Goal: Task Accomplishment & Management: Manage account settings

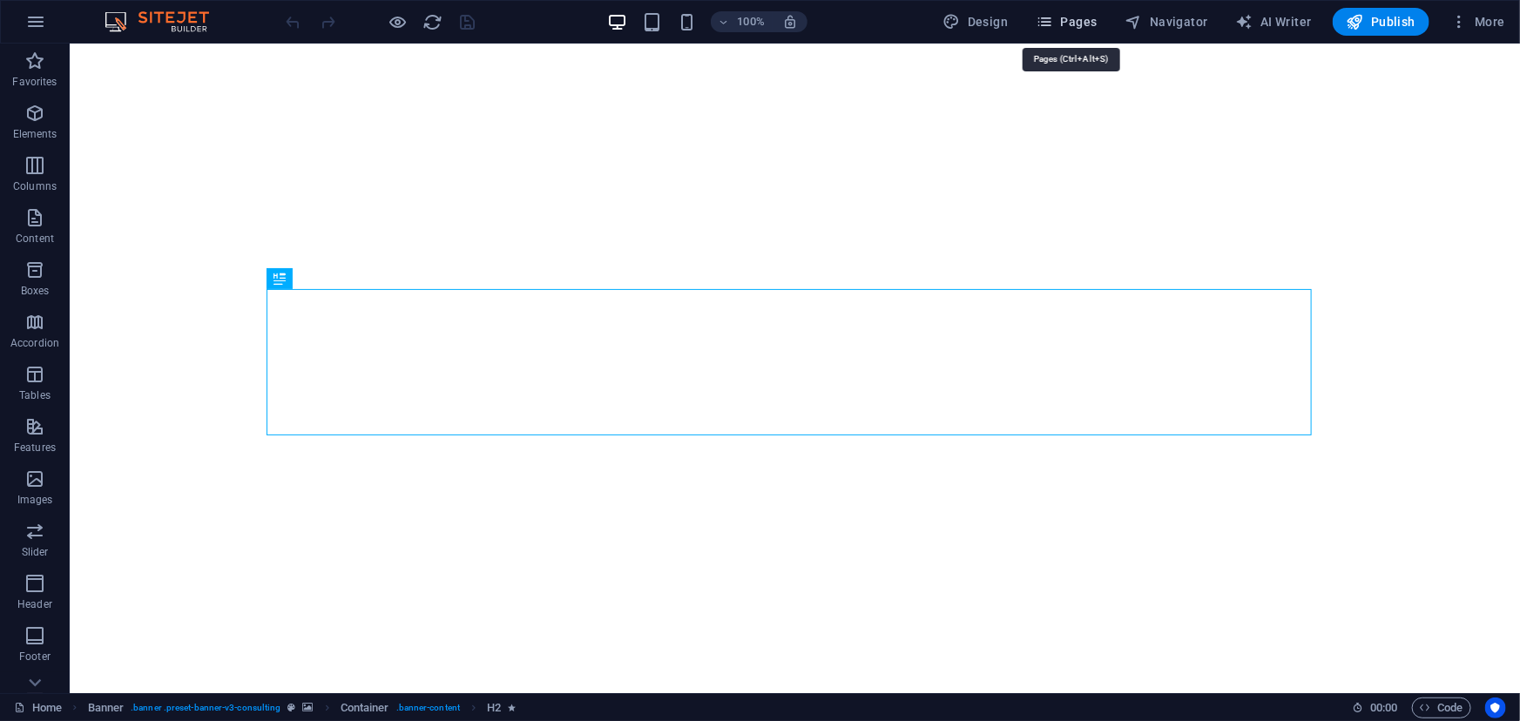
click at [1091, 21] on span "Pages" at bounding box center [1066, 21] width 61 height 17
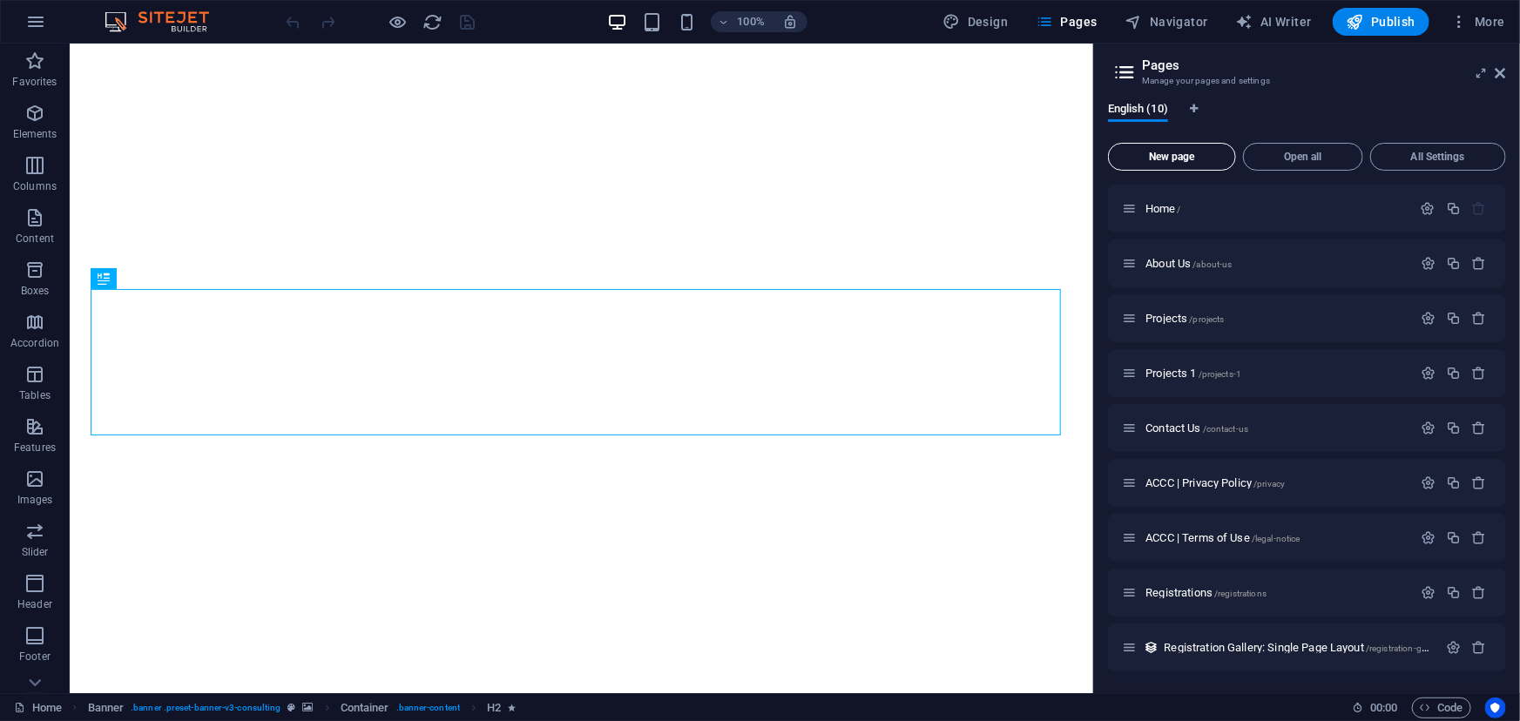
click at [1172, 157] on span "New page" at bounding box center [1172, 157] width 112 height 10
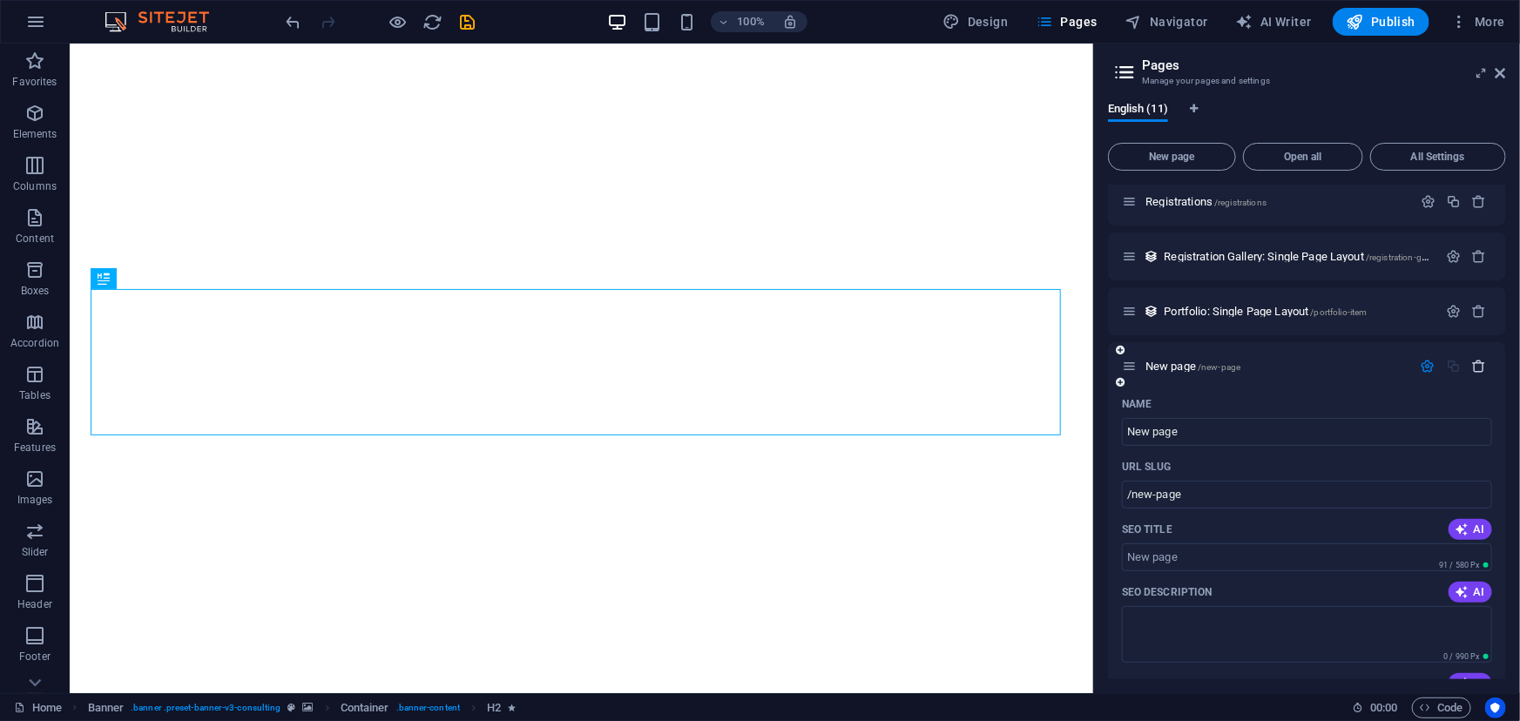
click at [1473, 368] on icon "button" at bounding box center [1479, 366] width 15 height 15
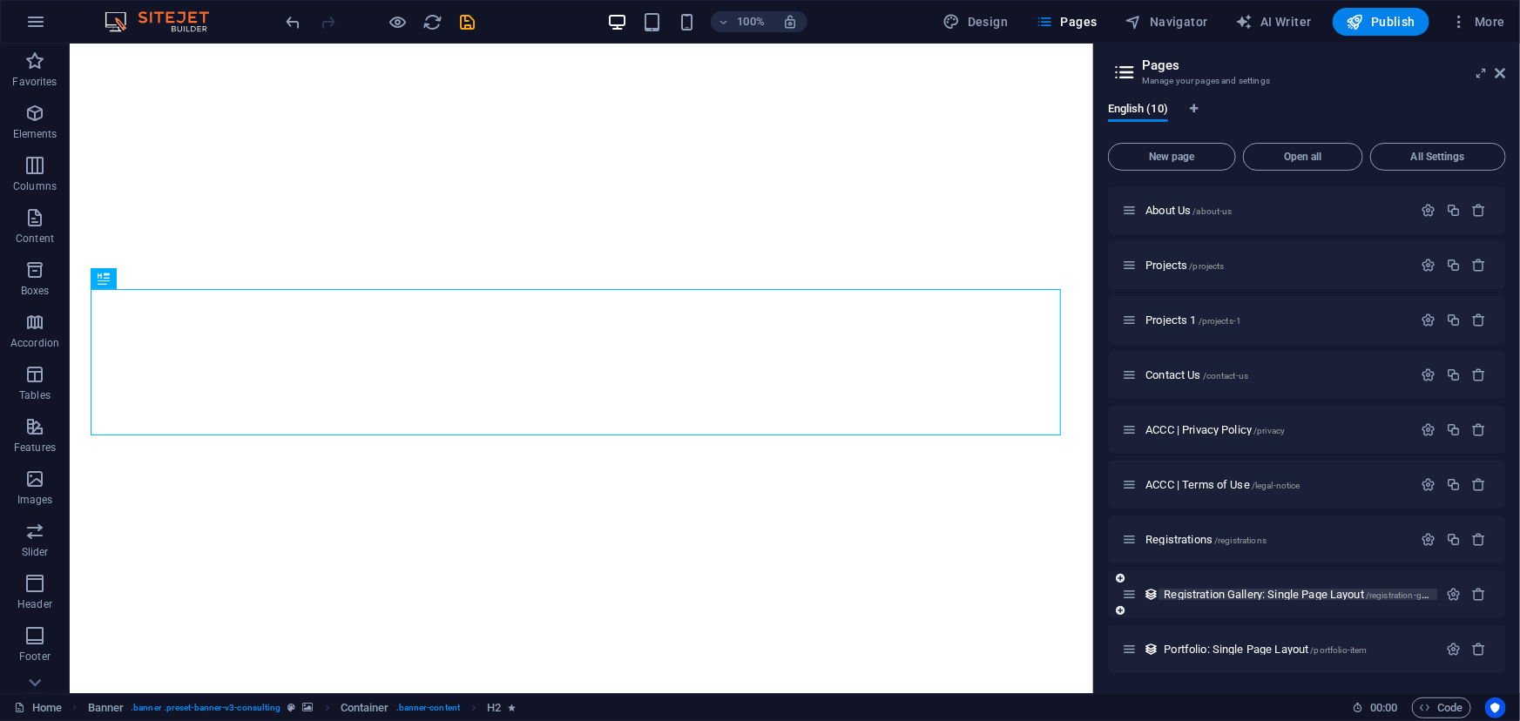
click at [1253, 598] on span "Registration Gallery: Single Page Layout /registration-gallery-item" at bounding box center [1312, 594] width 297 height 13
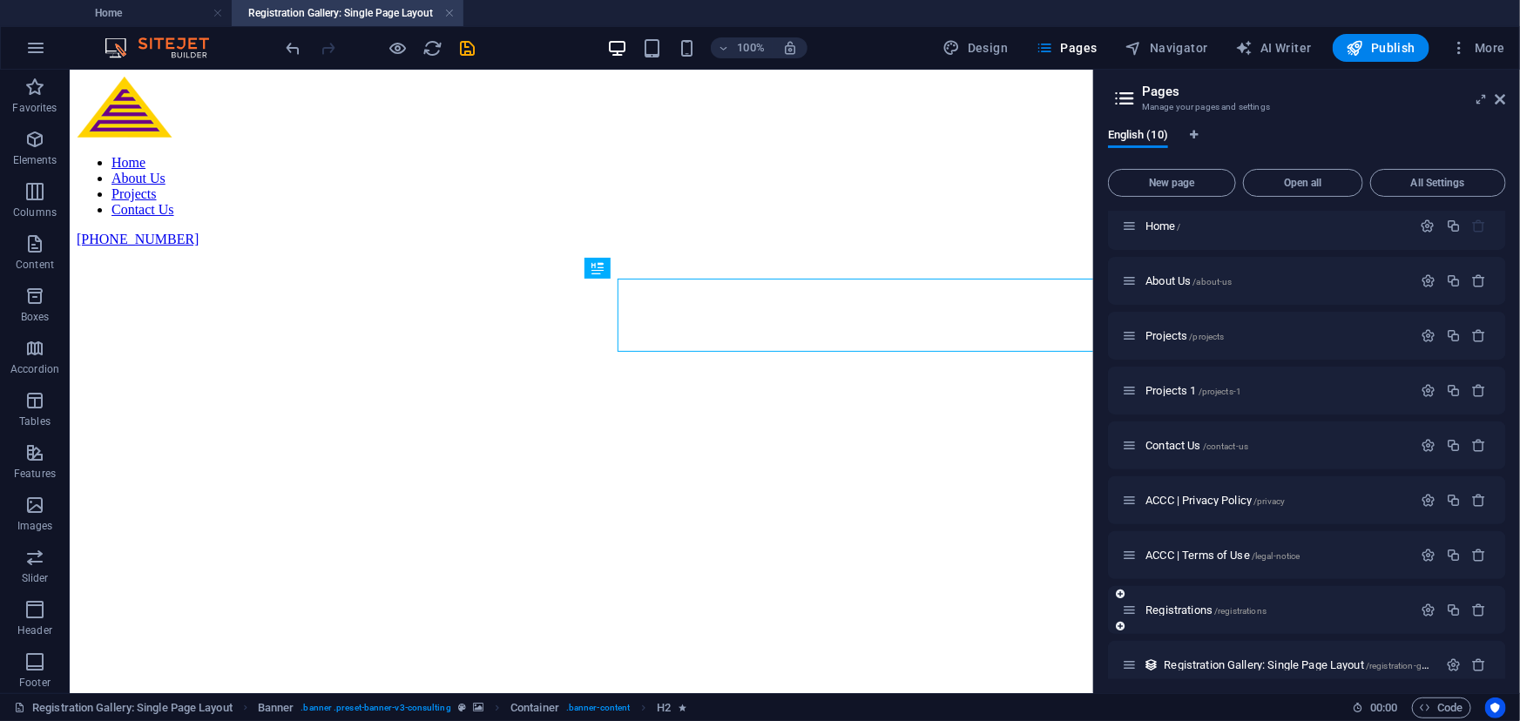
scroll to position [0, 0]
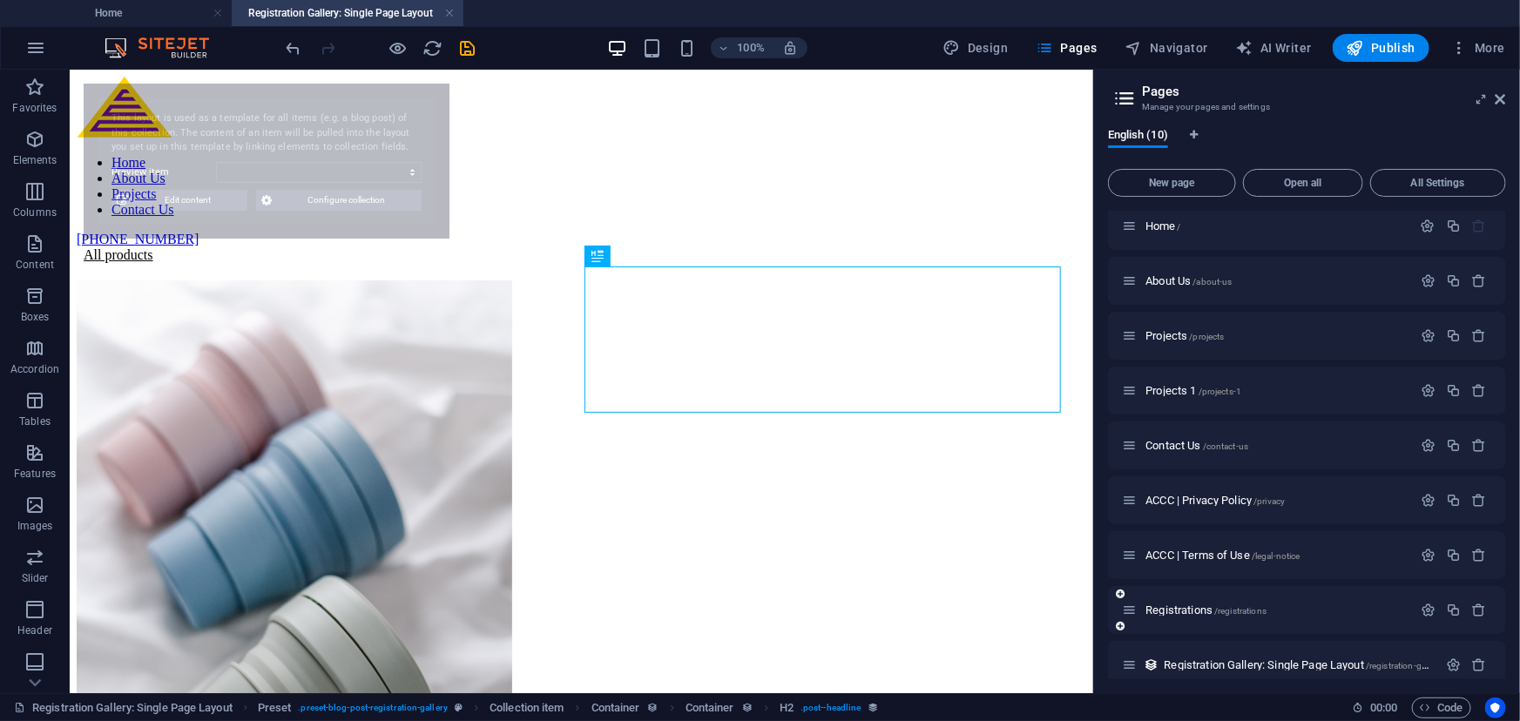
select select "689d770271e0aa87e70ac451"
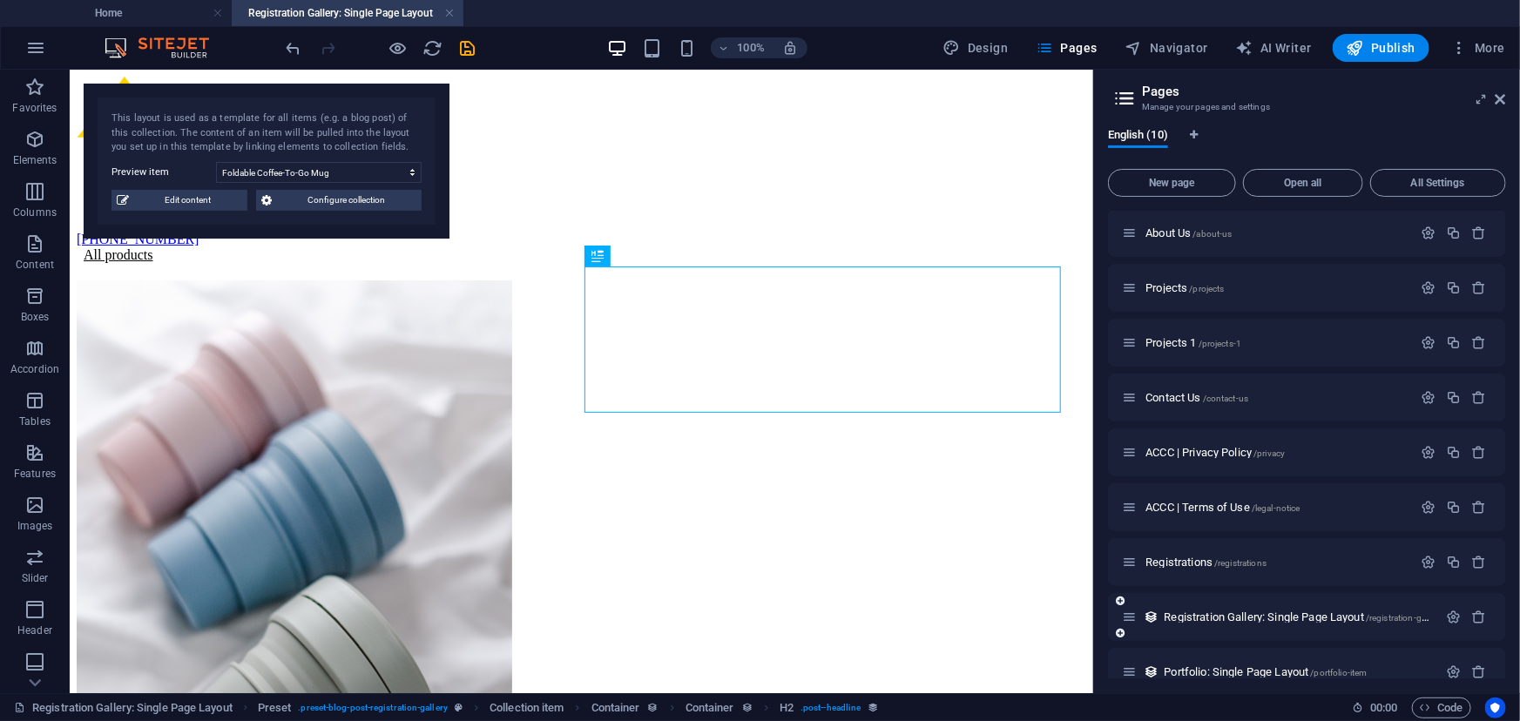
scroll to position [79, 0]
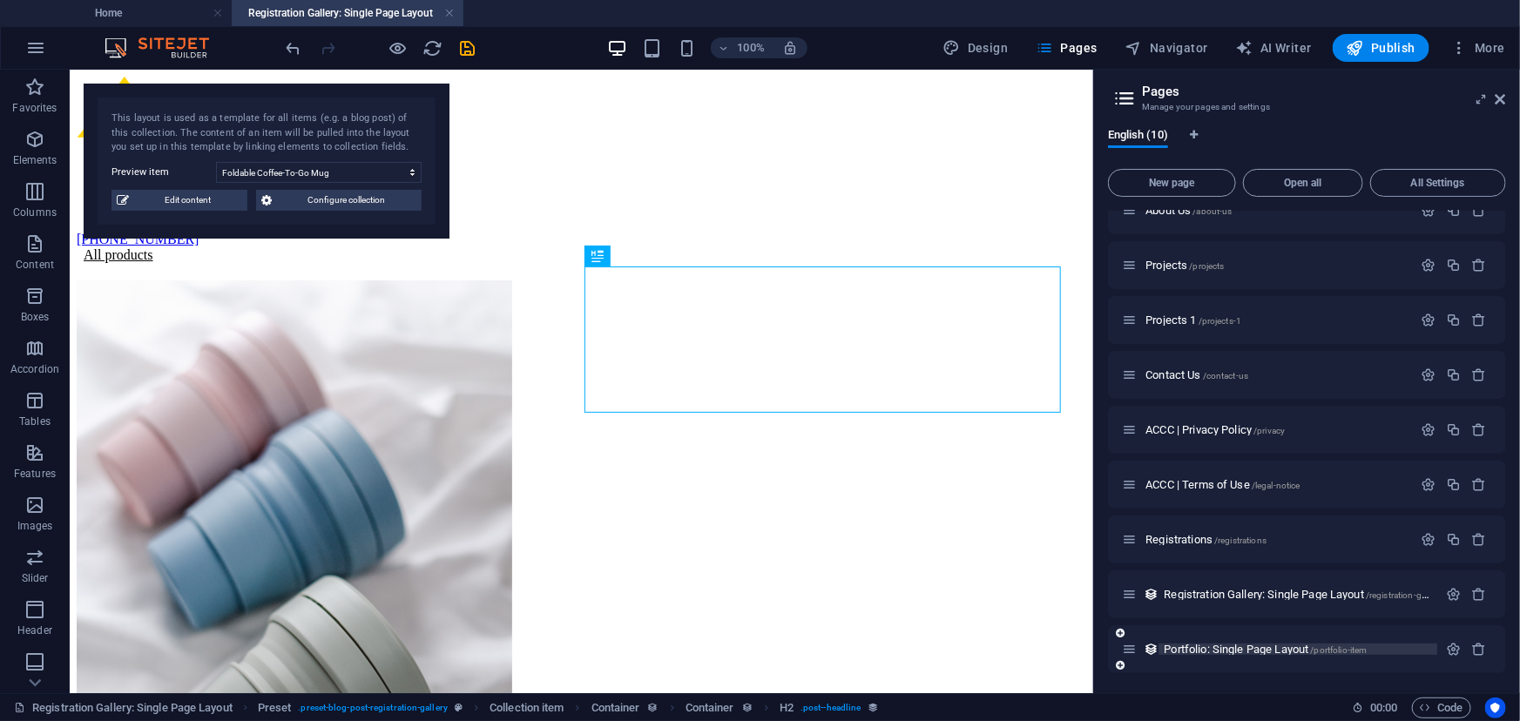
click at [1260, 650] on span "Portfolio: Single Page Layout /portfolio-item" at bounding box center [1265, 649] width 203 height 13
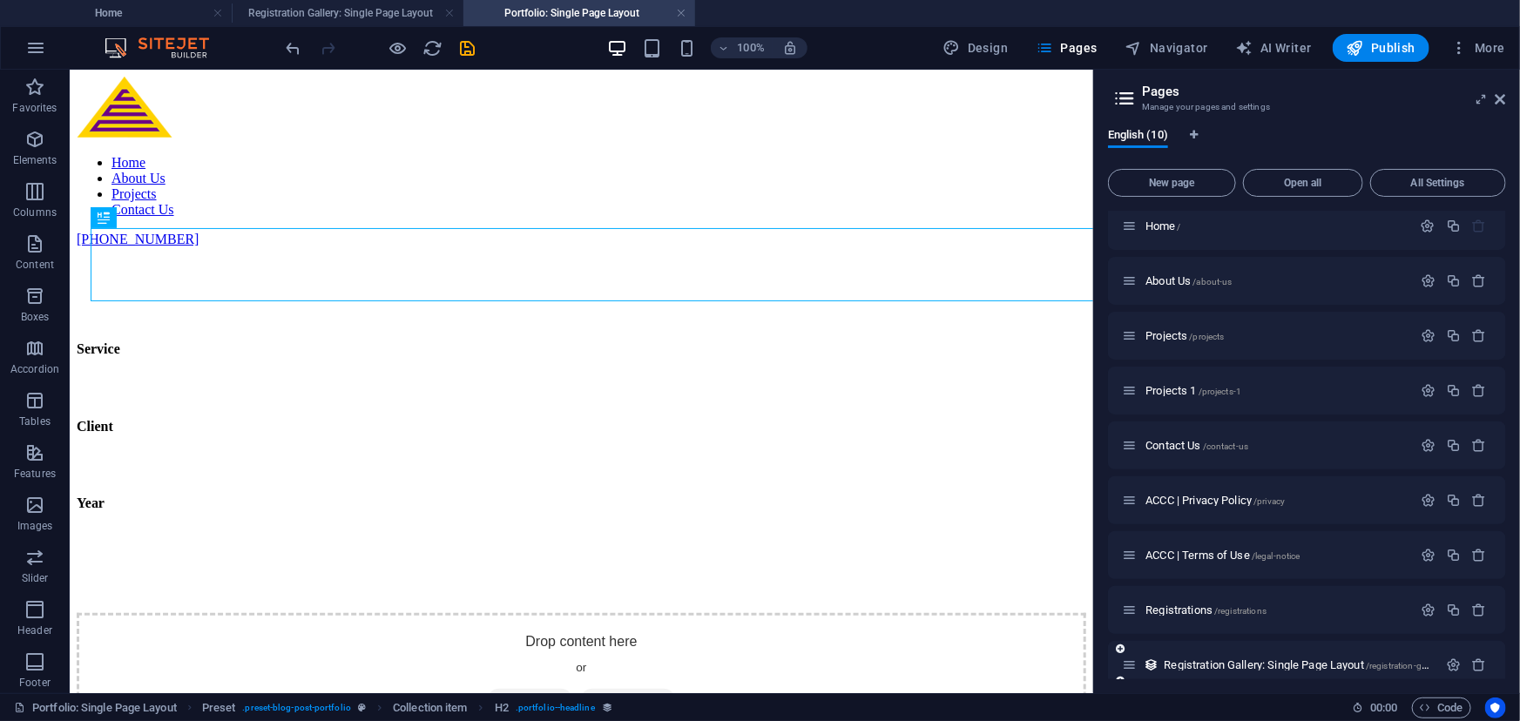
scroll to position [0, 0]
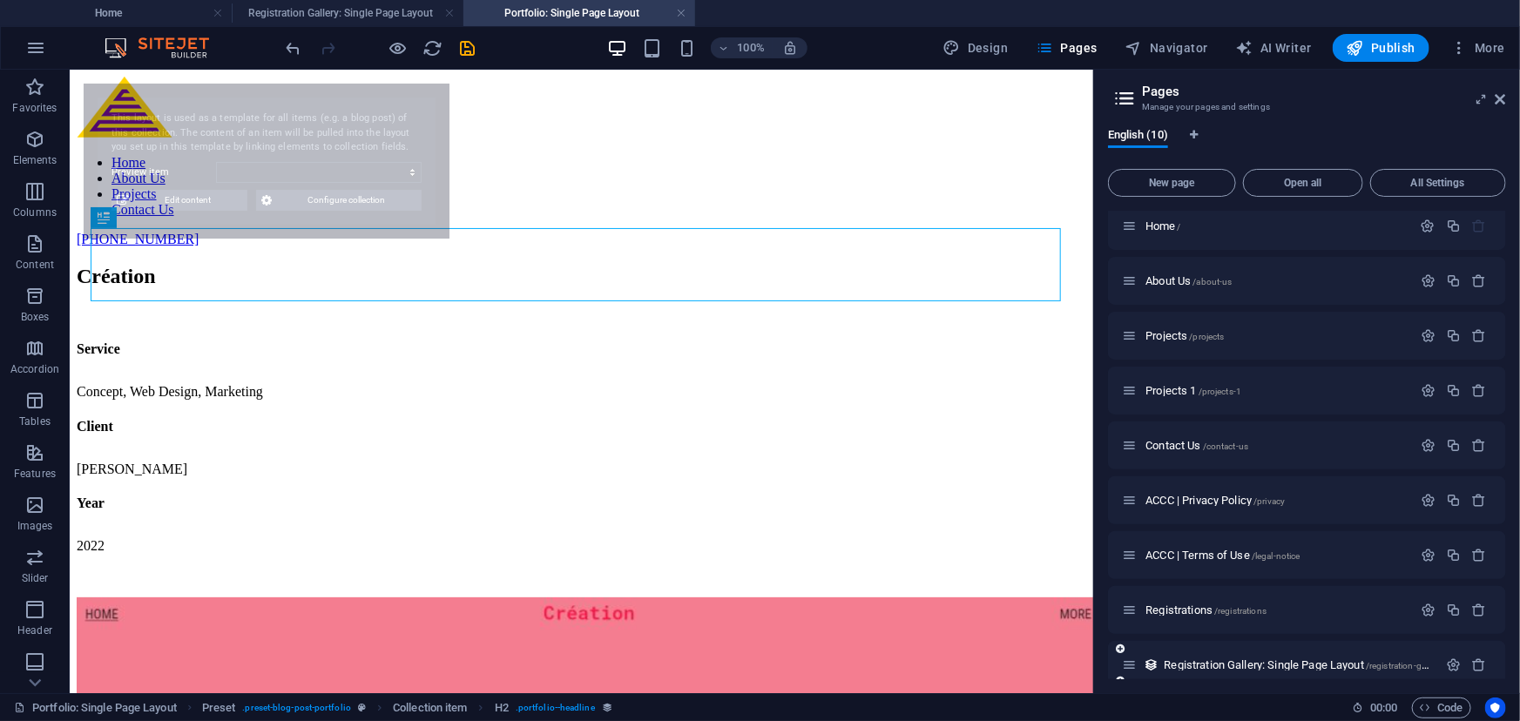
select select "689d789050827f88180f4eac"
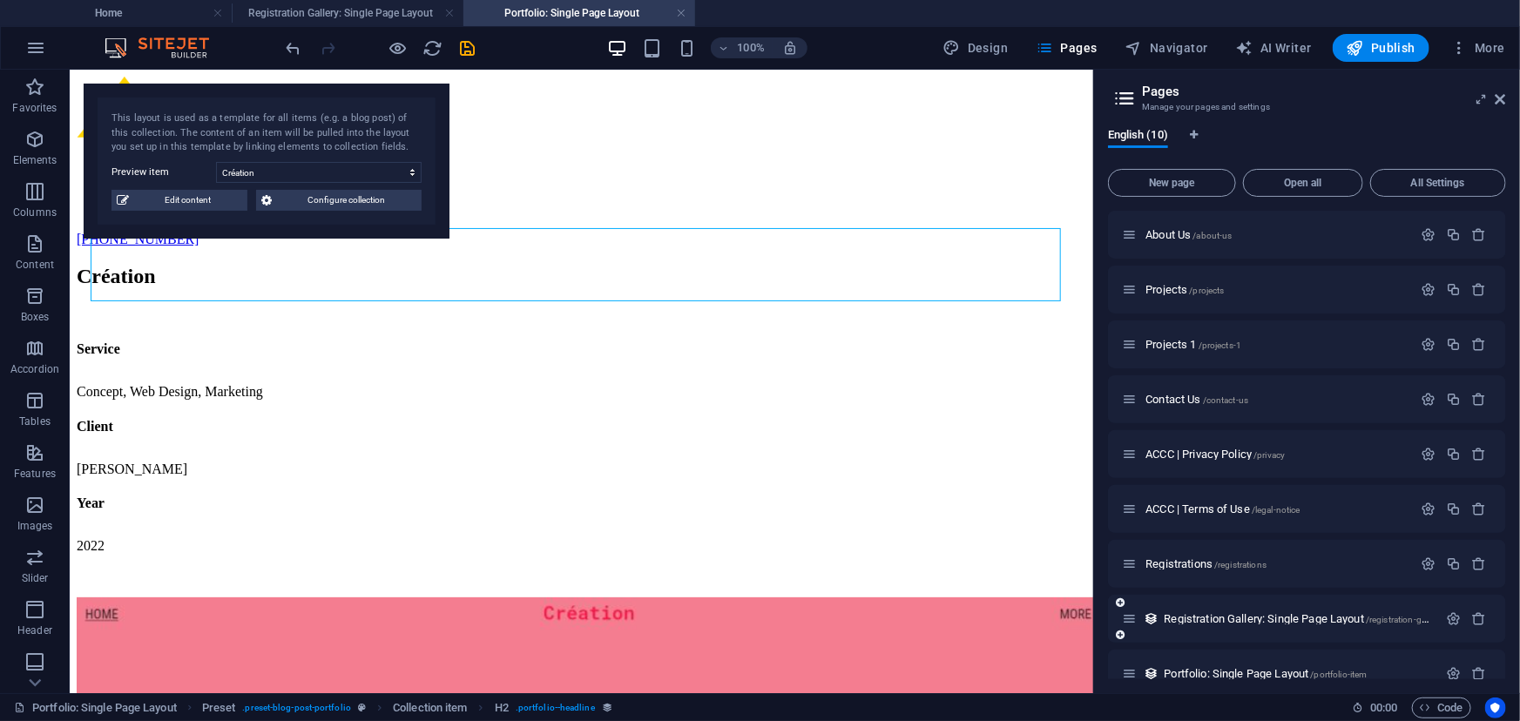
scroll to position [79, 0]
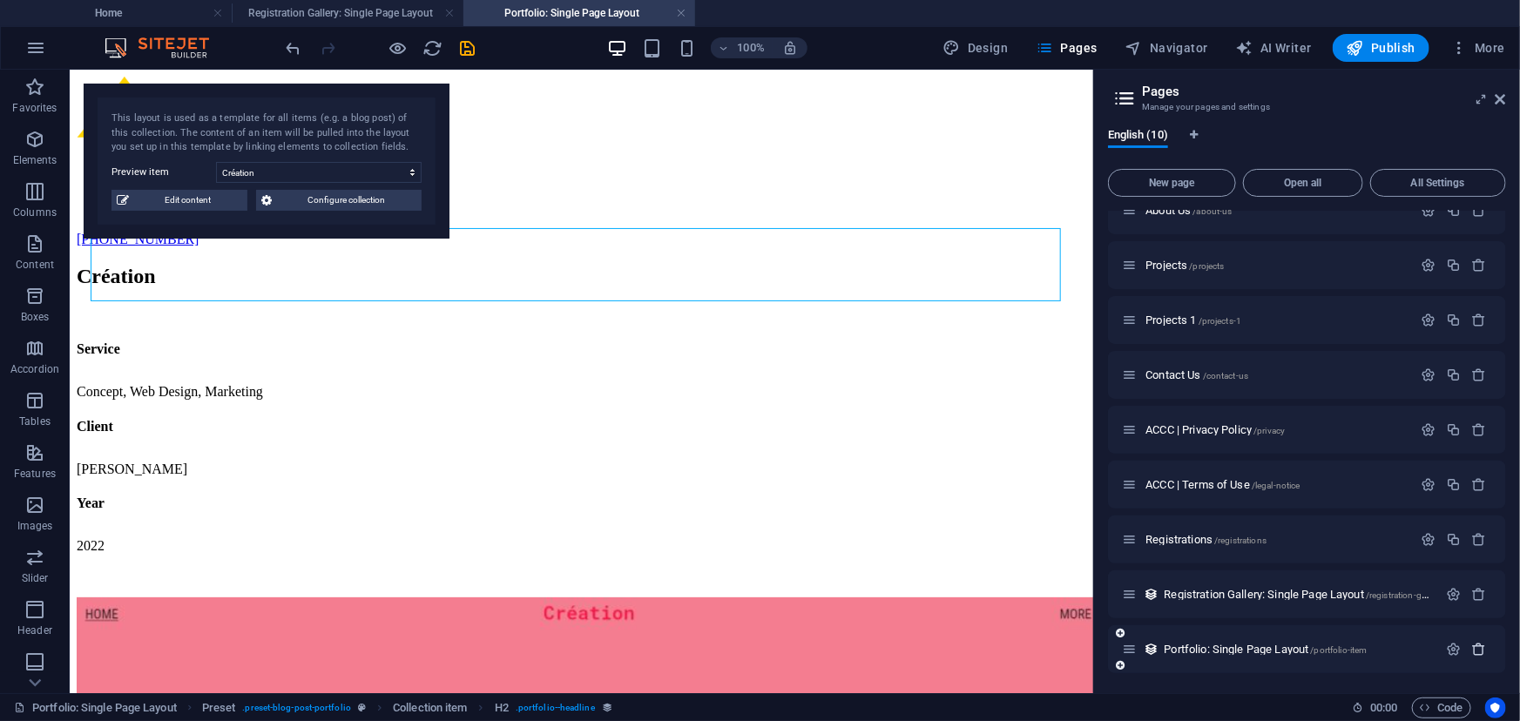
click at [1482, 649] on icon "button" at bounding box center [1479, 649] width 15 height 15
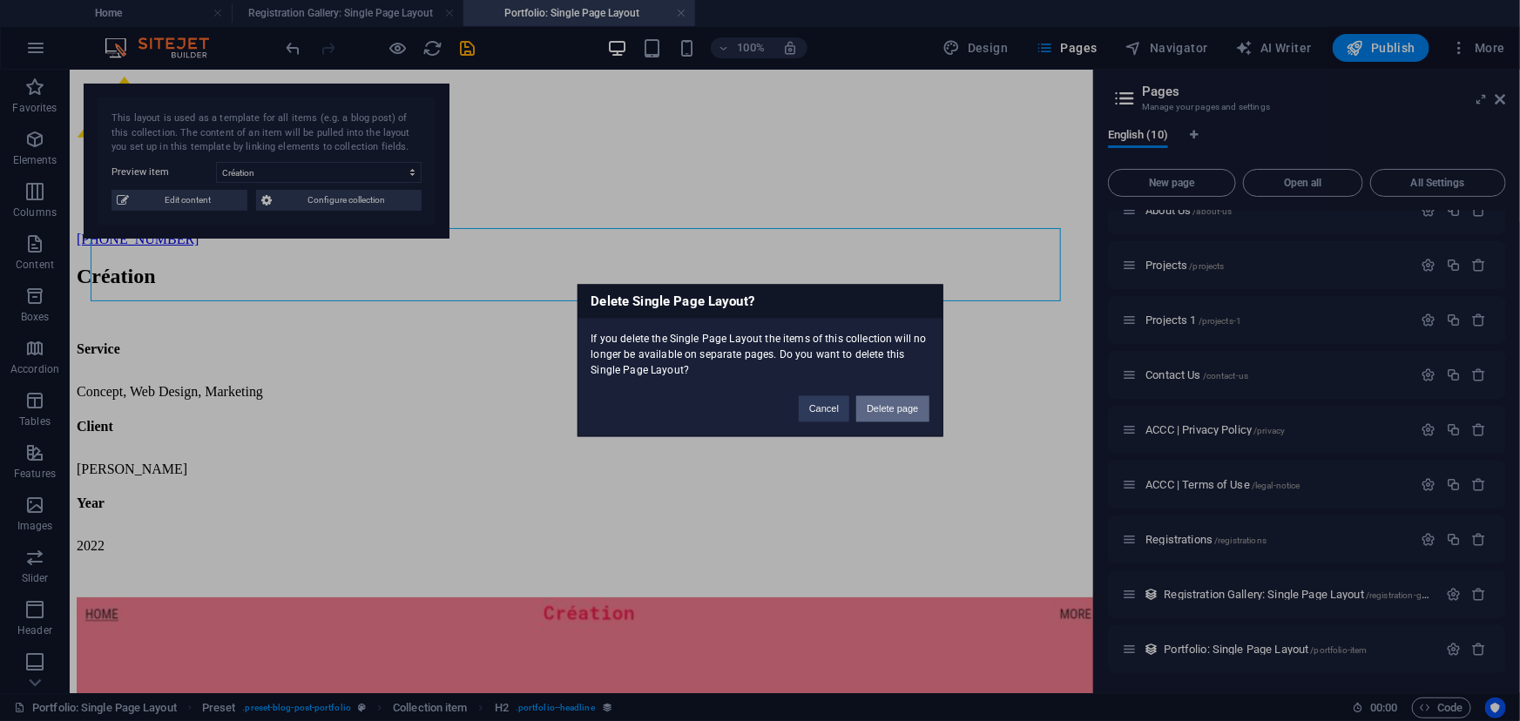
click at [897, 413] on button "Delete page" at bounding box center [892, 409] width 72 height 26
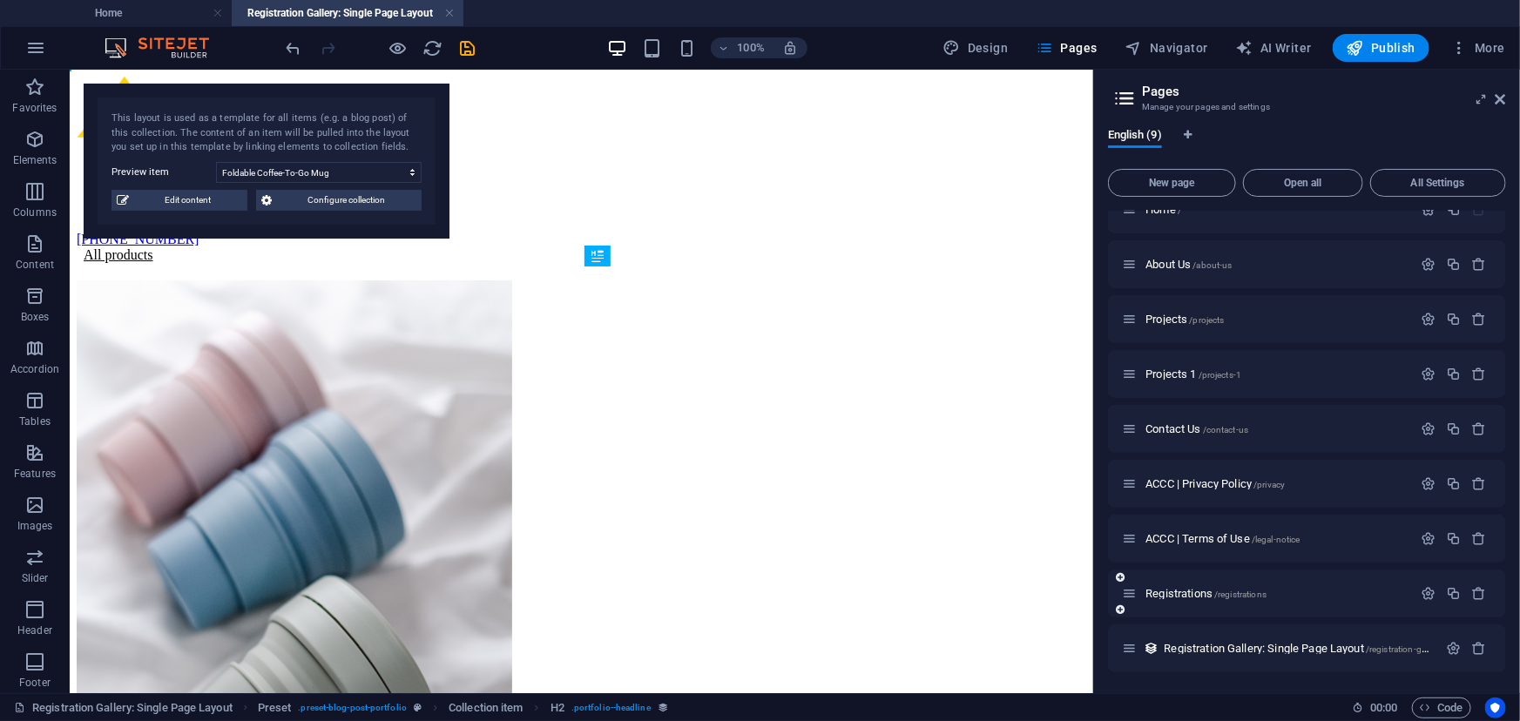
scroll to position [25, 0]
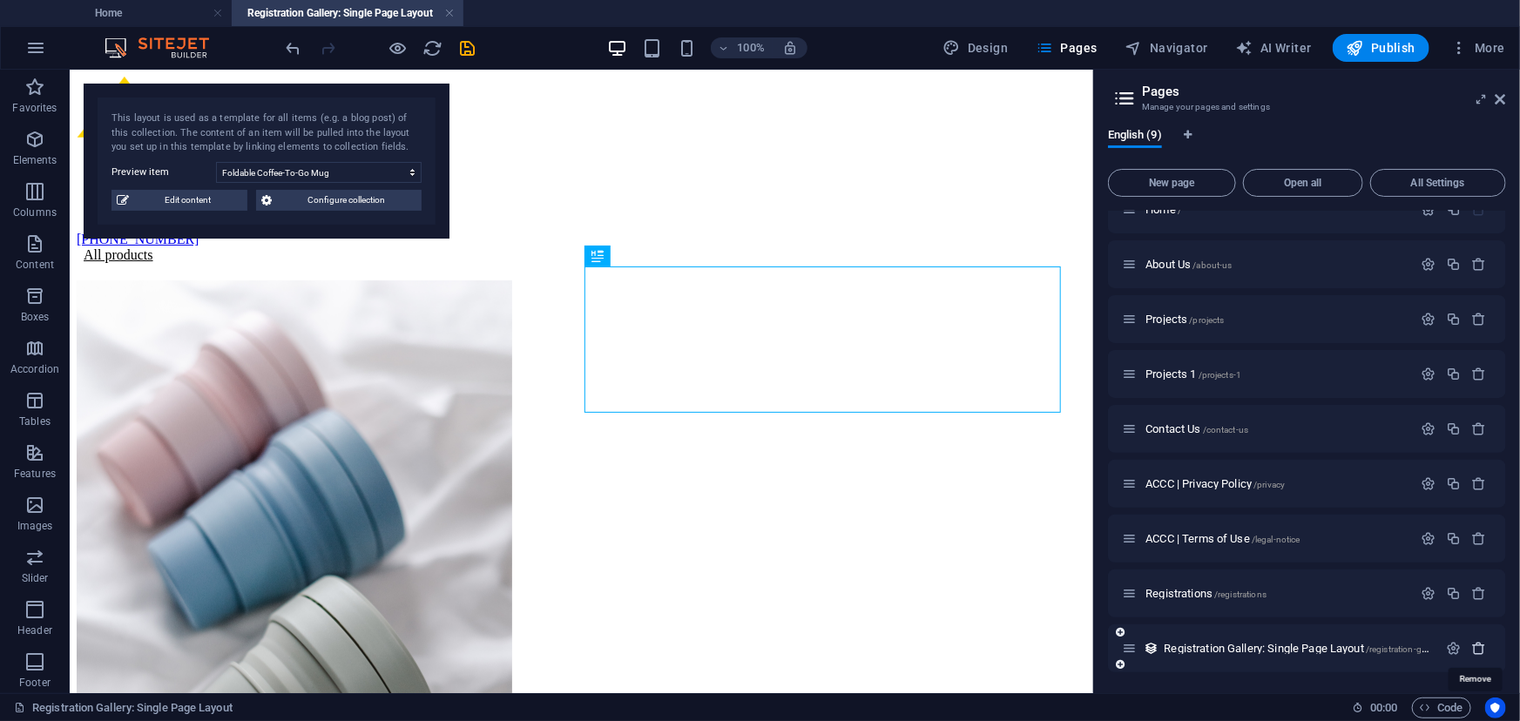
click at [1478, 651] on icon "button" at bounding box center [1479, 648] width 15 height 15
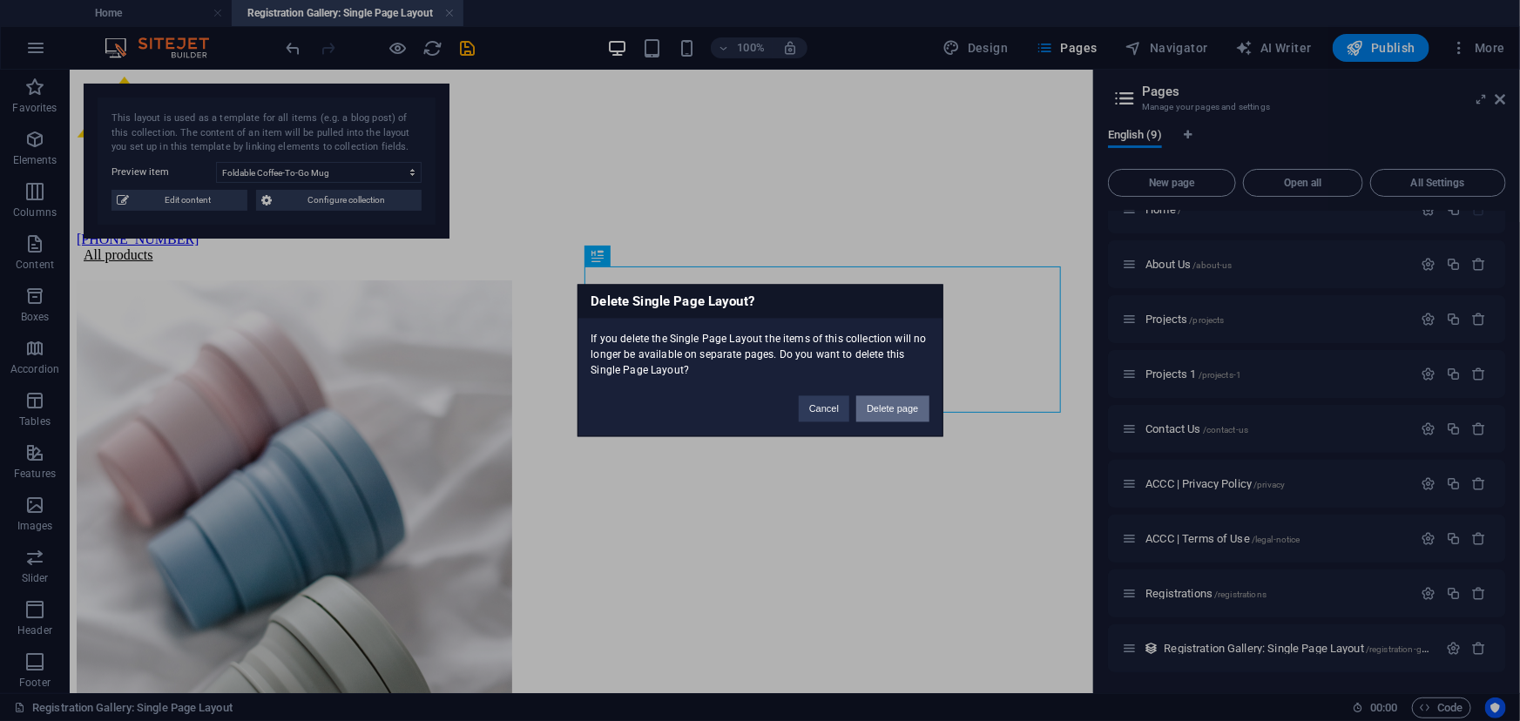
click at [881, 409] on button "Delete page" at bounding box center [892, 409] width 72 height 26
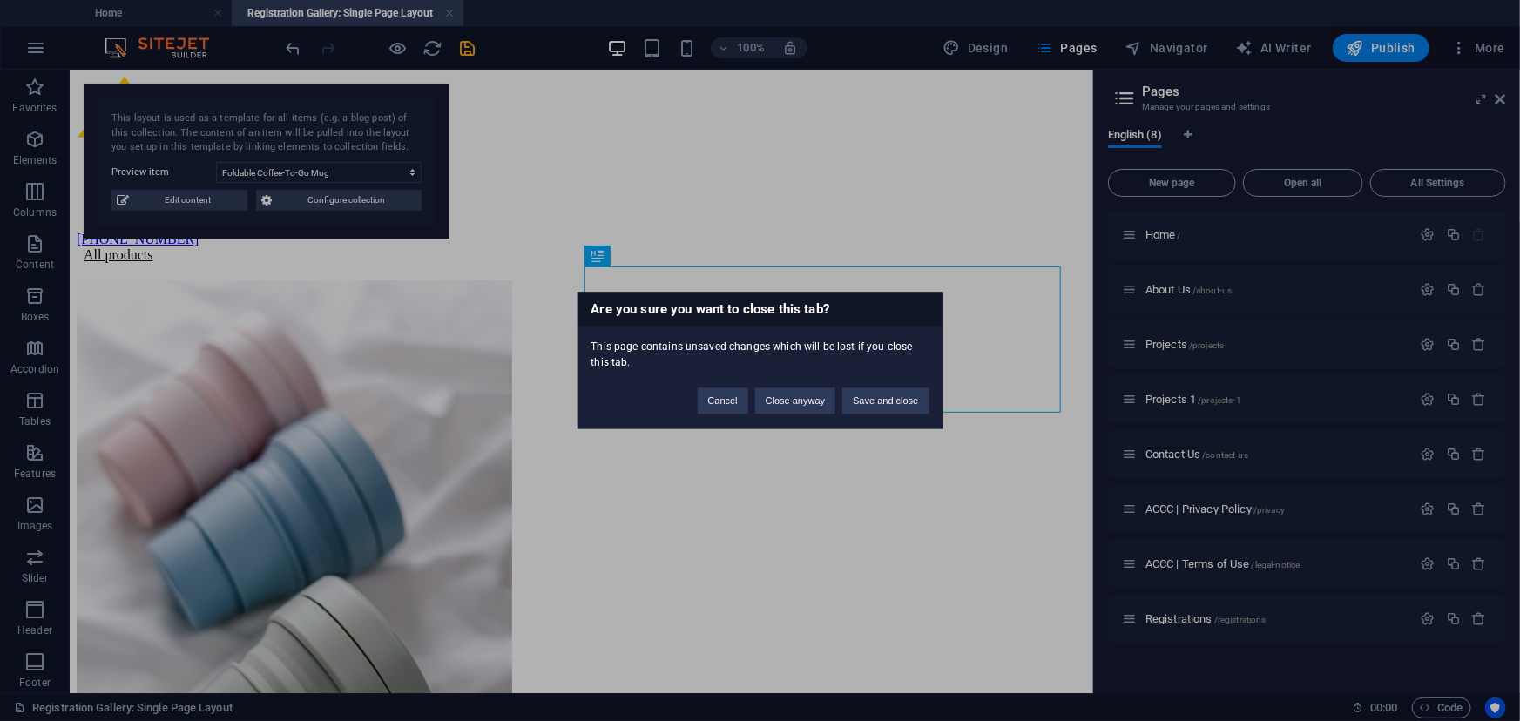
scroll to position [0, 0]
click at [1193, 617] on div "Are you sure you want to close this tab? This page contains unsaved changes whi…" at bounding box center [760, 360] width 1520 height 721
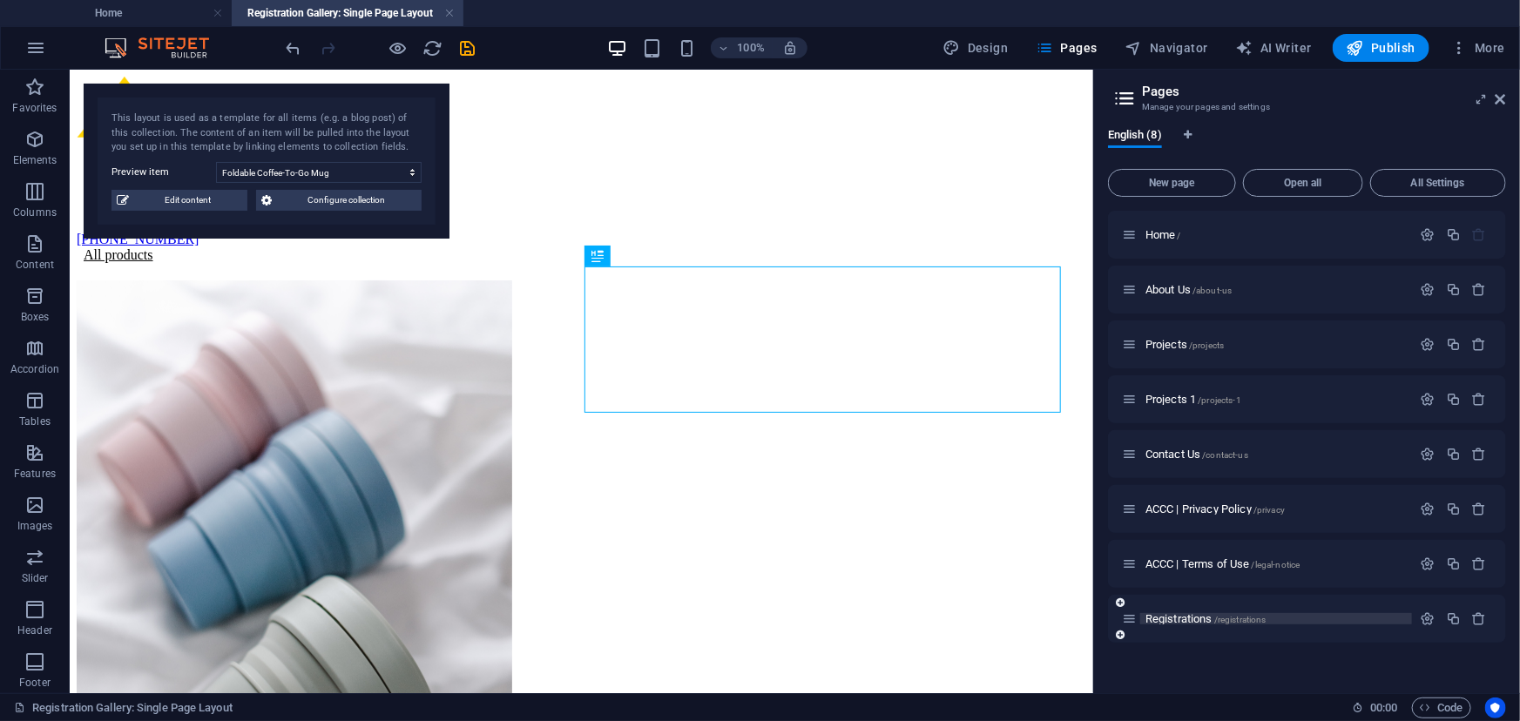
click at [1212, 620] on span "Registrations /registrations" at bounding box center [1205, 618] width 121 height 13
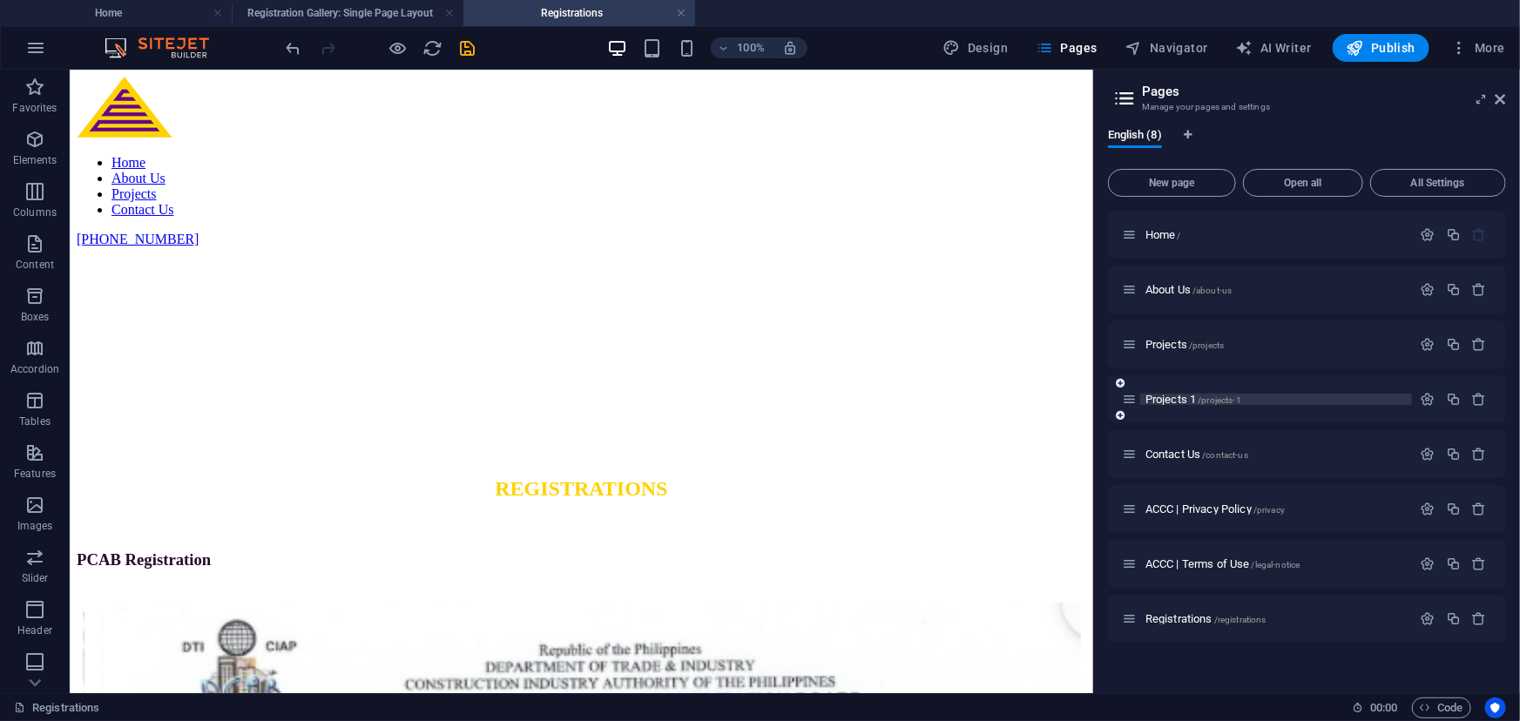
click at [1250, 398] on p "Projects 1 /projects-1" at bounding box center [1275, 399] width 261 height 11
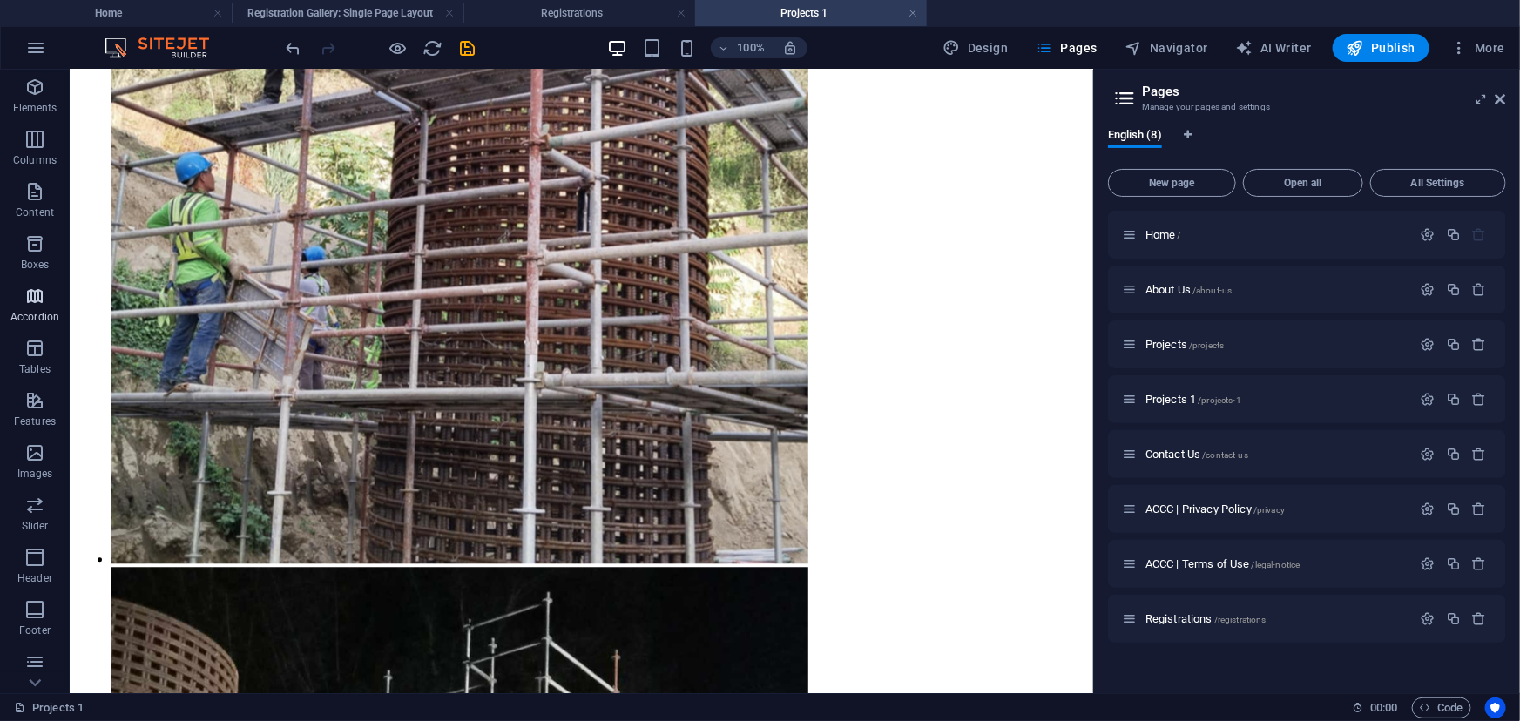
scroll to position [78, 0]
click at [39, 382] on icon "button" at bounding box center [34, 374] width 21 height 21
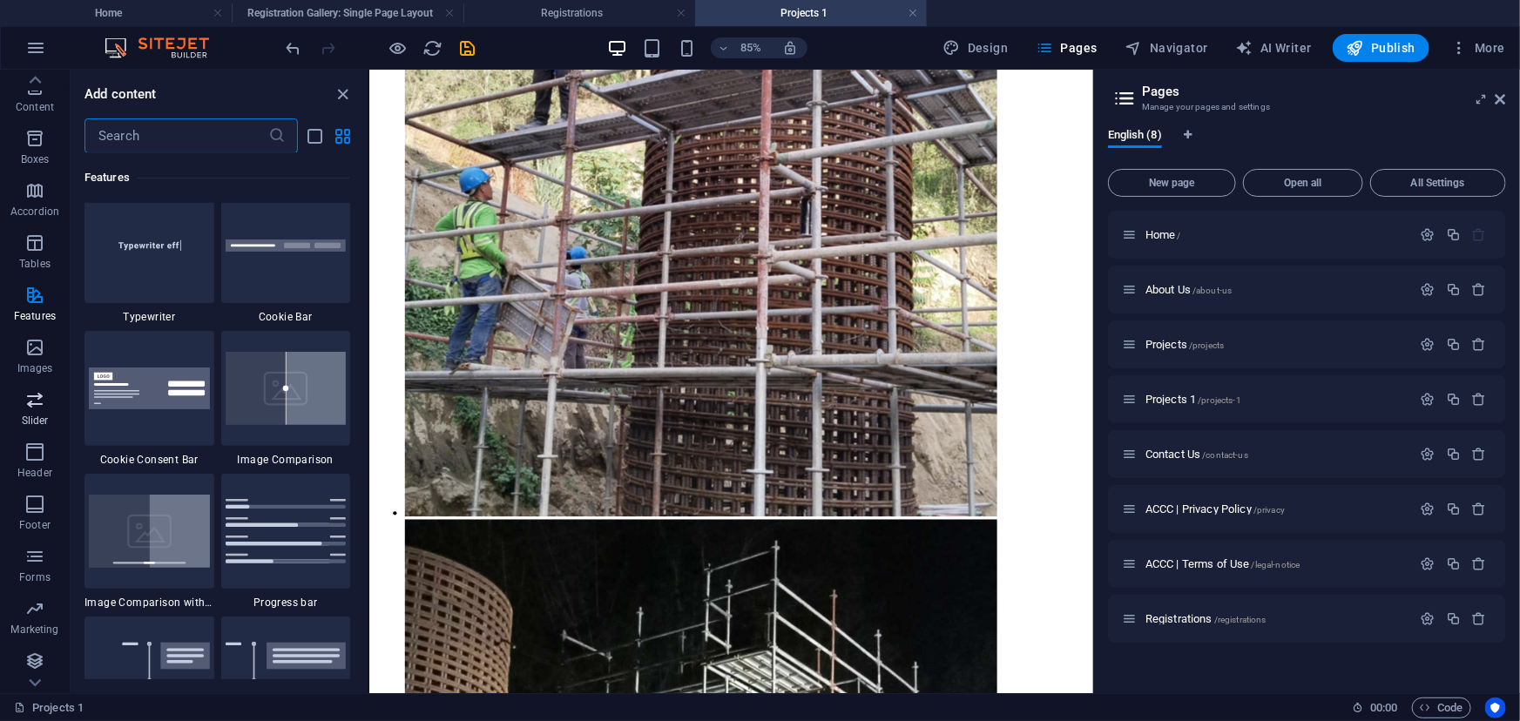
scroll to position [159, 0]
click at [27, 550] on icon "button" at bounding box center [34, 554] width 21 height 21
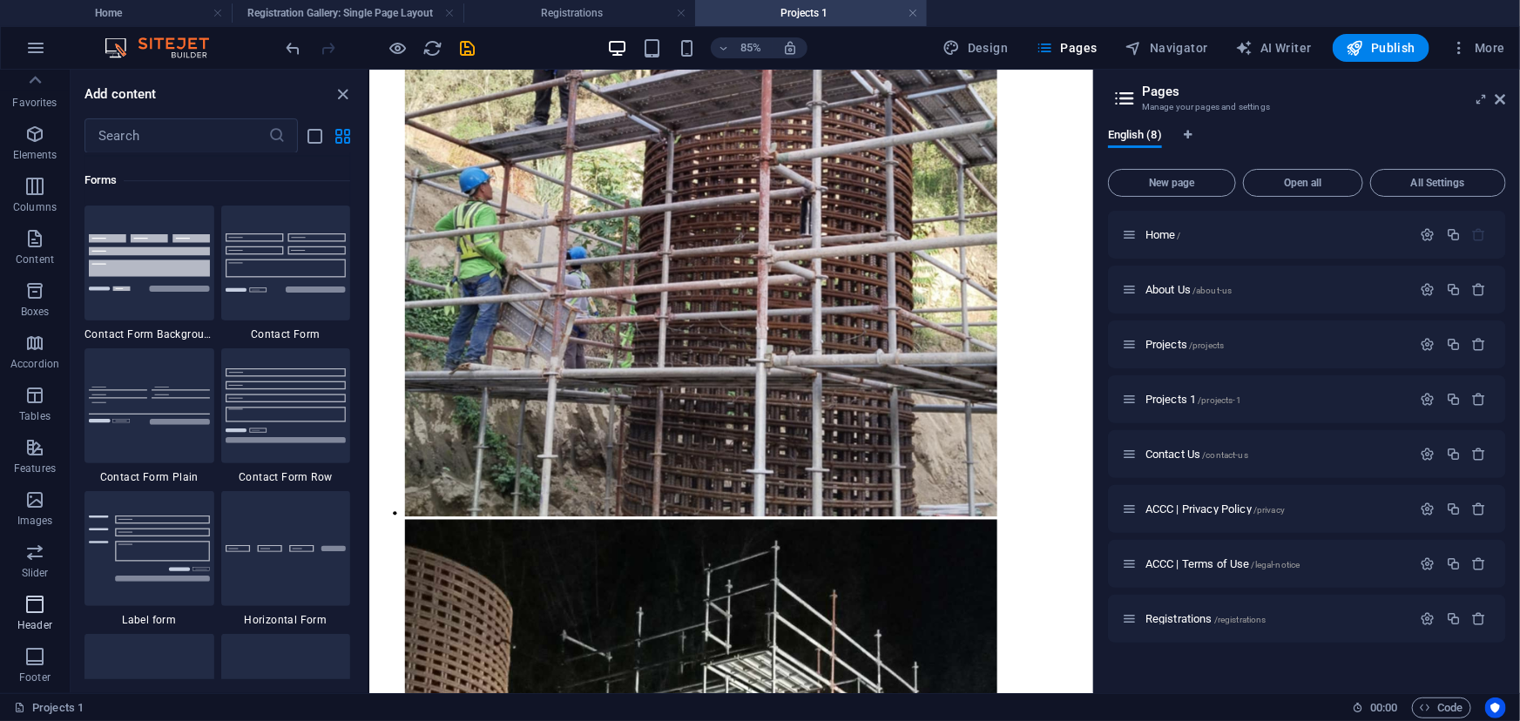
scroll to position [0, 0]
click at [40, 133] on icon "button" at bounding box center [34, 139] width 21 height 21
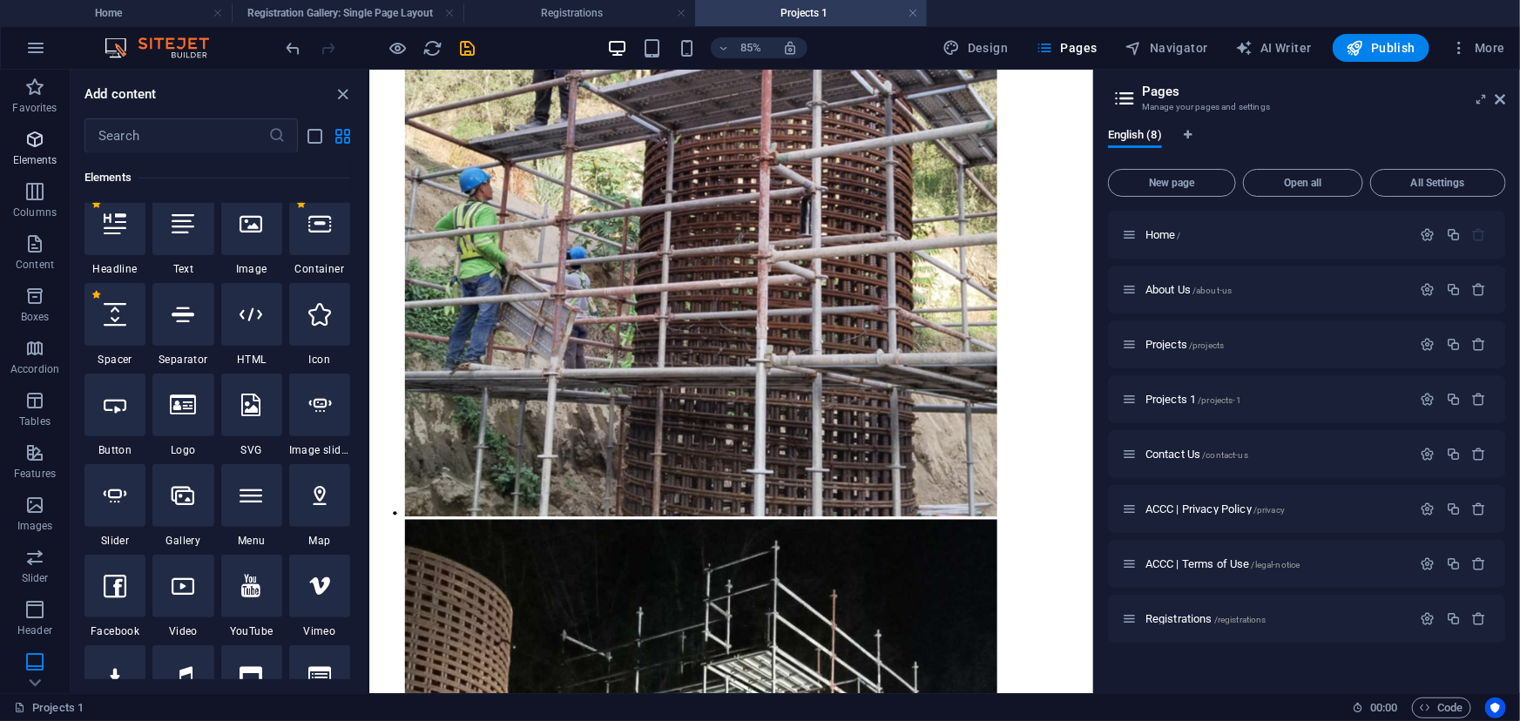
scroll to position [328, 0]
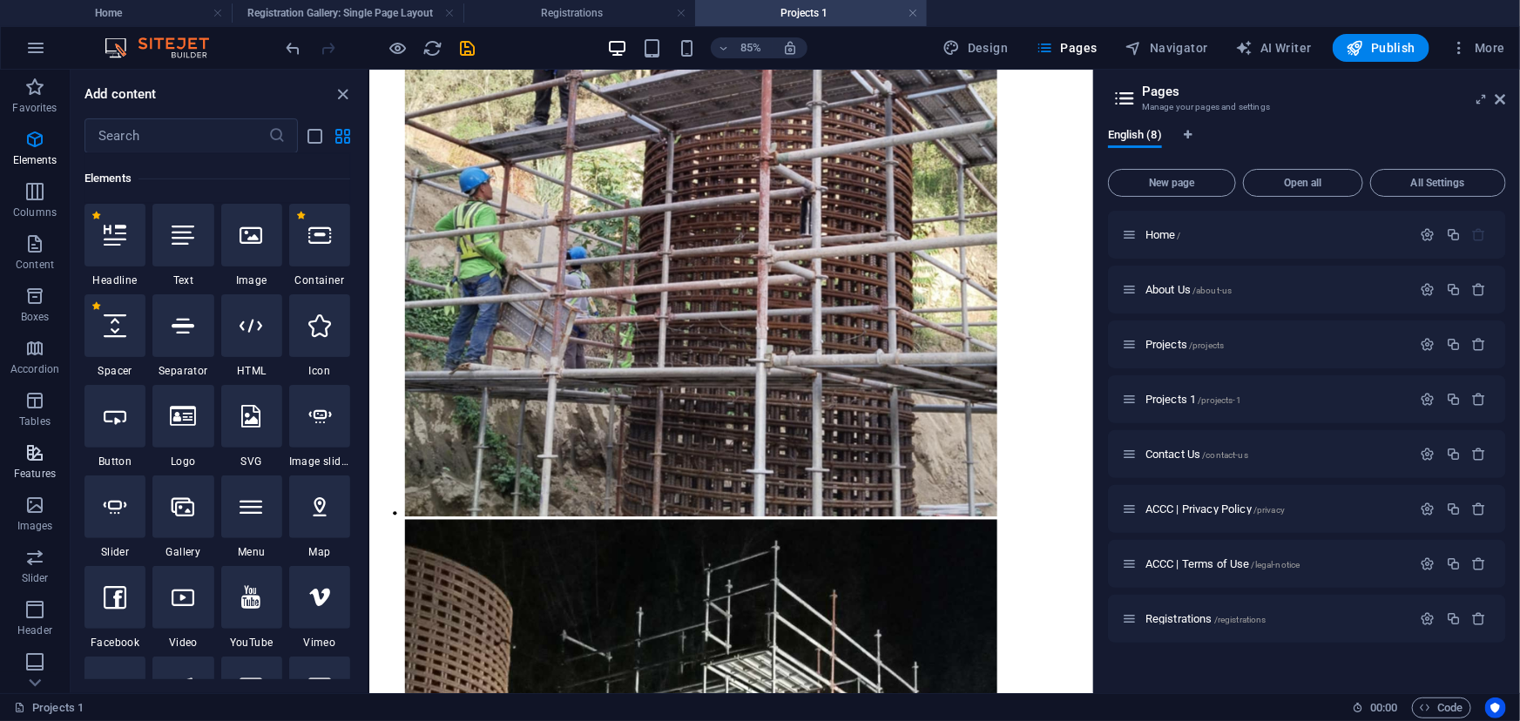
click at [24, 448] on icon "button" at bounding box center [34, 452] width 21 height 21
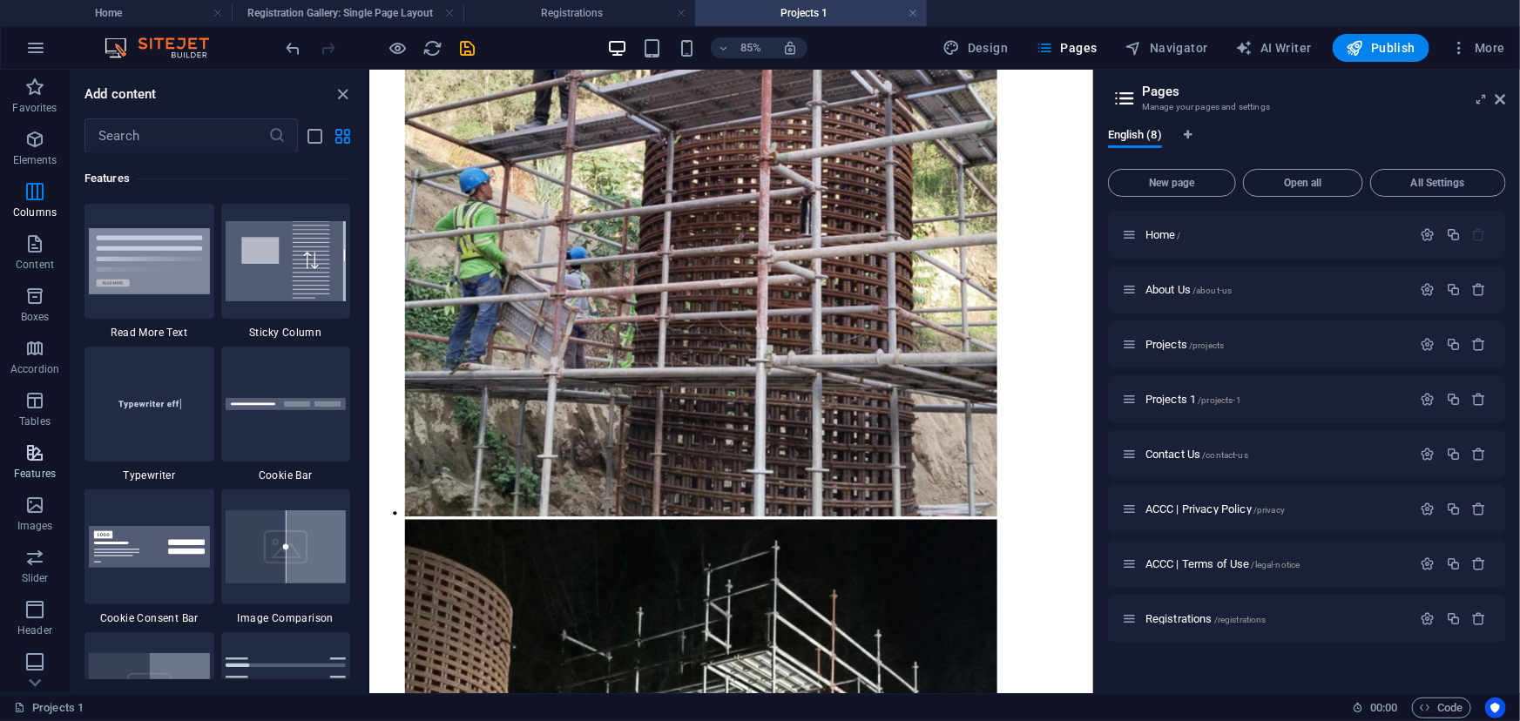
scroll to position [6932, 0]
click at [1481, 49] on span "More" at bounding box center [1477, 47] width 55 height 17
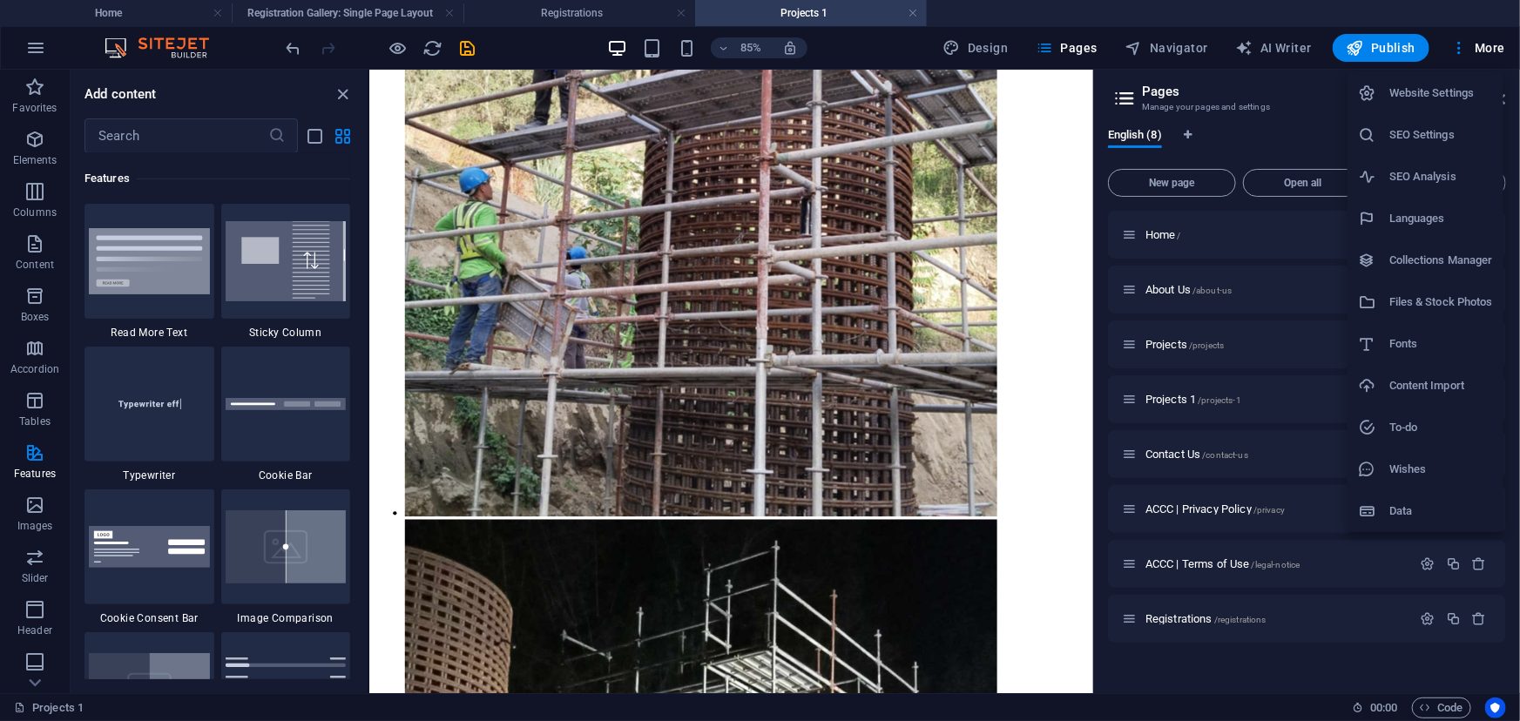
click at [29, 290] on div at bounding box center [760, 360] width 1520 height 721
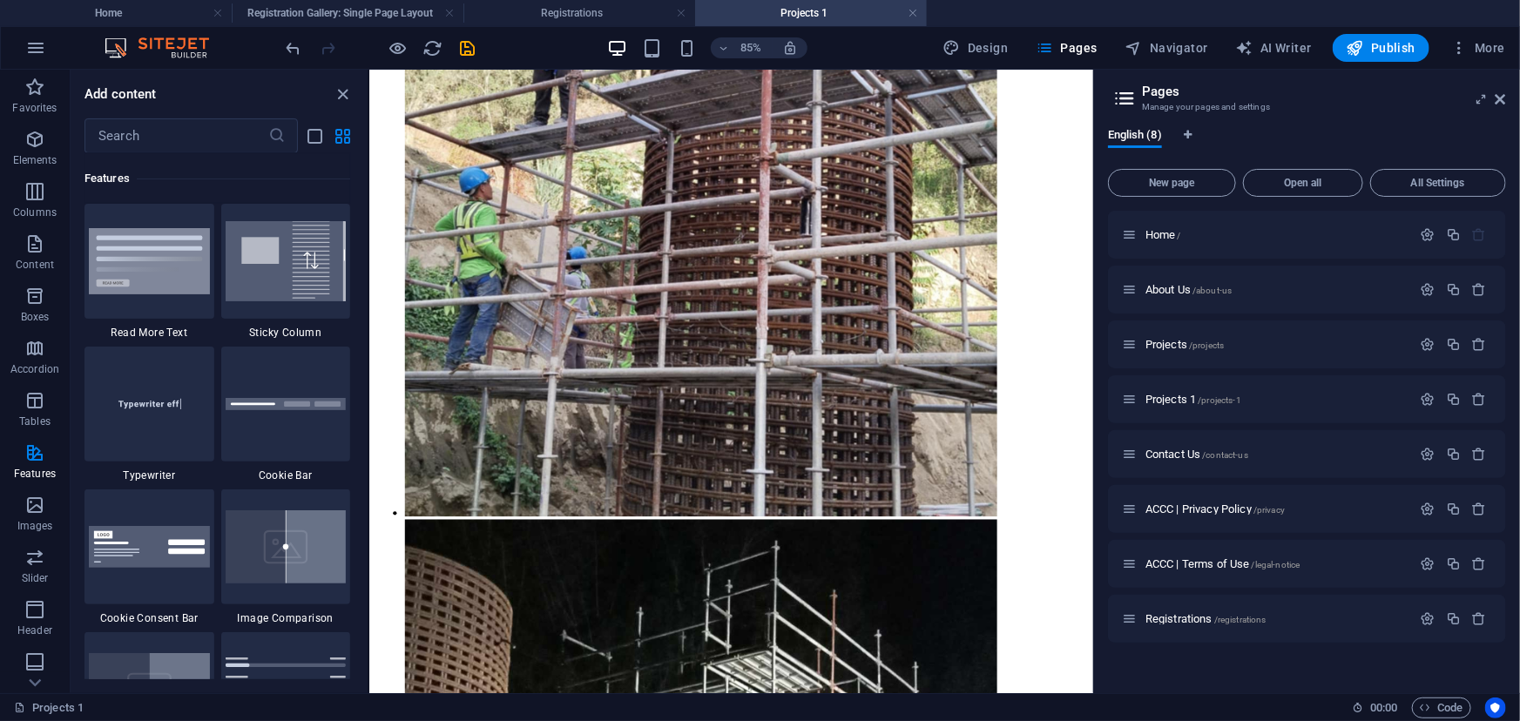
click at [34, 241] on icon "button" at bounding box center [34, 243] width 21 height 21
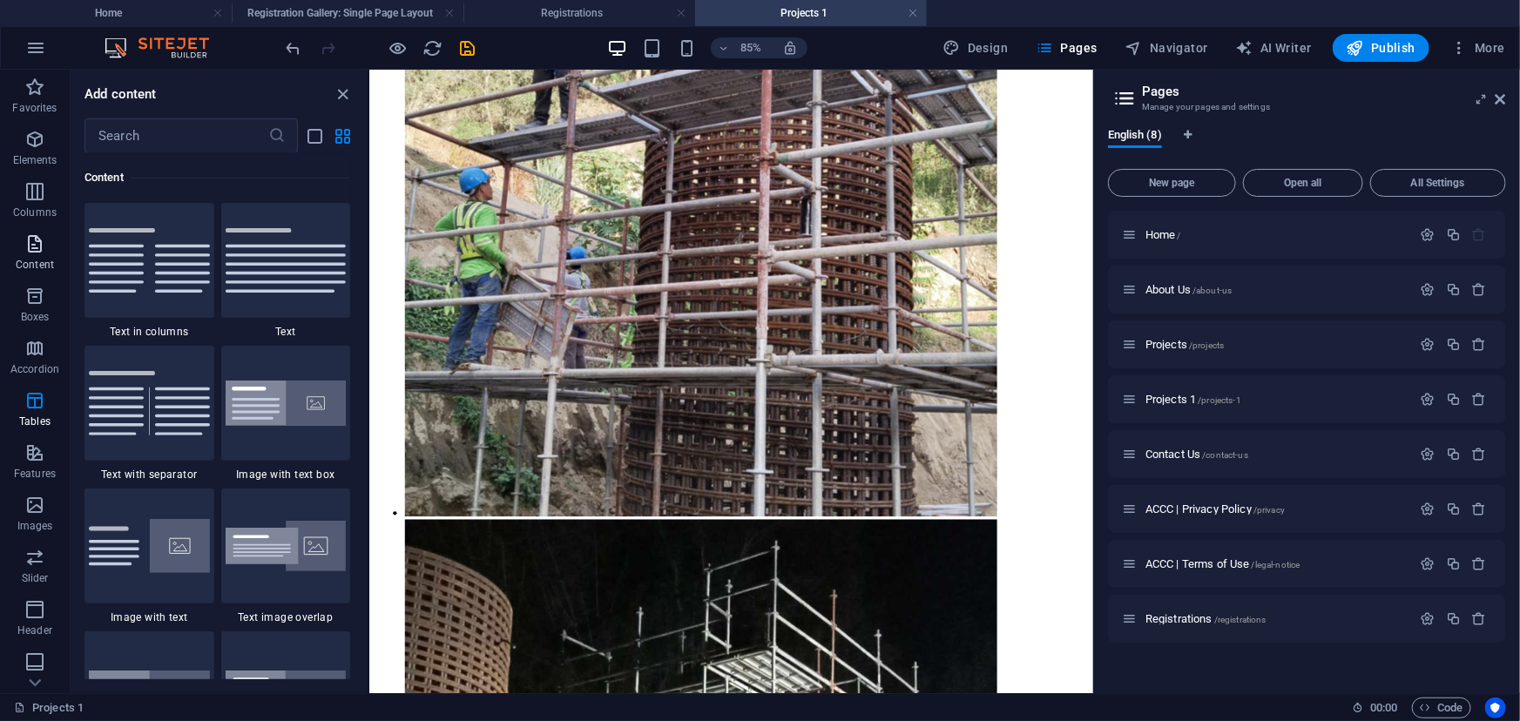
scroll to position [3189, 0]
click at [38, 242] on icon "button" at bounding box center [34, 243] width 21 height 21
click at [29, 90] on icon "button" at bounding box center [34, 87] width 21 height 21
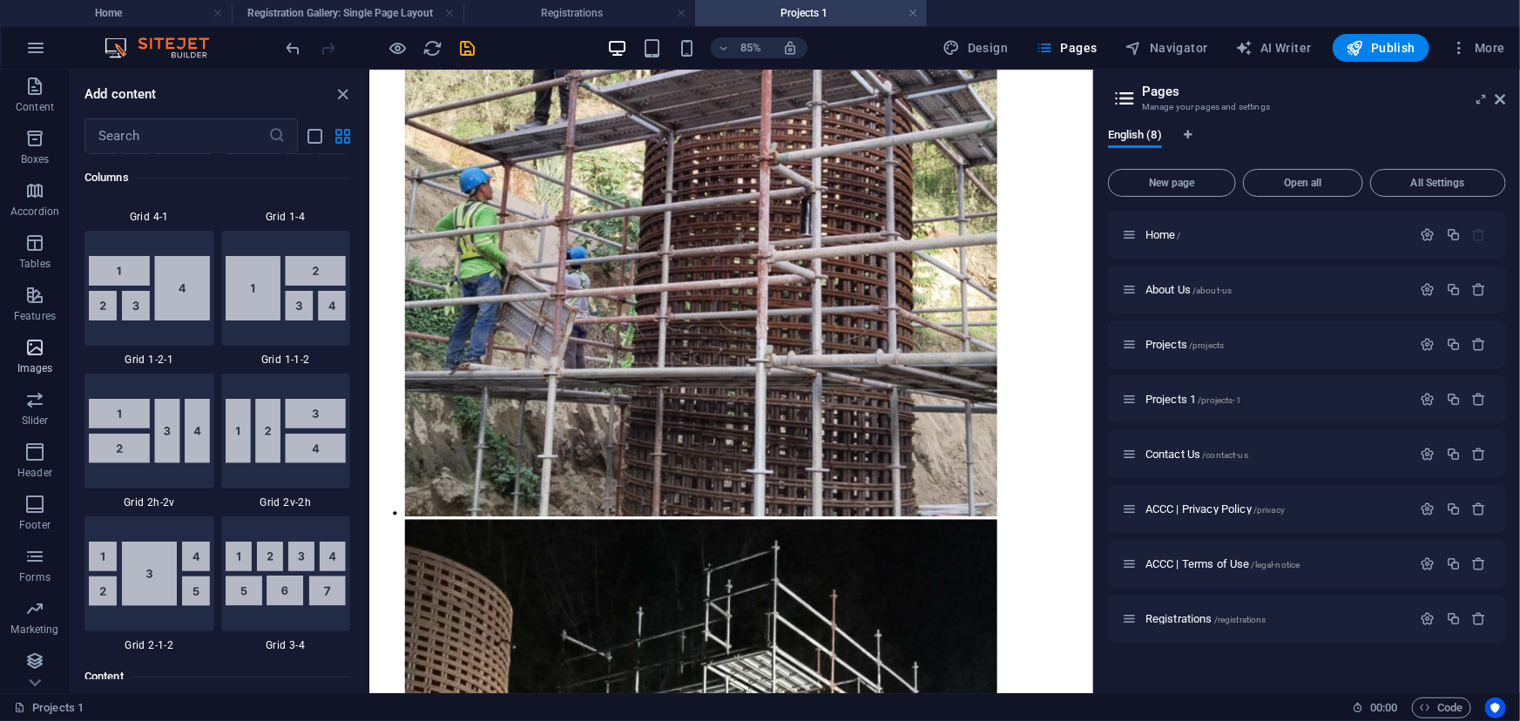
scroll to position [159, 0]
click at [1192, 138] on icon "Language Tabs" at bounding box center [1188, 135] width 8 height 10
select select "41"
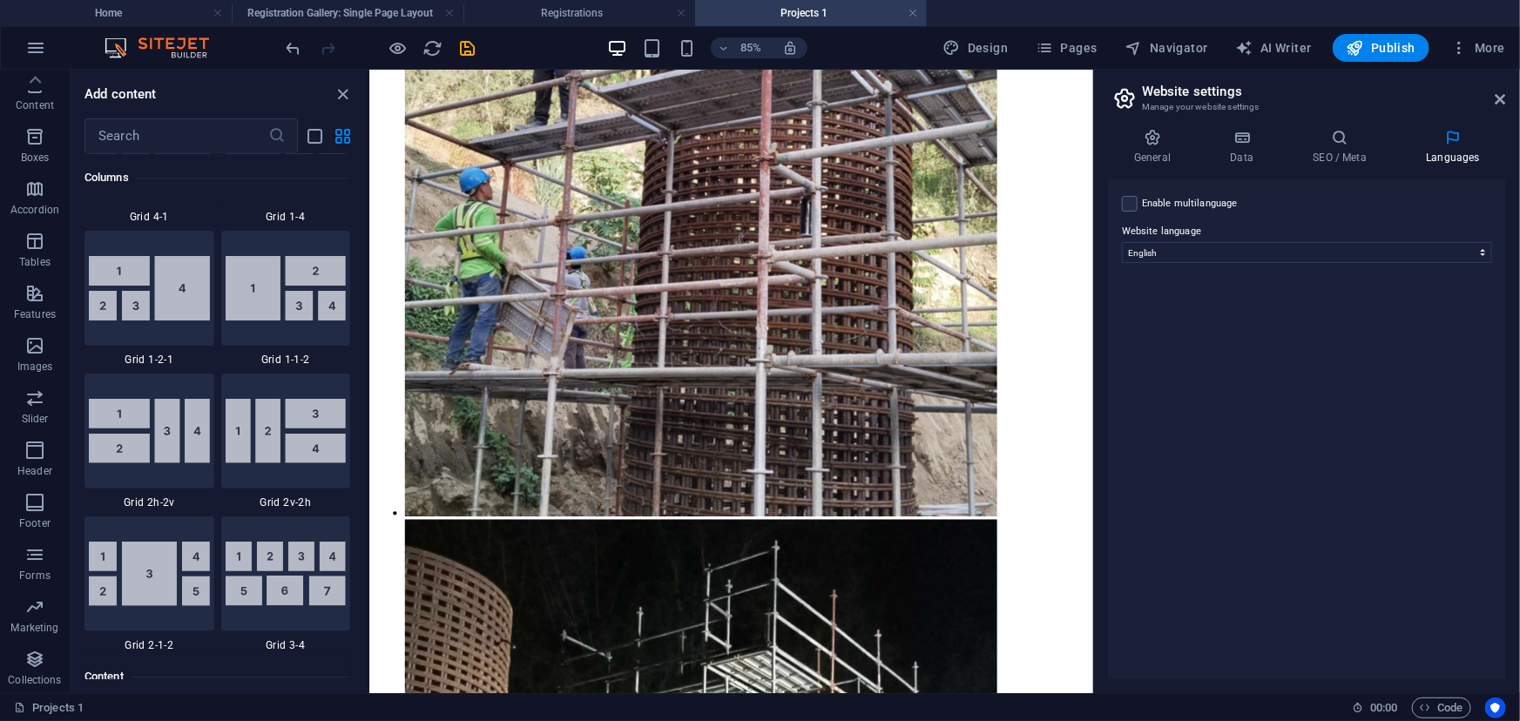
scroll to position [14852, 0]
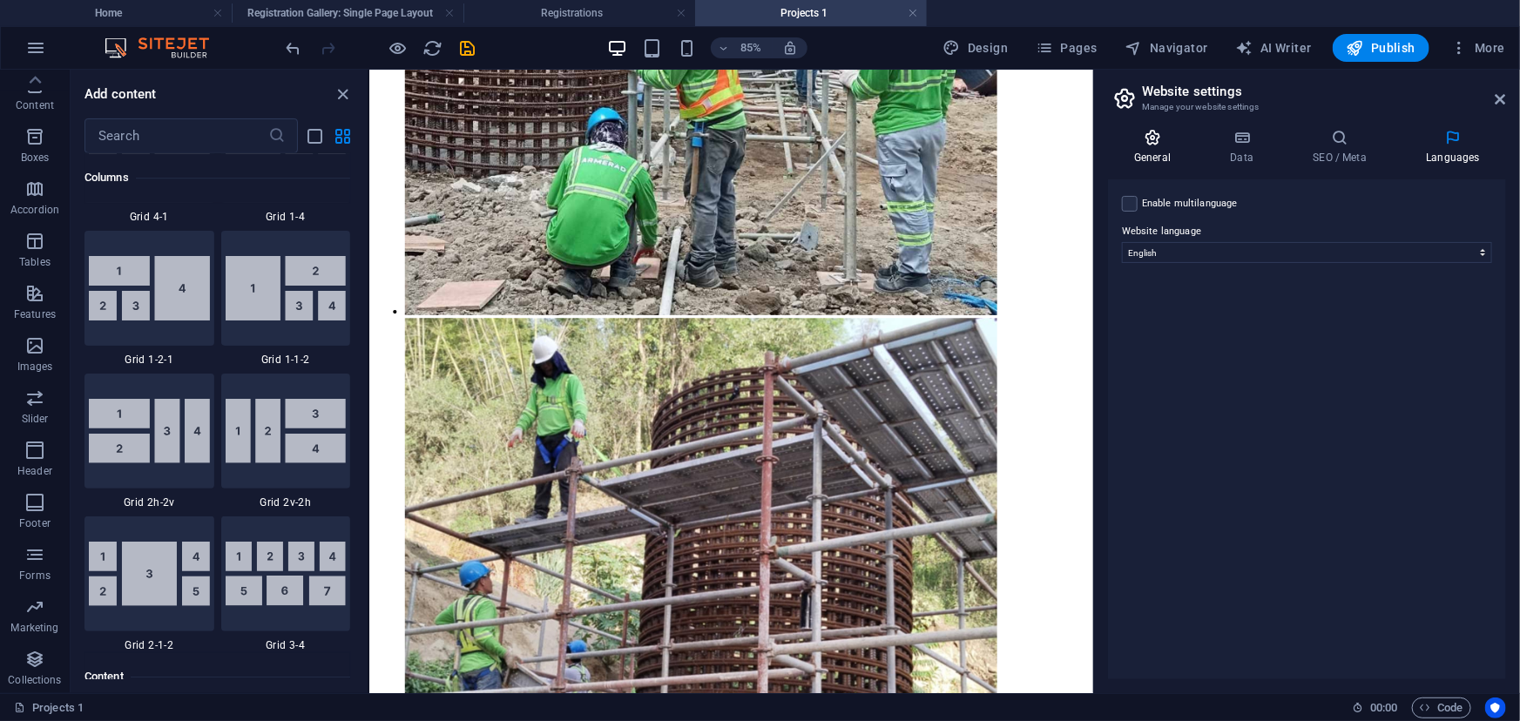
click at [1158, 137] on icon at bounding box center [1152, 137] width 89 height 17
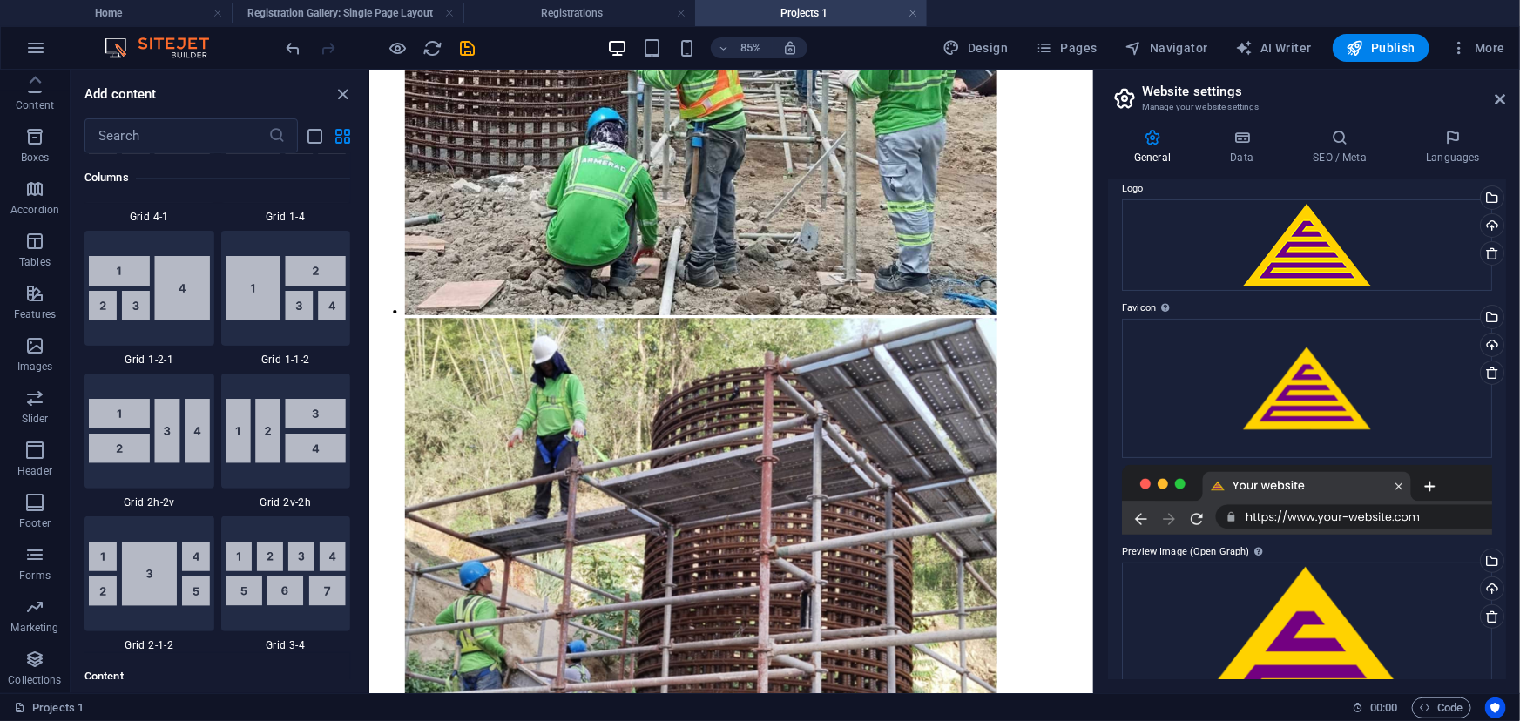
scroll to position [0, 0]
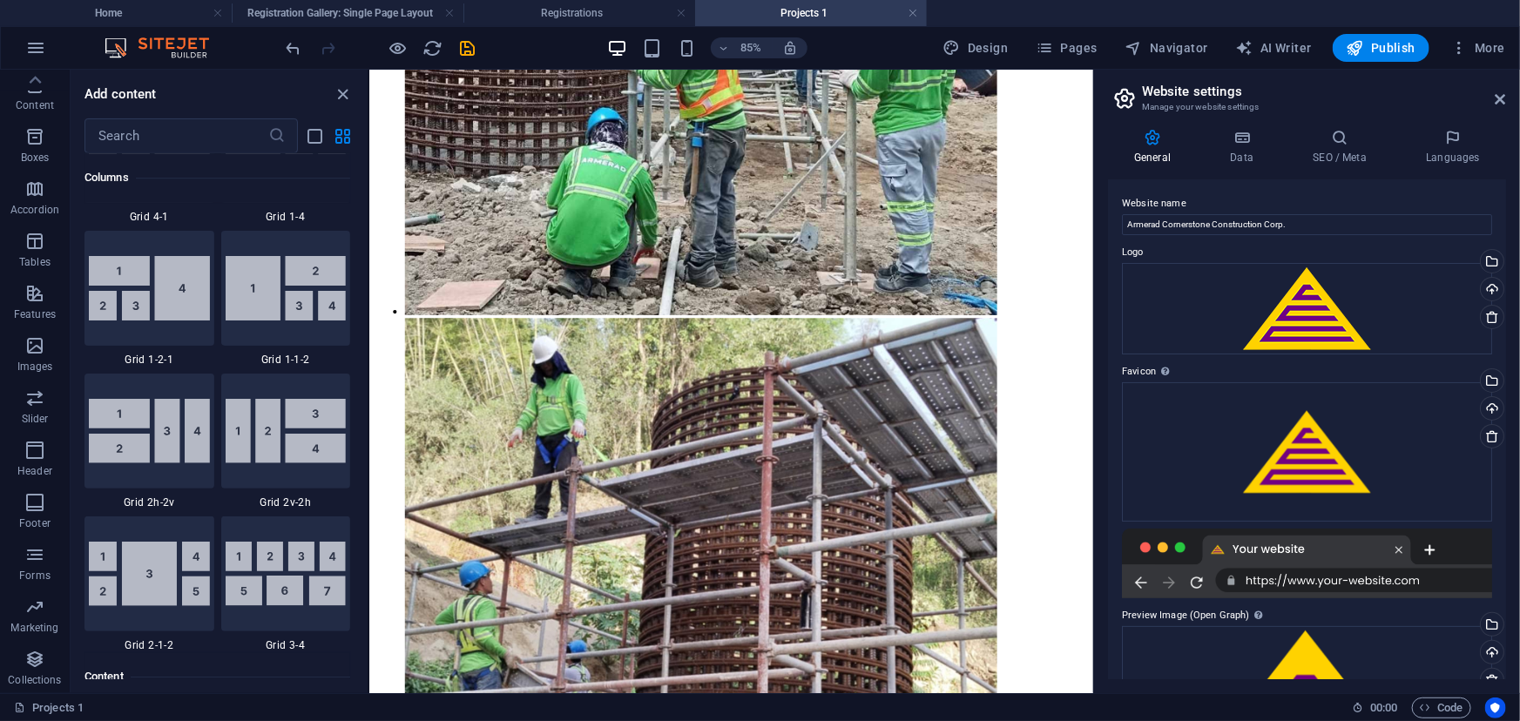
click at [1246, 112] on h3 "Manage your website settings" at bounding box center [1306, 107] width 329 height 16
click at [1246, 129] on icon at bounding box center [1242, 137] width 76 height 17
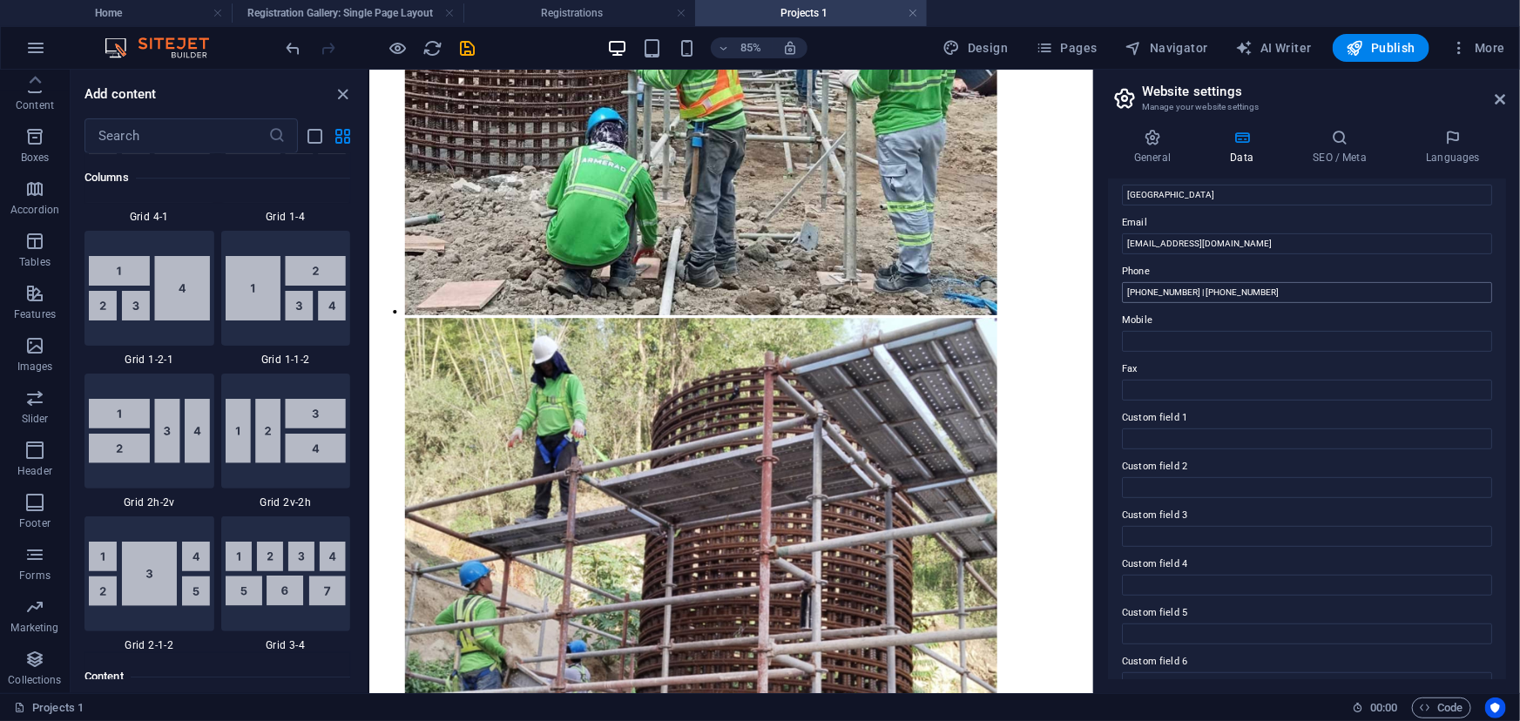
scroll to position [336, 0]
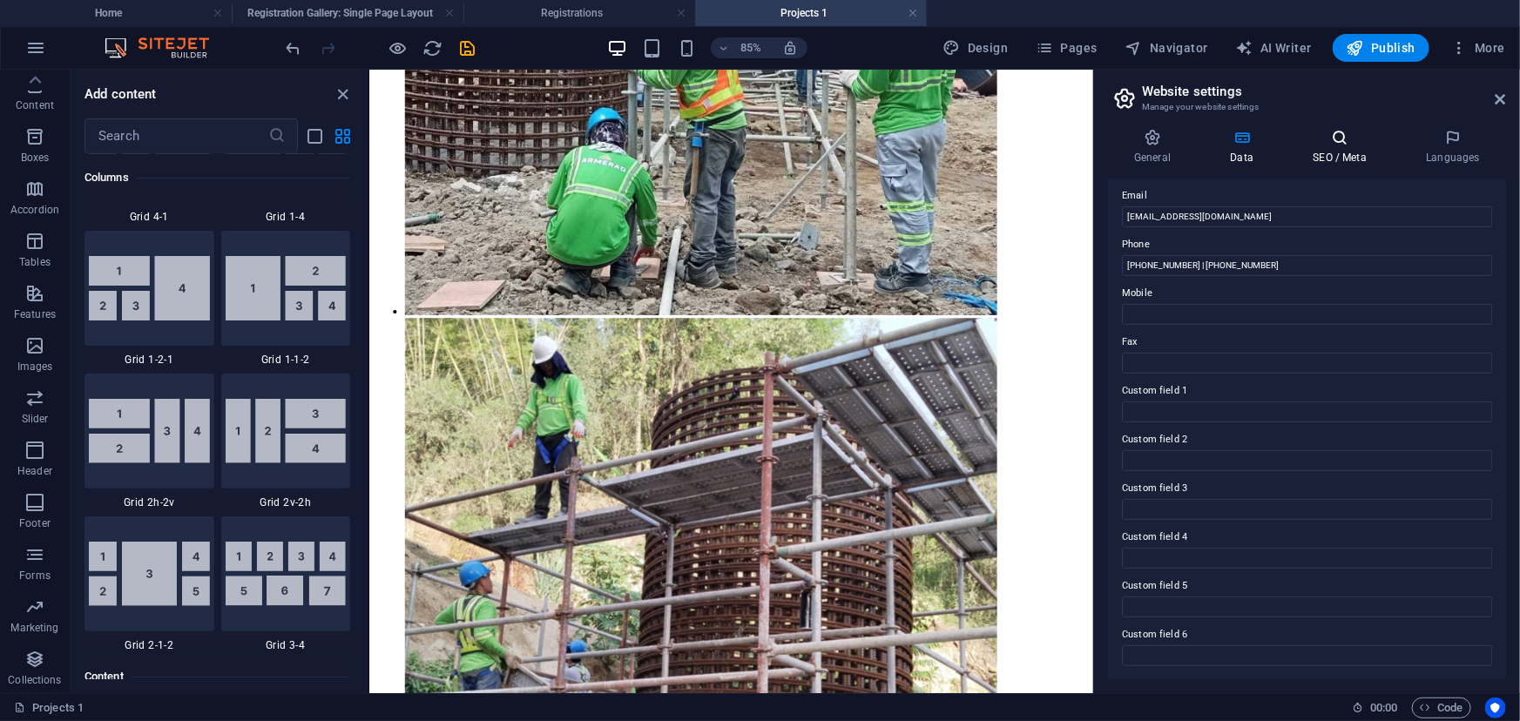
click at [1323, 153] on h4 "SEO / Meta" at bounding box center [1342, 147] width 113 height 37
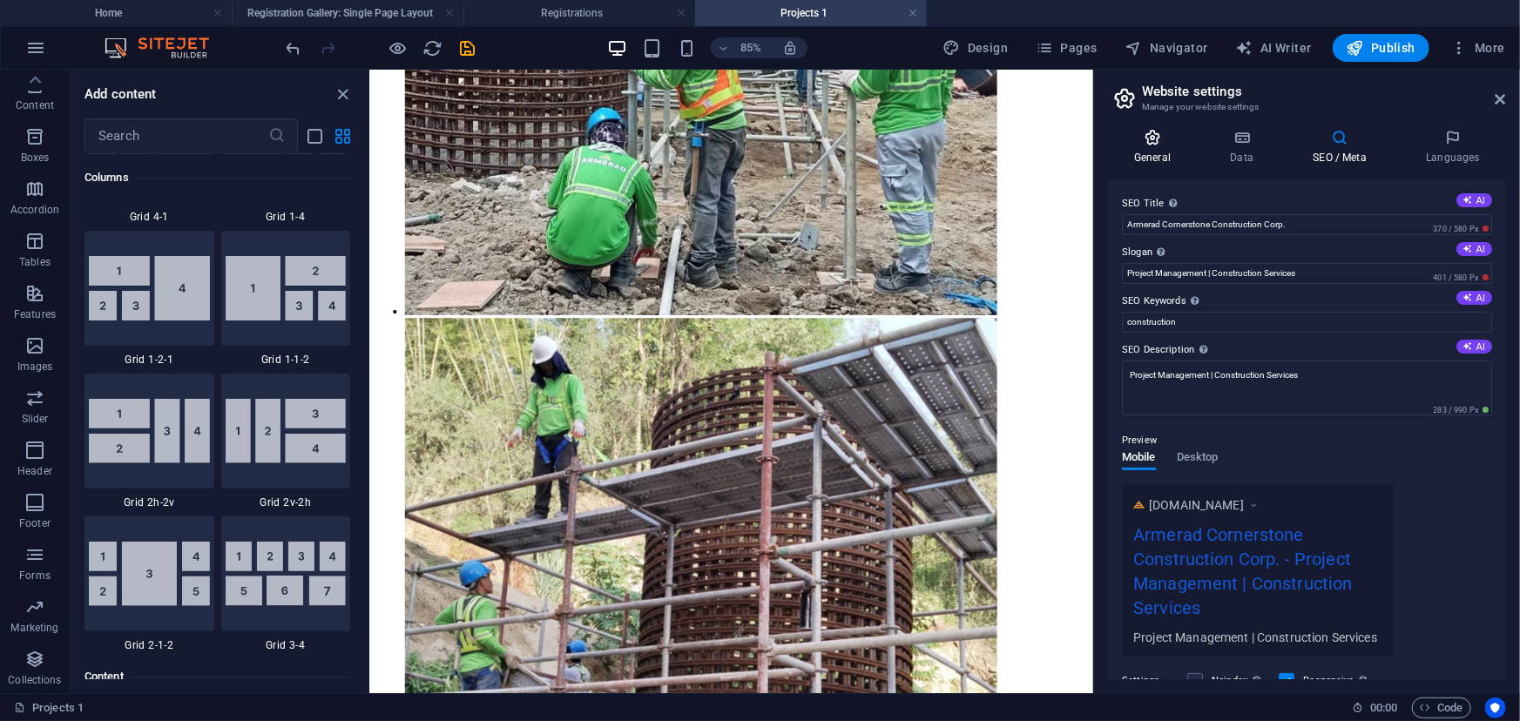
click at [1144, 142] on icon at bounding box center [1152, 137] width 89 height 17
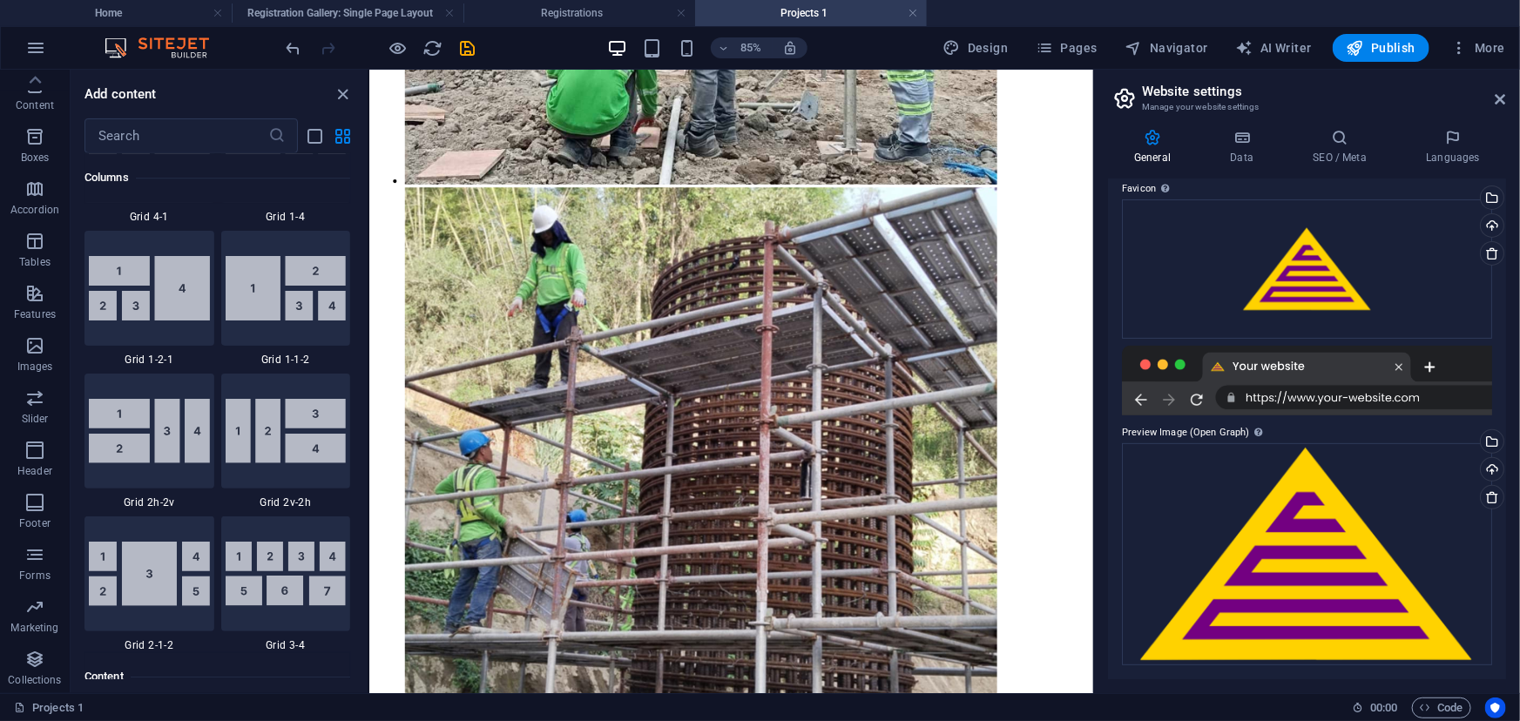
scroll to position [15010, 0]
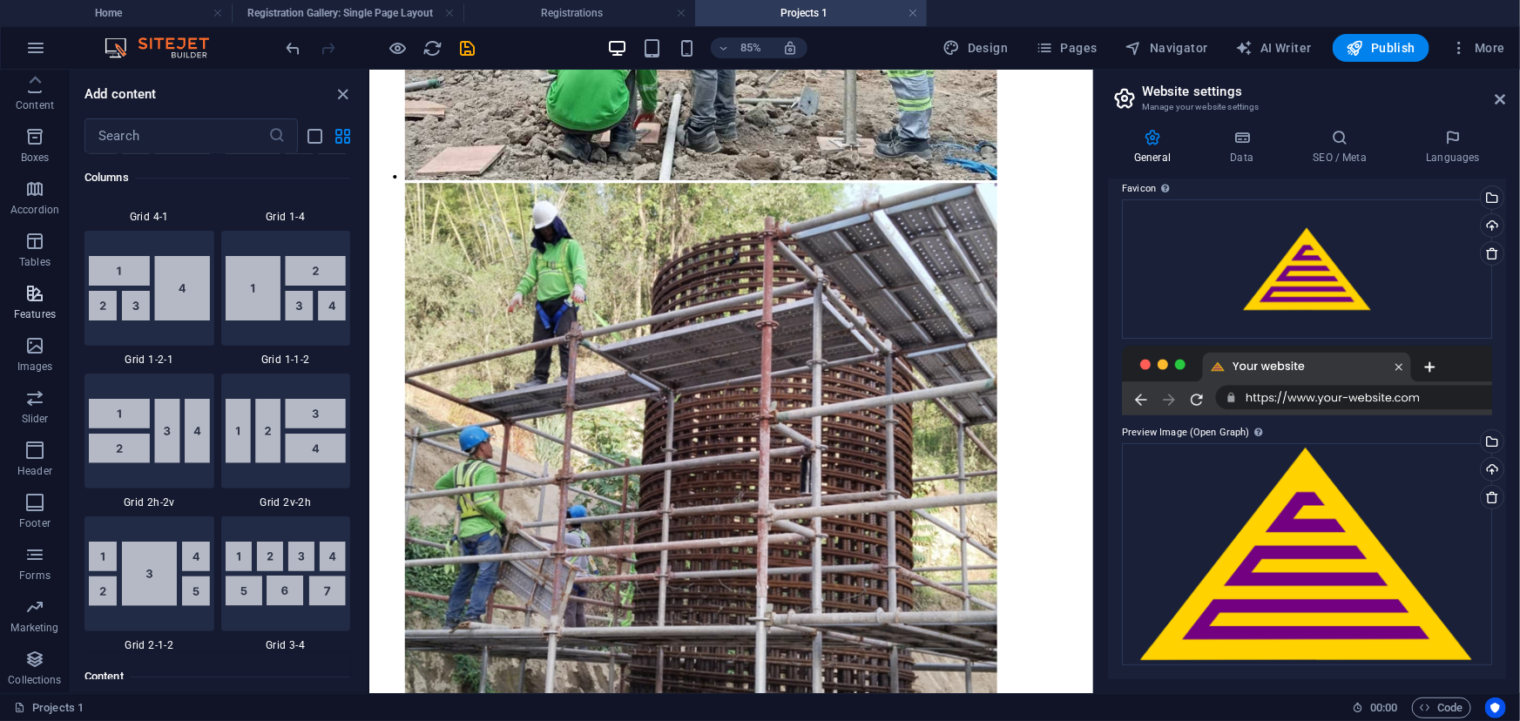
click at [32, 299] on icon "button" at bounding box center [34, 293] width 21 height 21
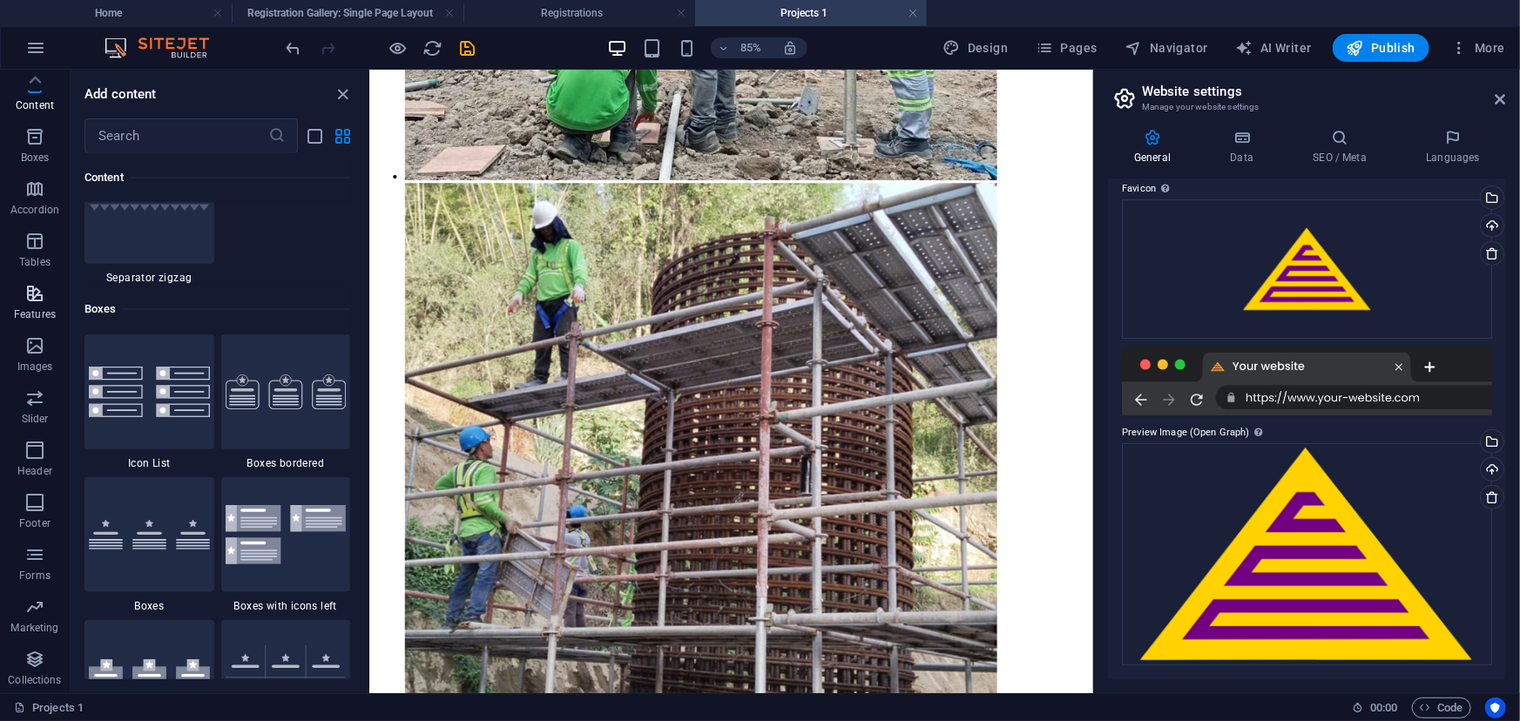
scroll to position [6932, 0]
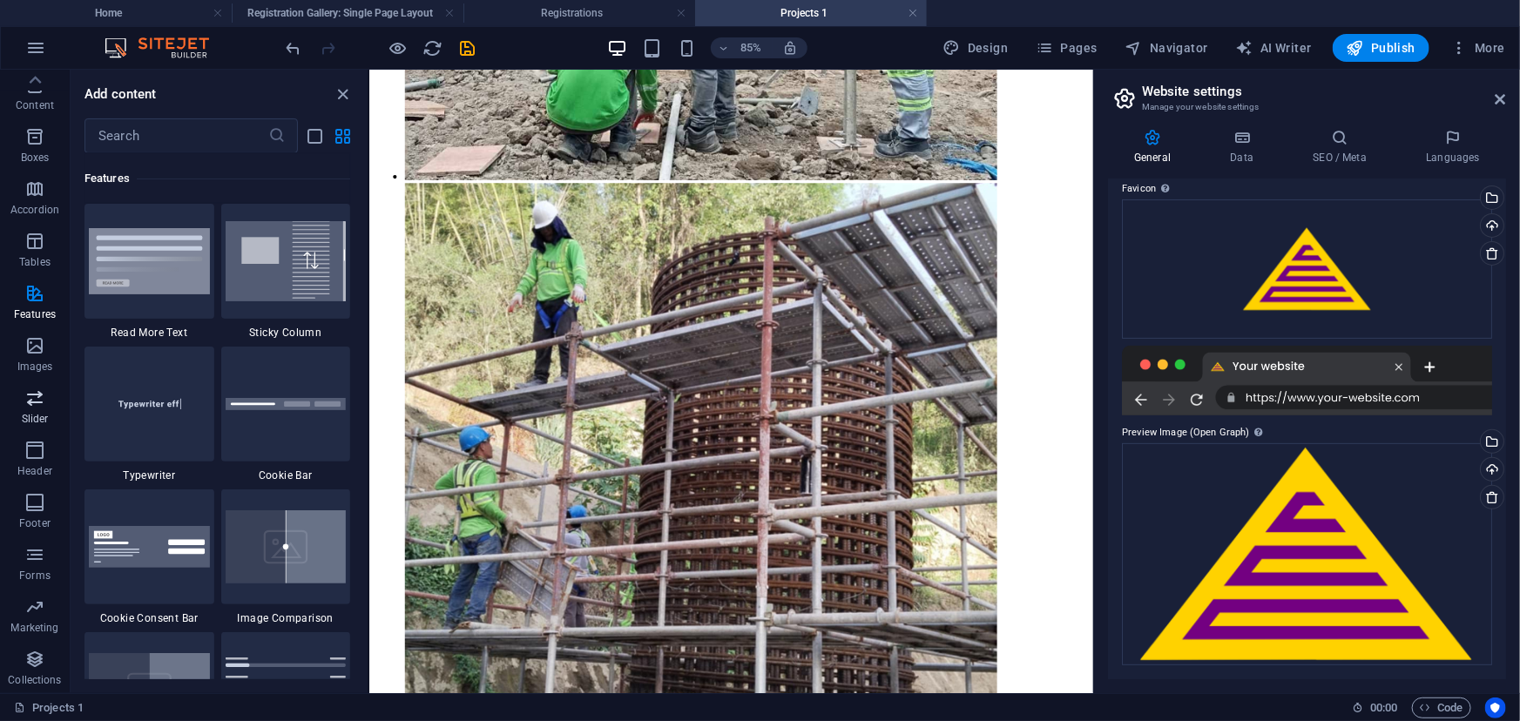
click at [49, 405] on span "Slider" at bounding box center [35, 409] width 70 height 42
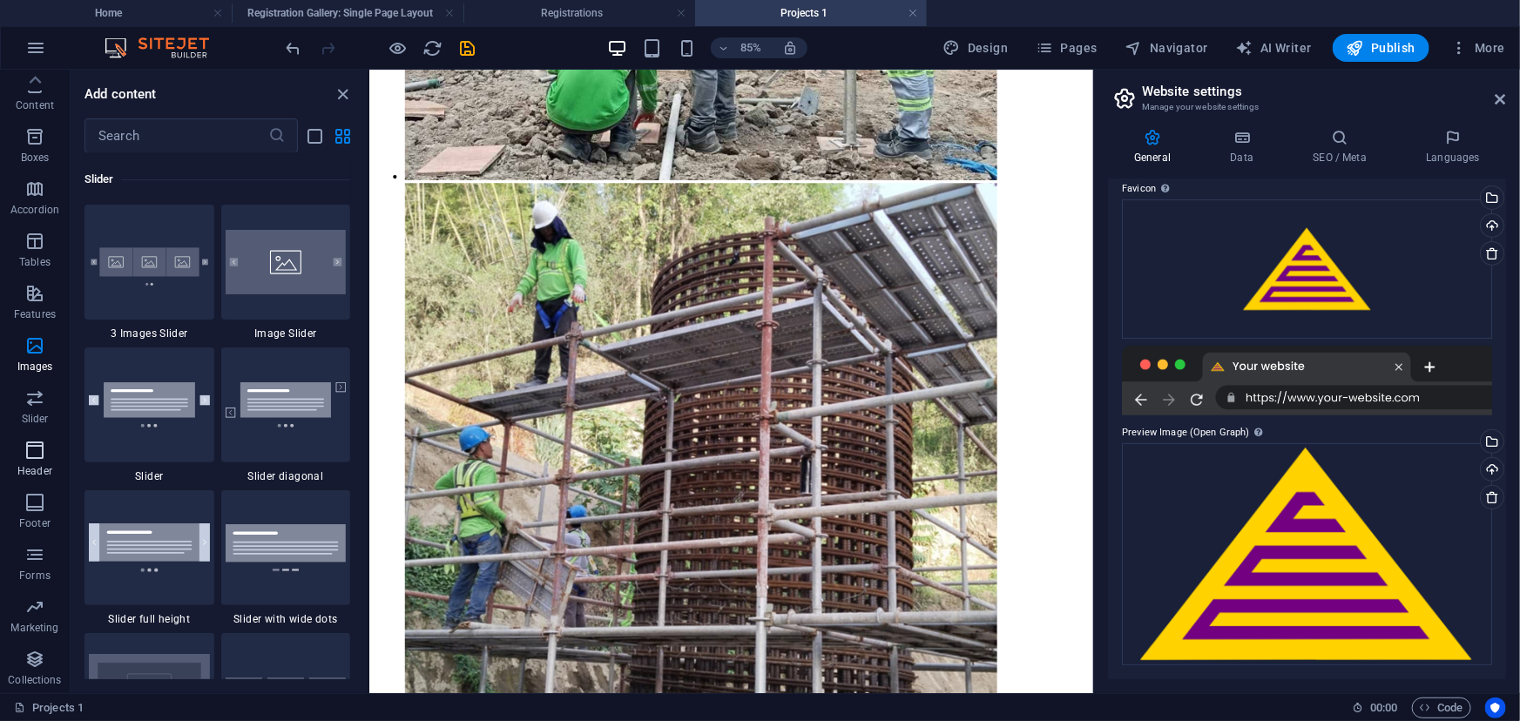
click at [44, 434] on button "Header" at bounding box center [35, 459] width 70 height 52
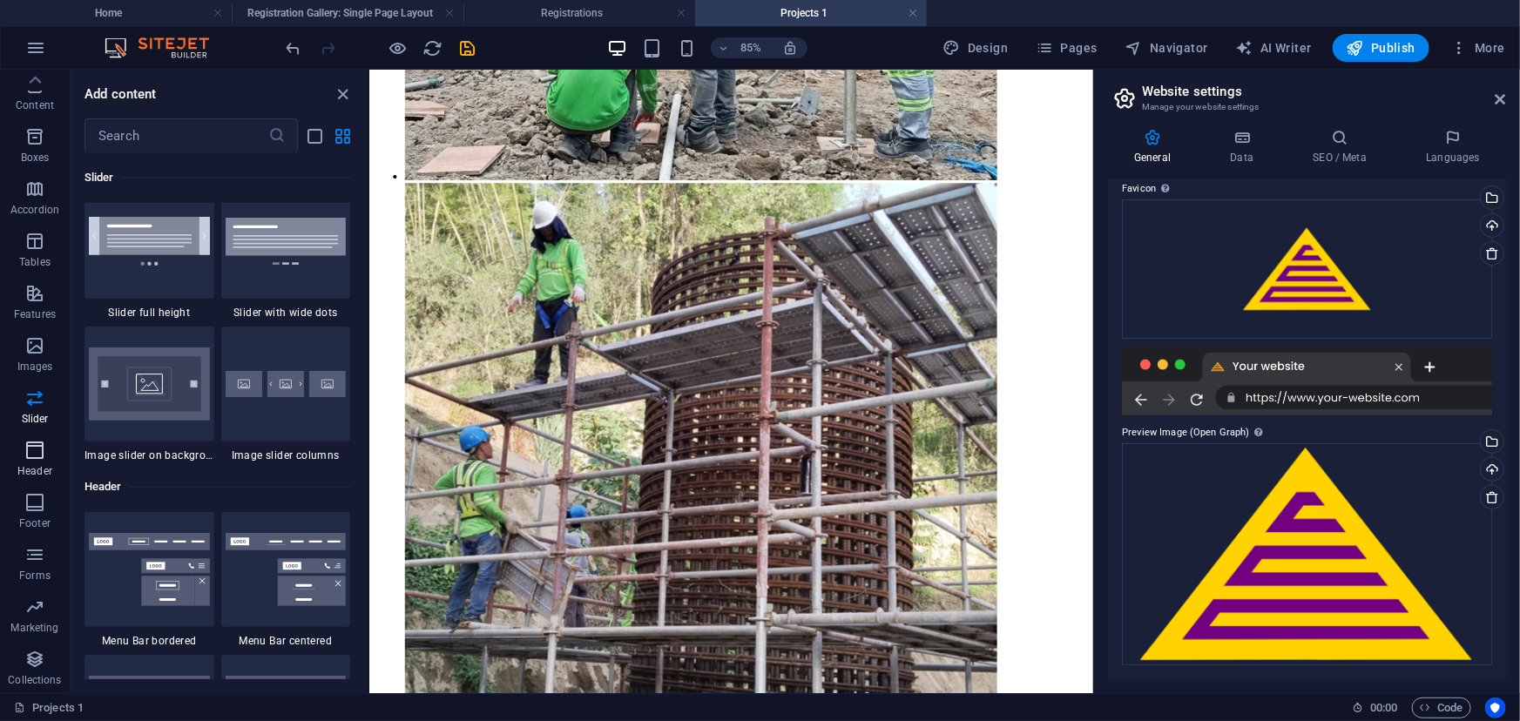
scroll to position [10630, 0]
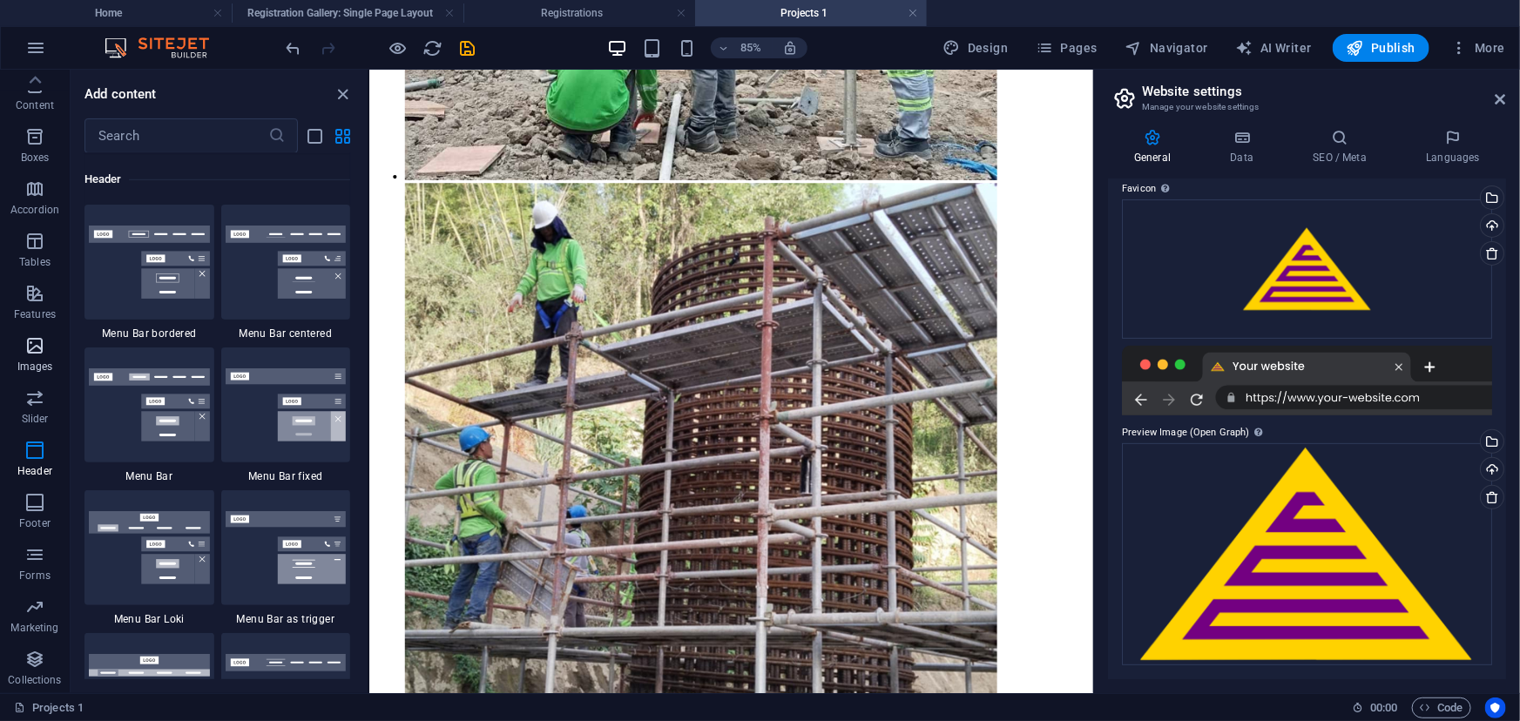
click at [44, 349] on icon "button" at bounding box center [34, 345] width 21 height 21
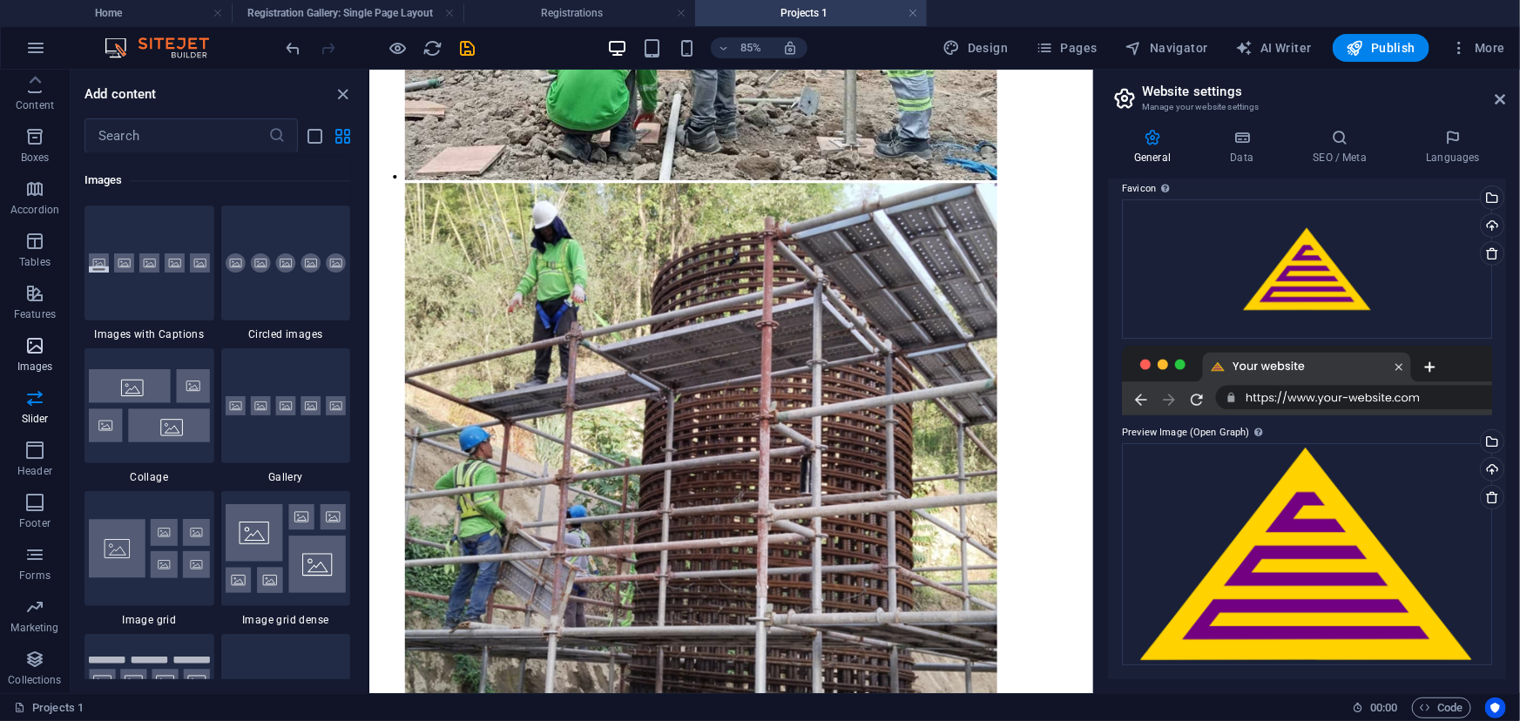
scroll to position [8972, 0]
click at [37, 506] on icon "button" at bounding box center [34, 502] width 21 height 21
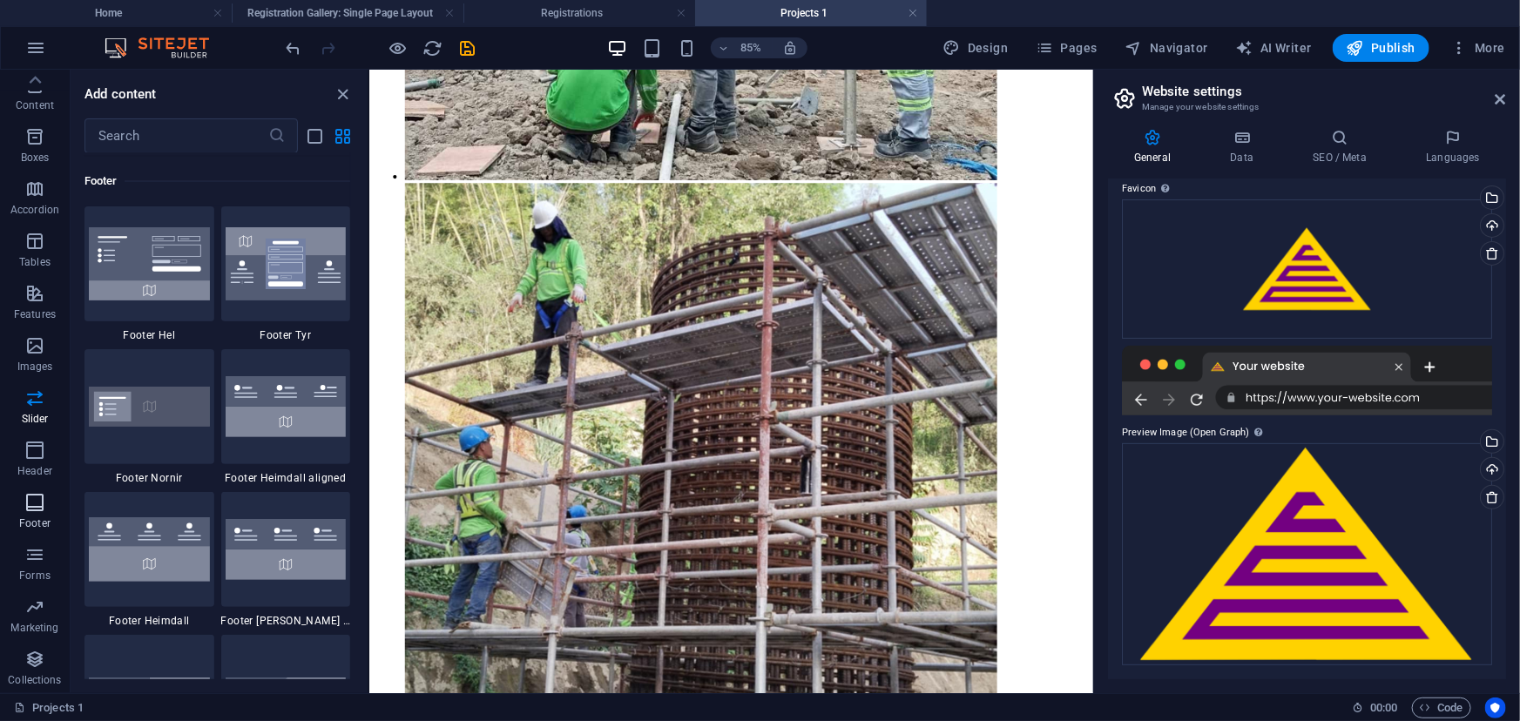
scroll to position [11672, 0]
click at [44, 533] on button "Footer" at bounding box center [35, 511] width 70 height 52
click at [49, 551] on span "Forms" at bounding box center [35, 565] width 70 height 42
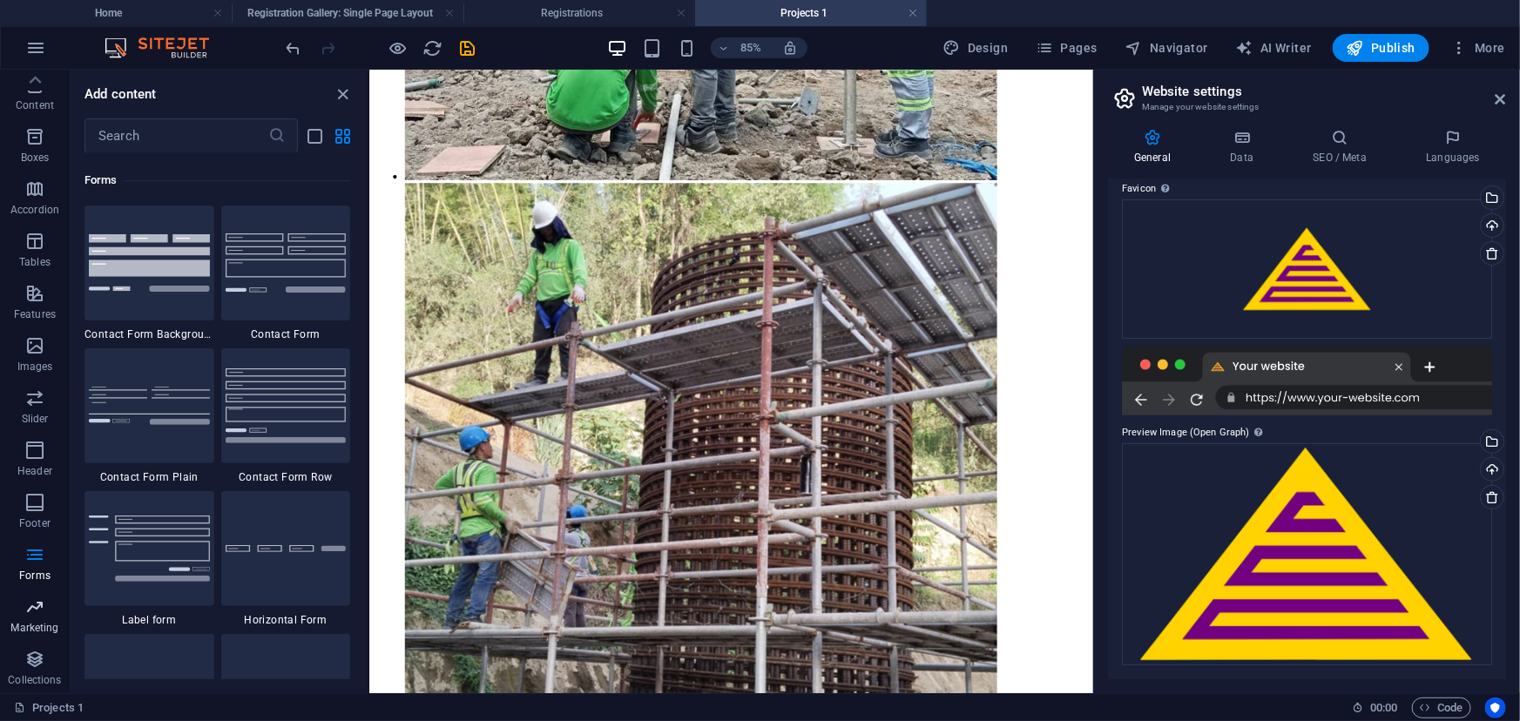
click at [35, 604] on icon "button" at bounding box center [34, 607] width 21 height 21
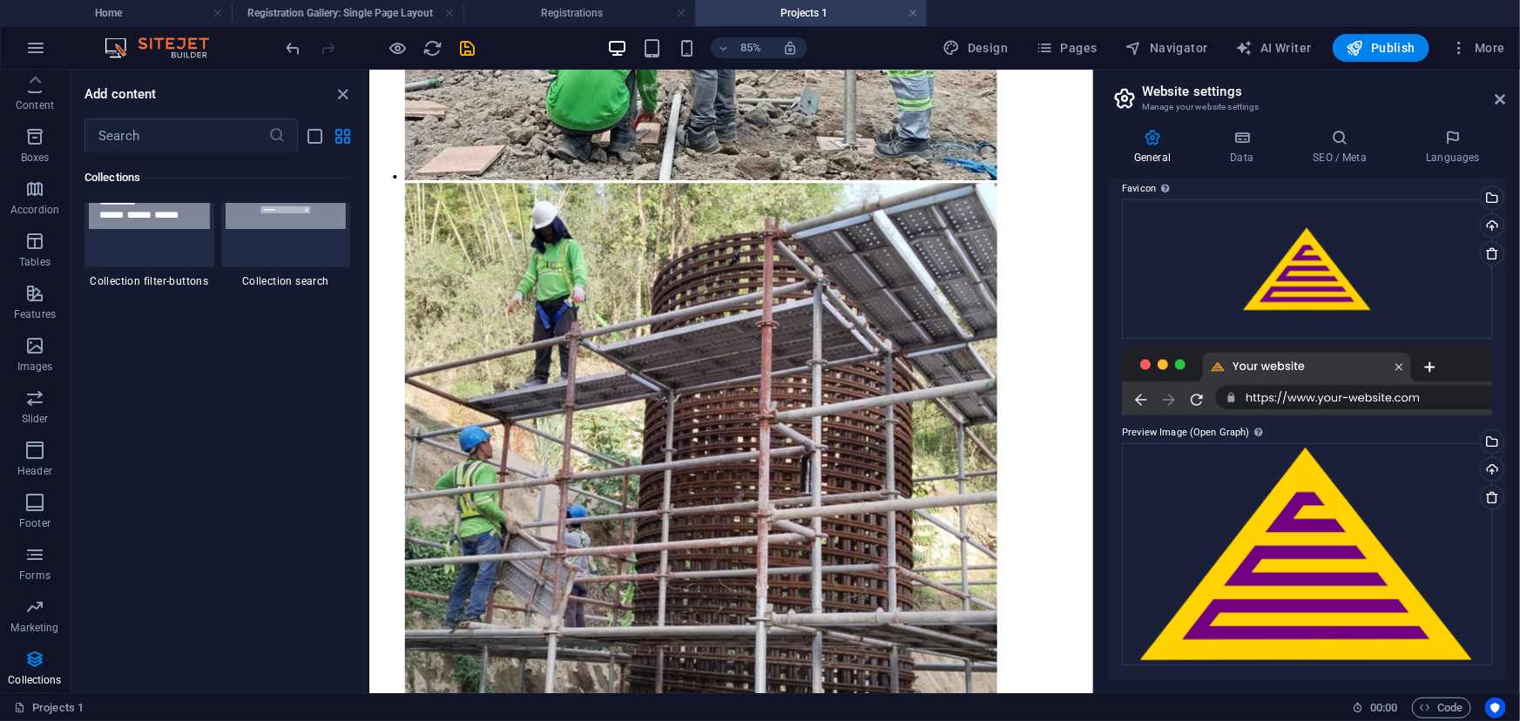
scroll to position [16859, 0]
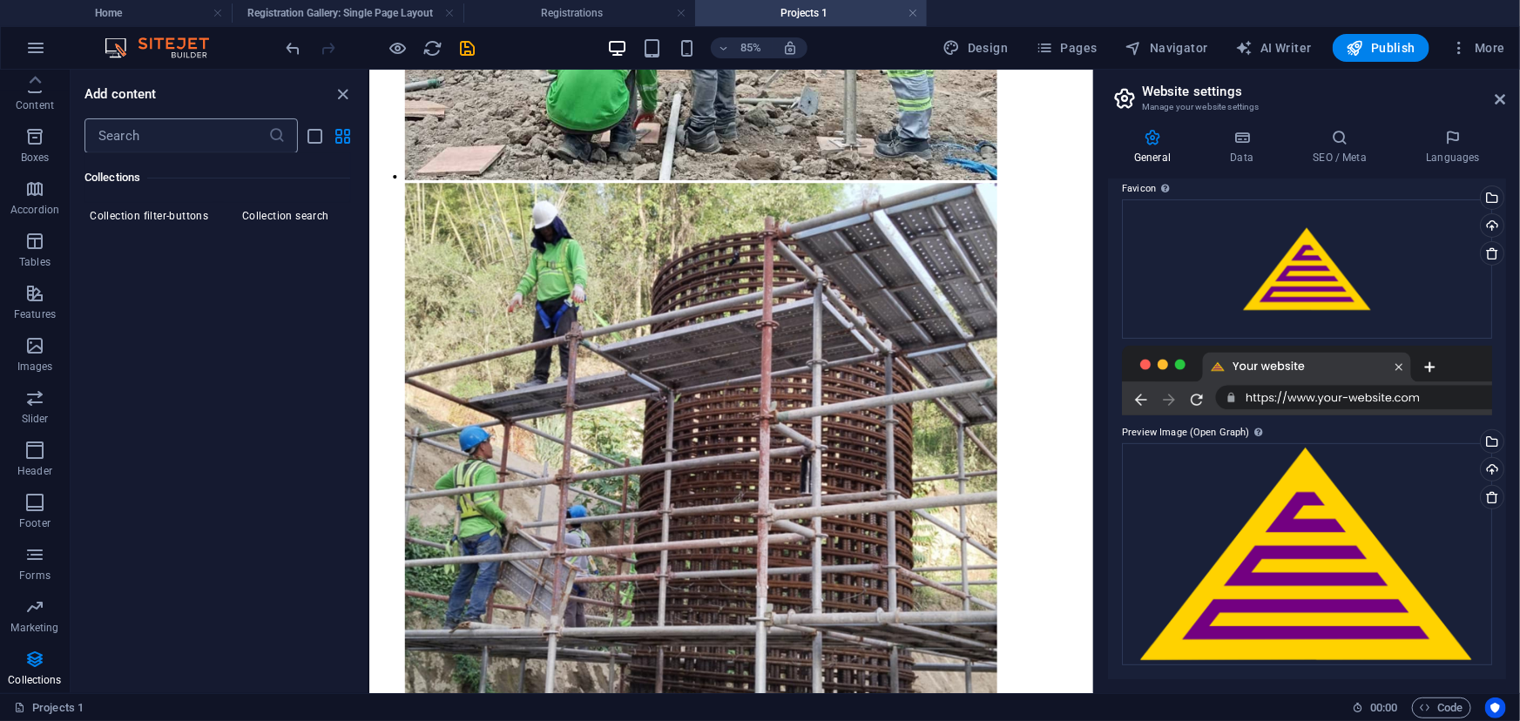
click at [148, 133] on input "text" at bounding box center [176, 135] width 184 height 35
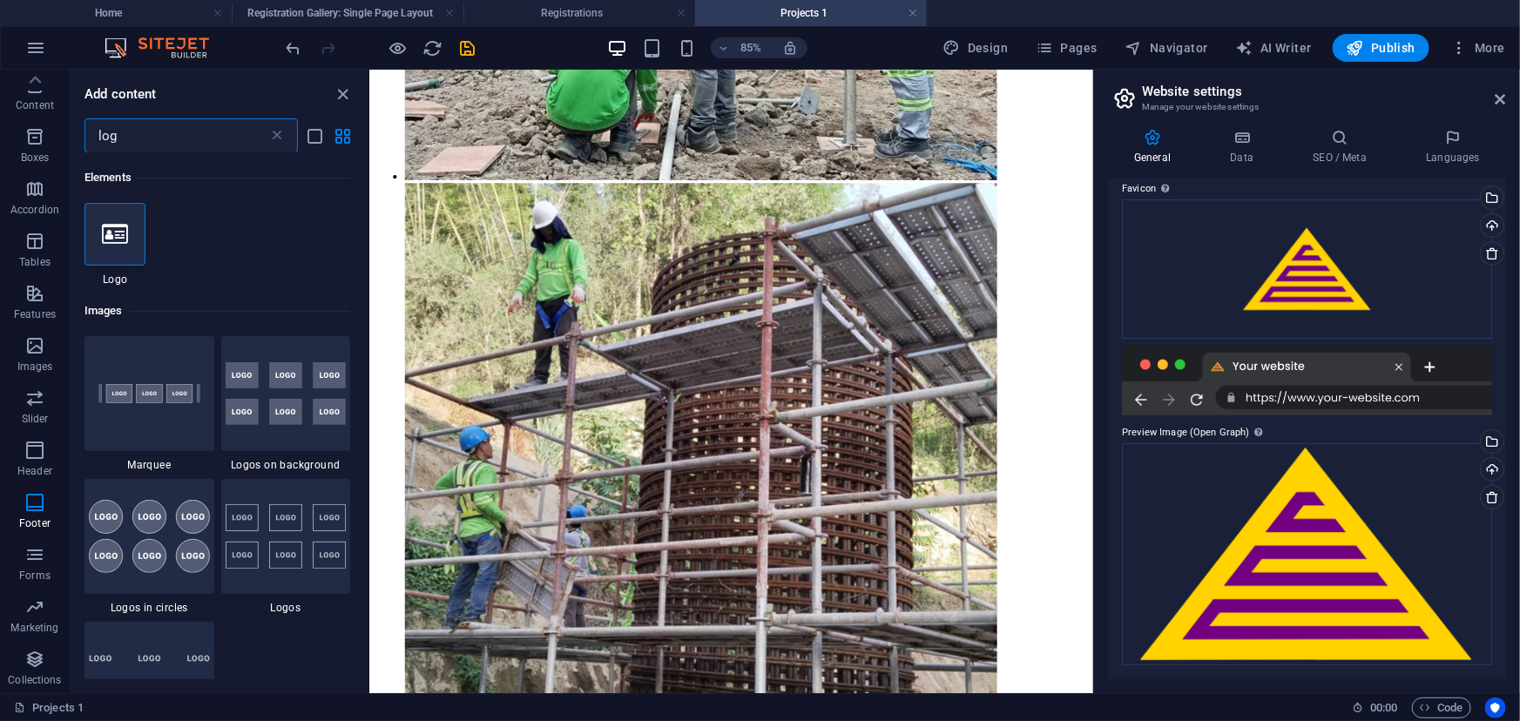
scroll to position [0, 0]
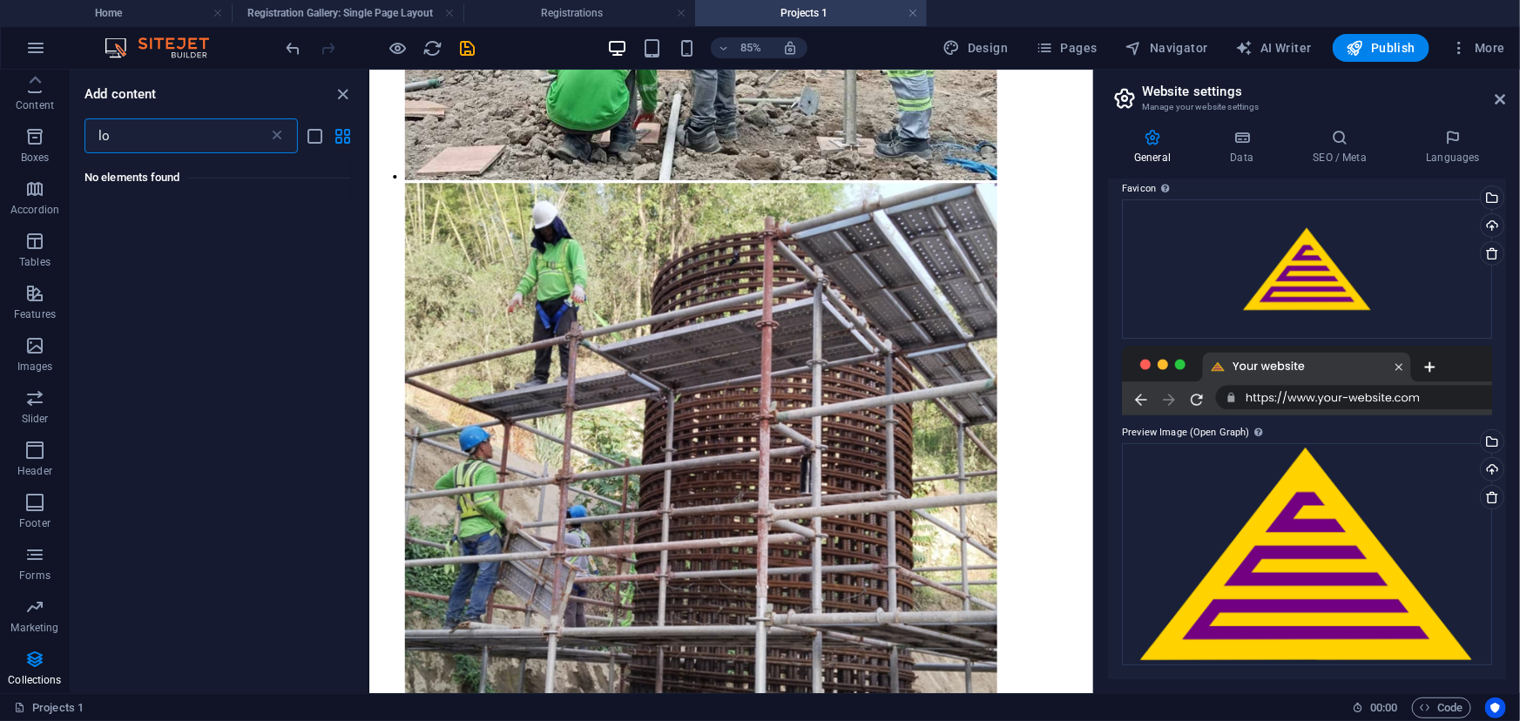
type input "l"
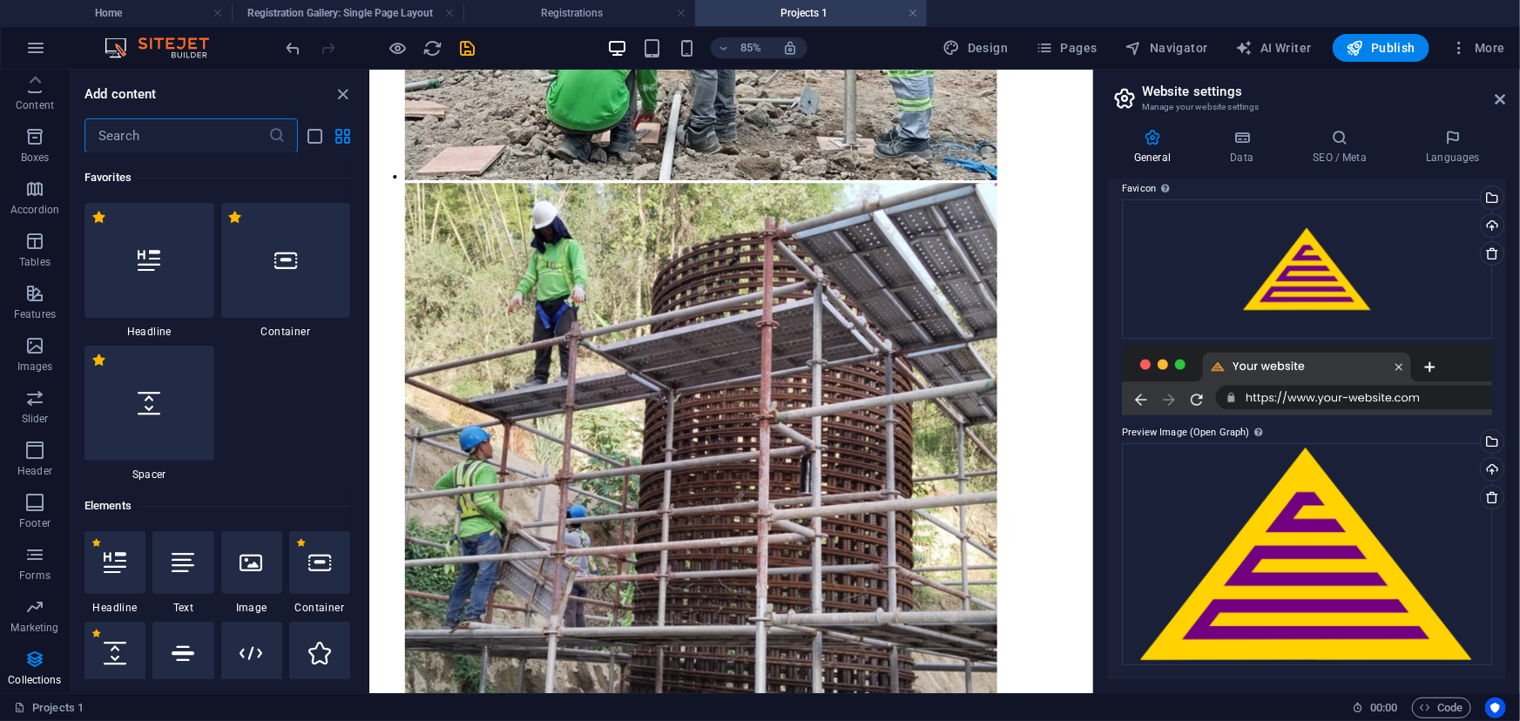
type input "o"
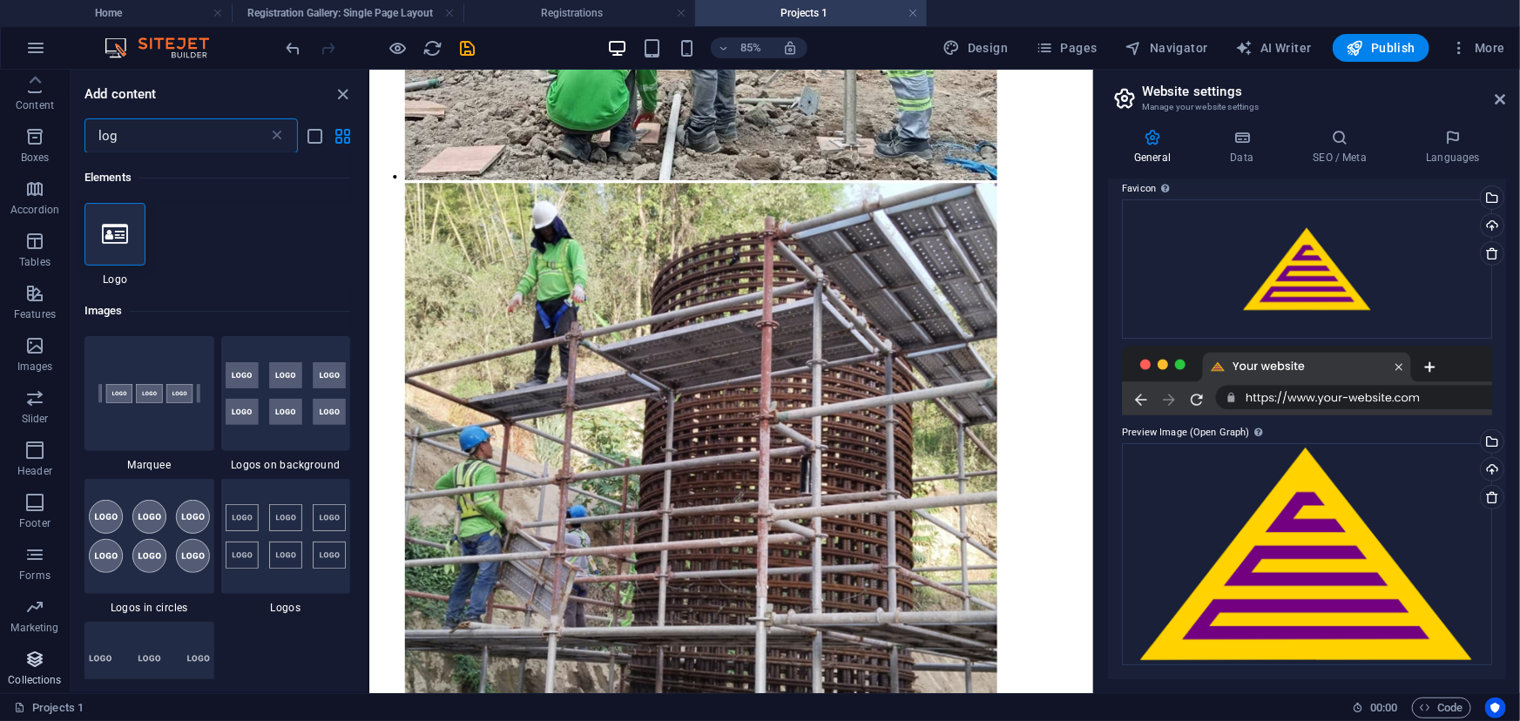
type input "log"
click at [27, 652] on icon "button" at bounding box center [34, 659] width 21 height 21
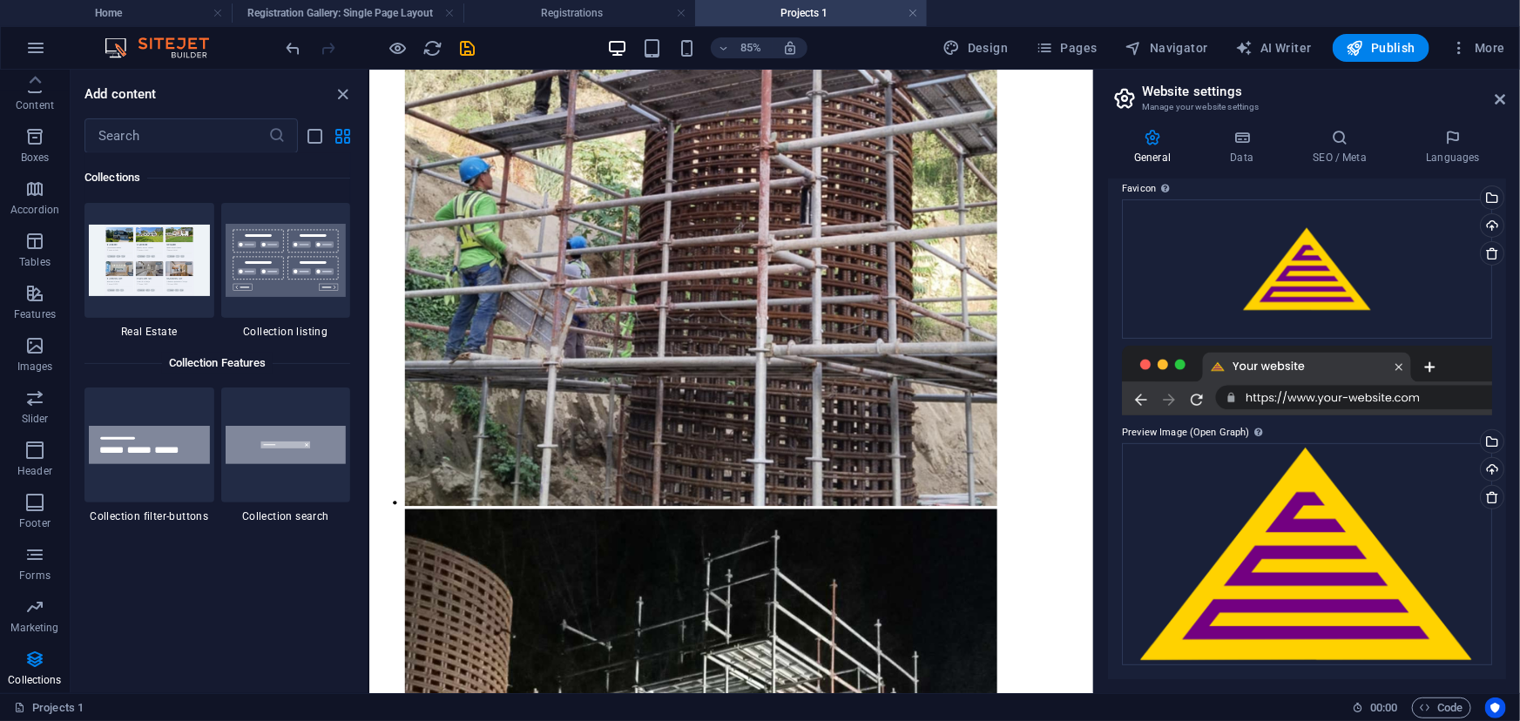
scroll to position [16560, 0]
click at [29, 558] on icon "button" at bounding box center [34, 554] width 21 height 21
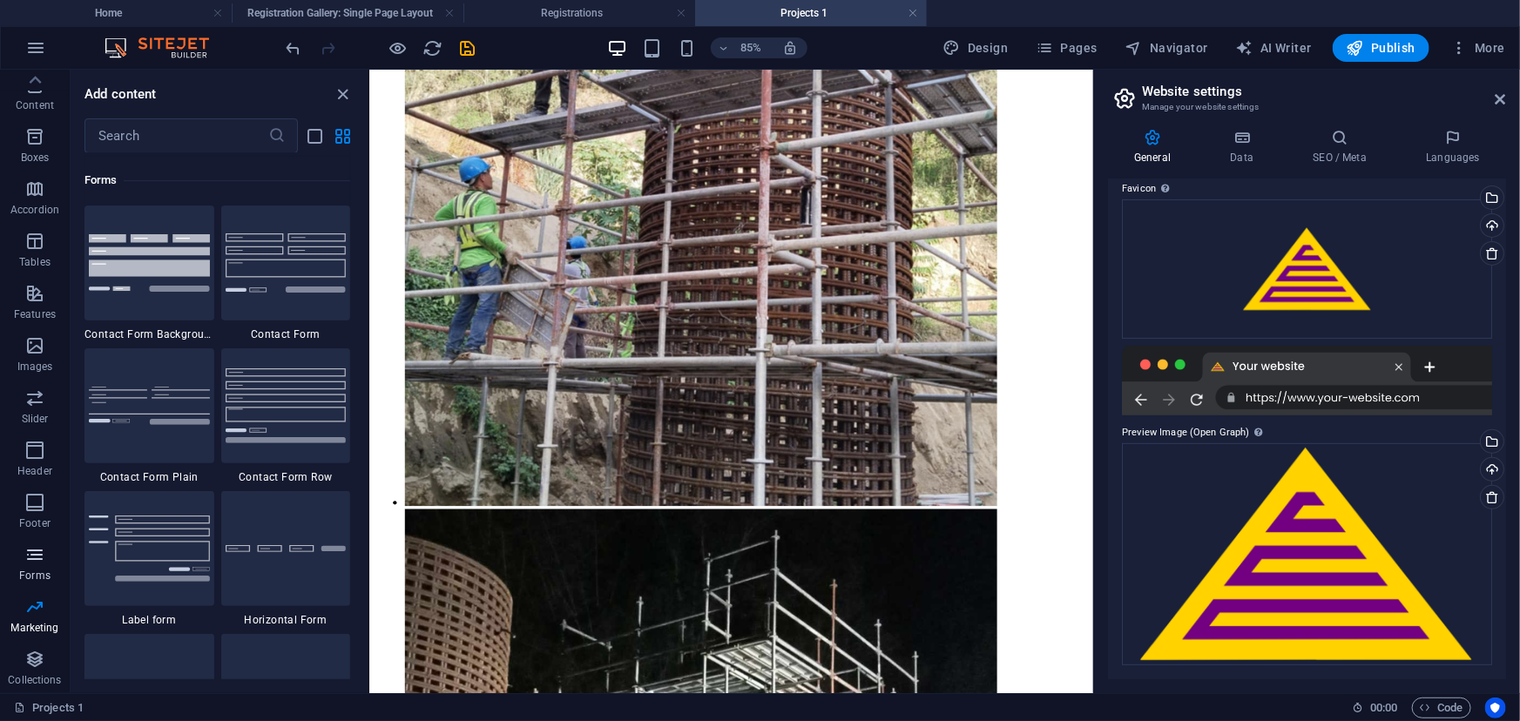
scroll to position [12857, 0]
click at [39, 496] on icon "button" at bounding box center [34, 502] width 21 height 21
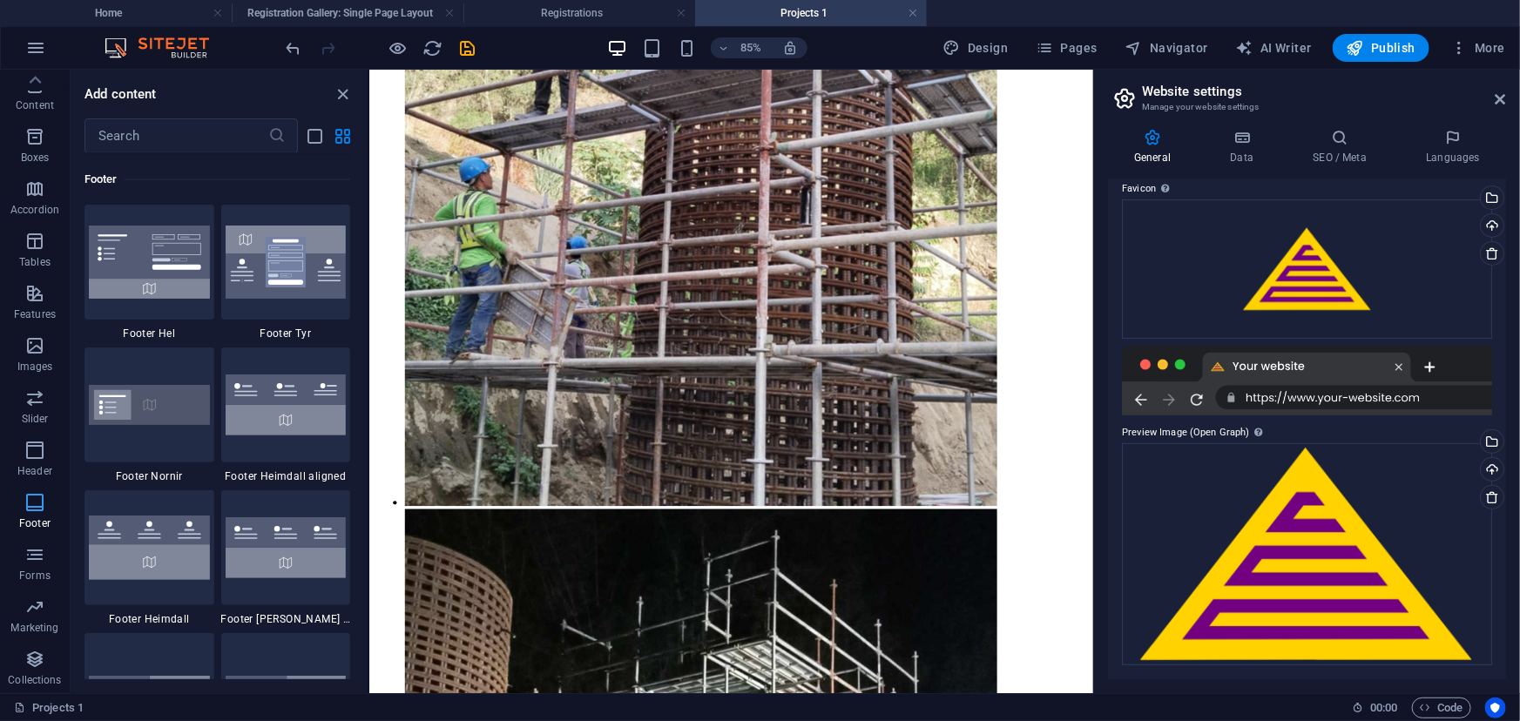
scroll to position [11672, 0]
click at [35, 458] on icon "button" at bounding box center [34, 450] width 21 height 21
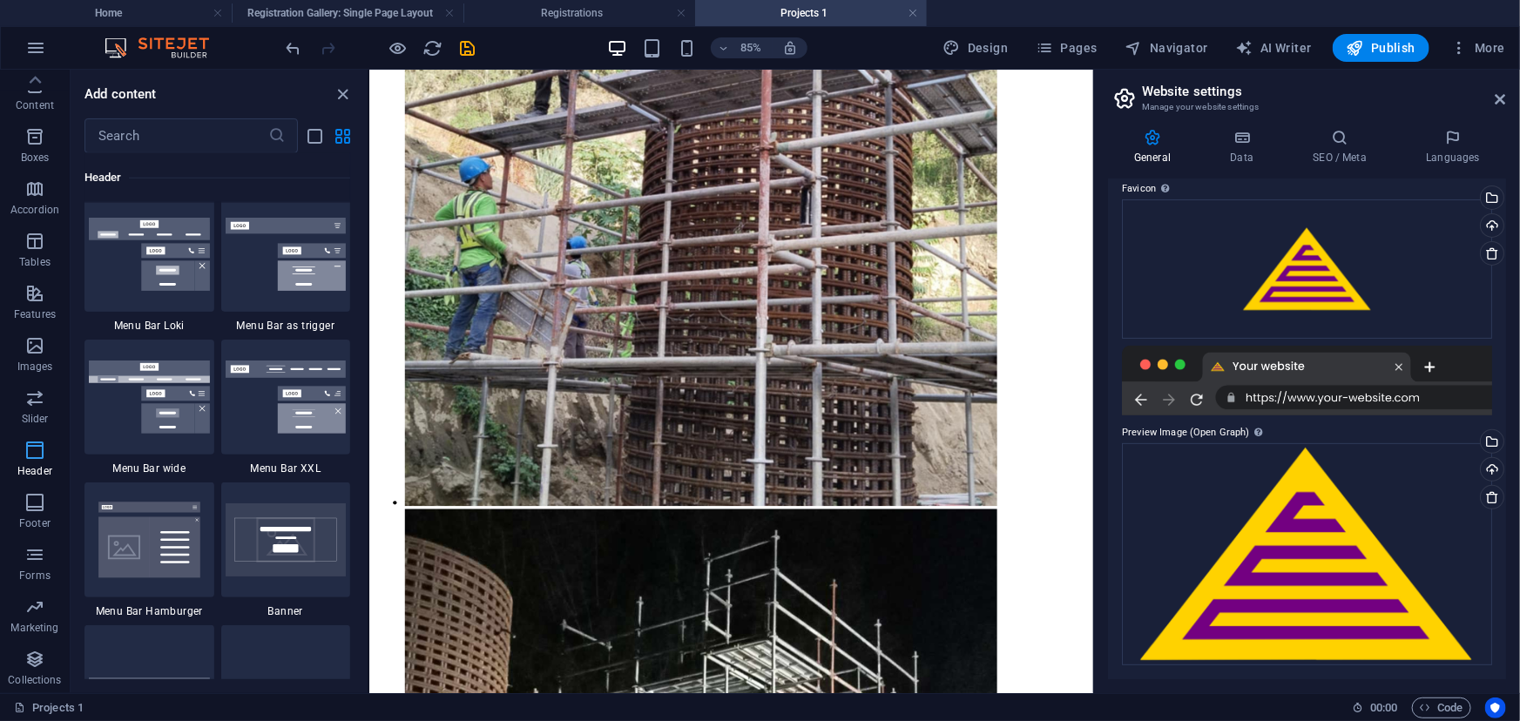
scroll to position [10629, 0]
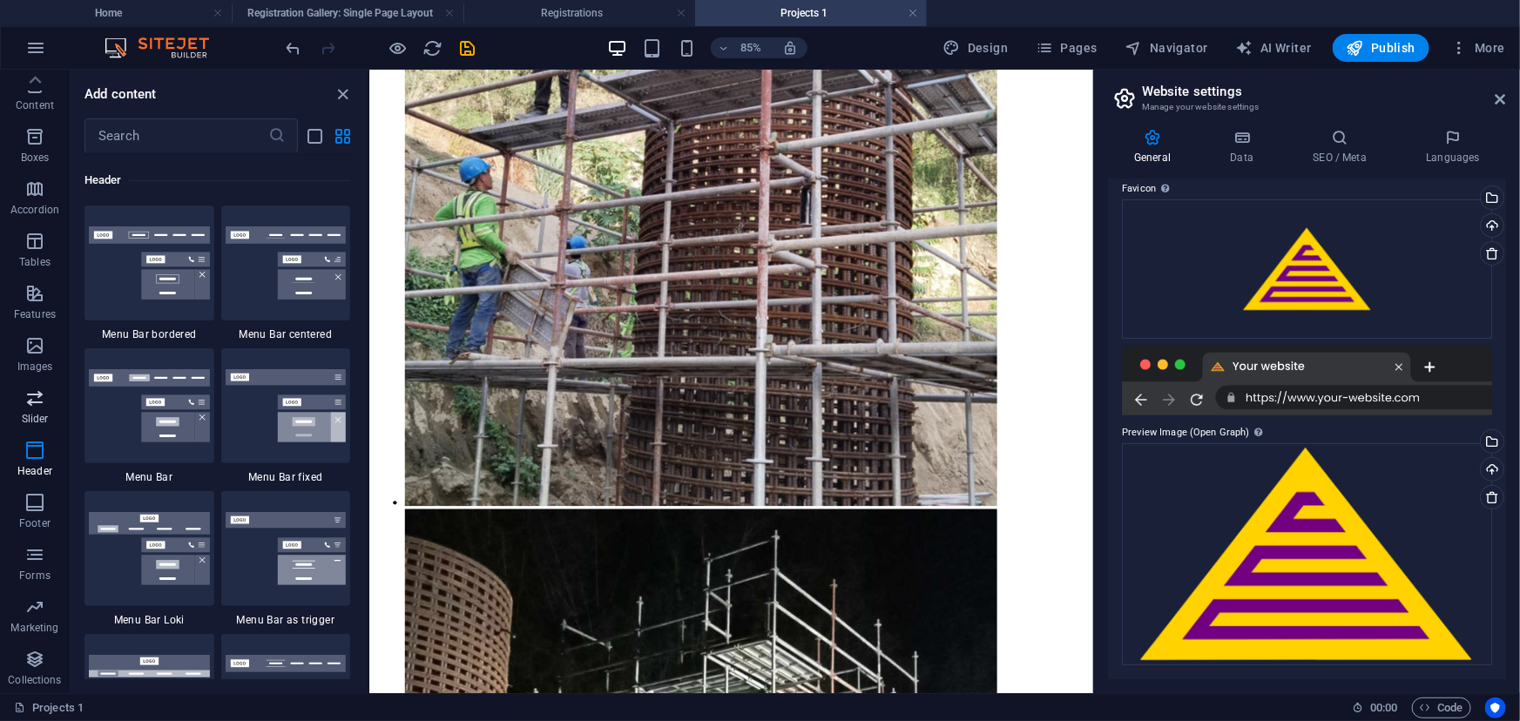
click at [28, 412] on p "Slider" at bounding box center [35, 419] width 27 height 14
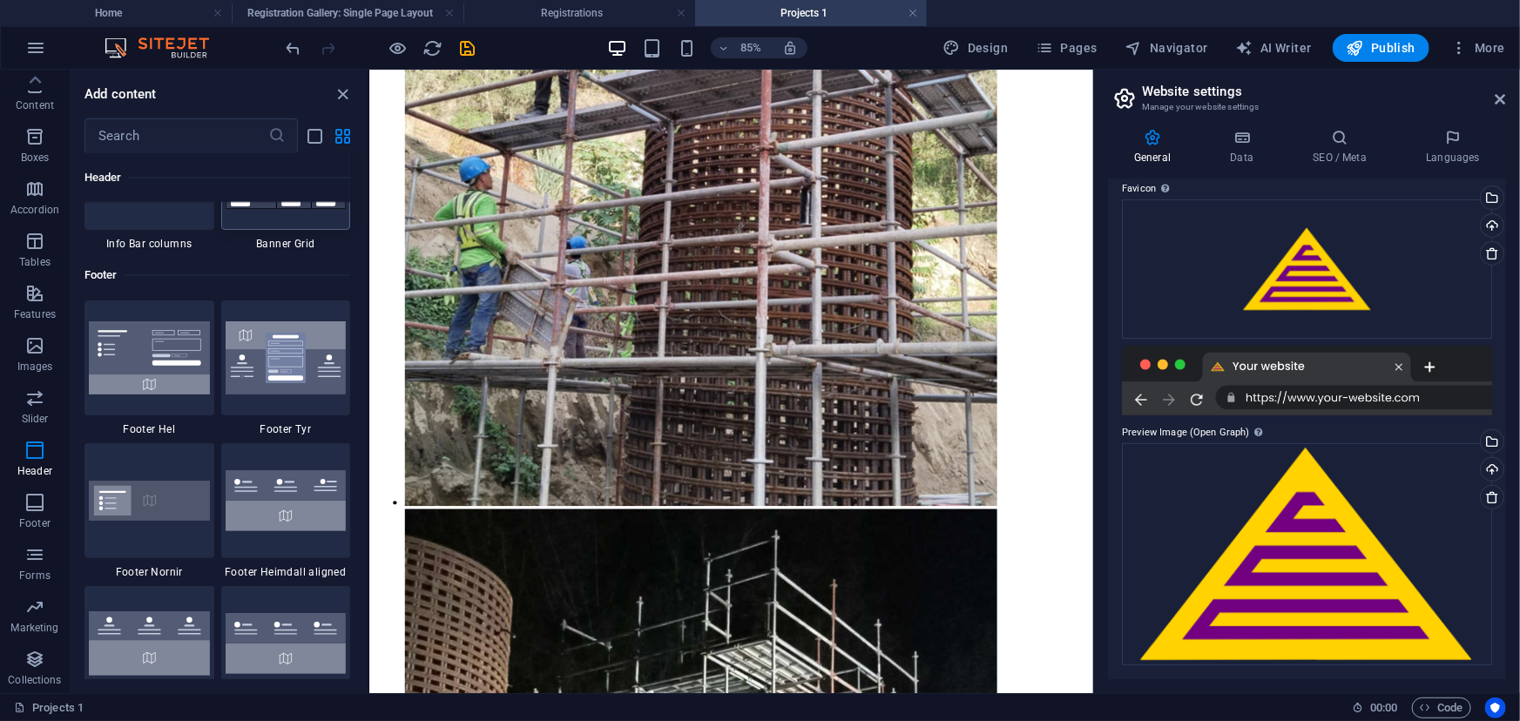
scroll to position [11599, 0]
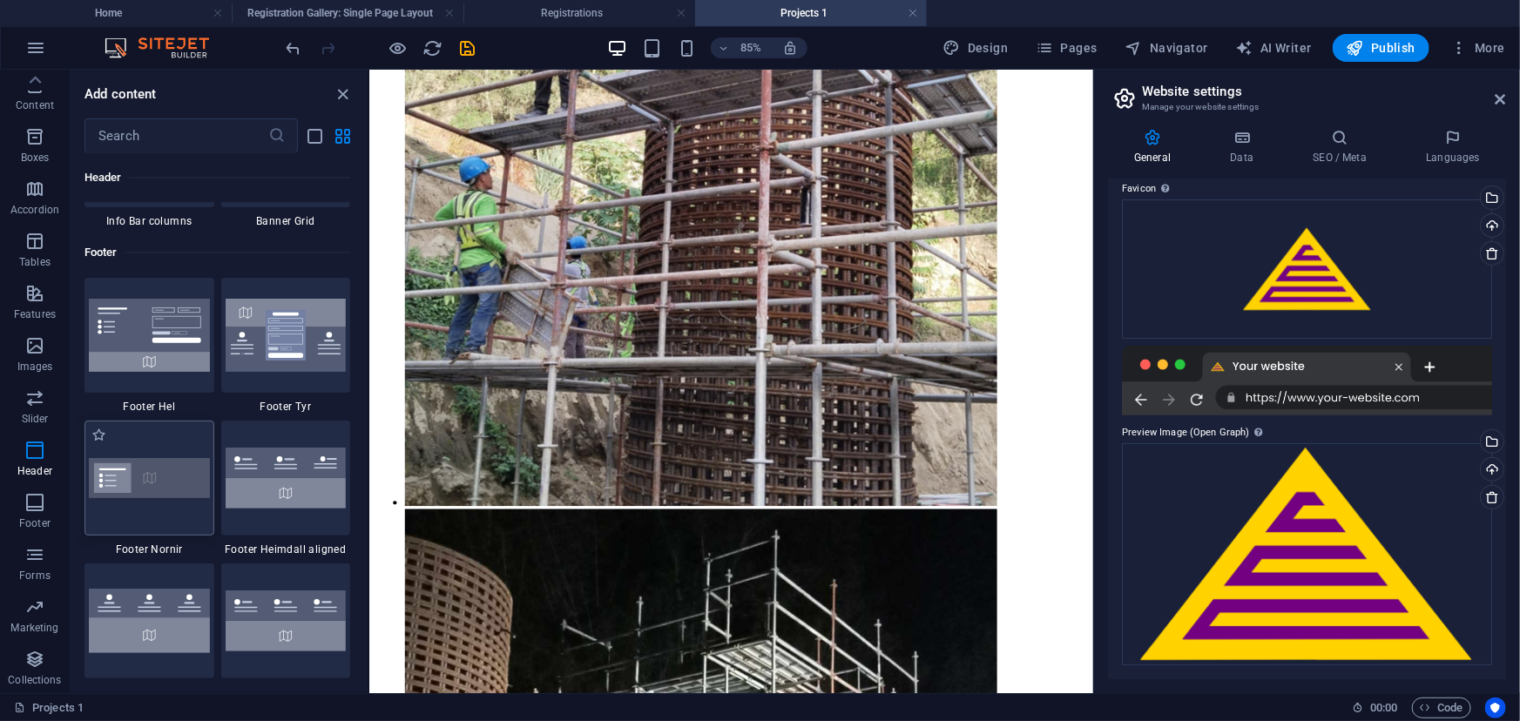
click at [186, 509] on div at bounding box center [149, 478] width 130 height 115
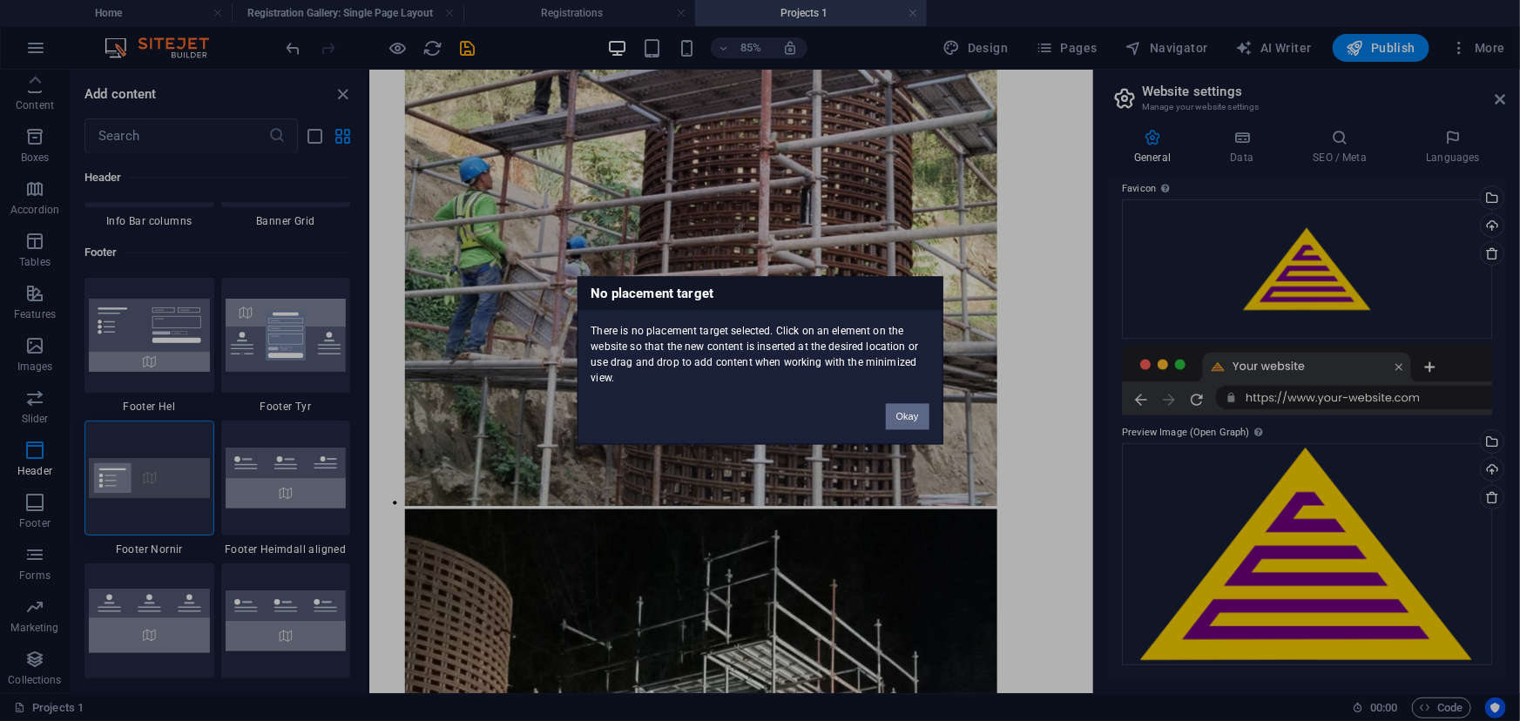
click at [903, 426] on button "Okay" at bounding box center [908, 417] width 44 height 26
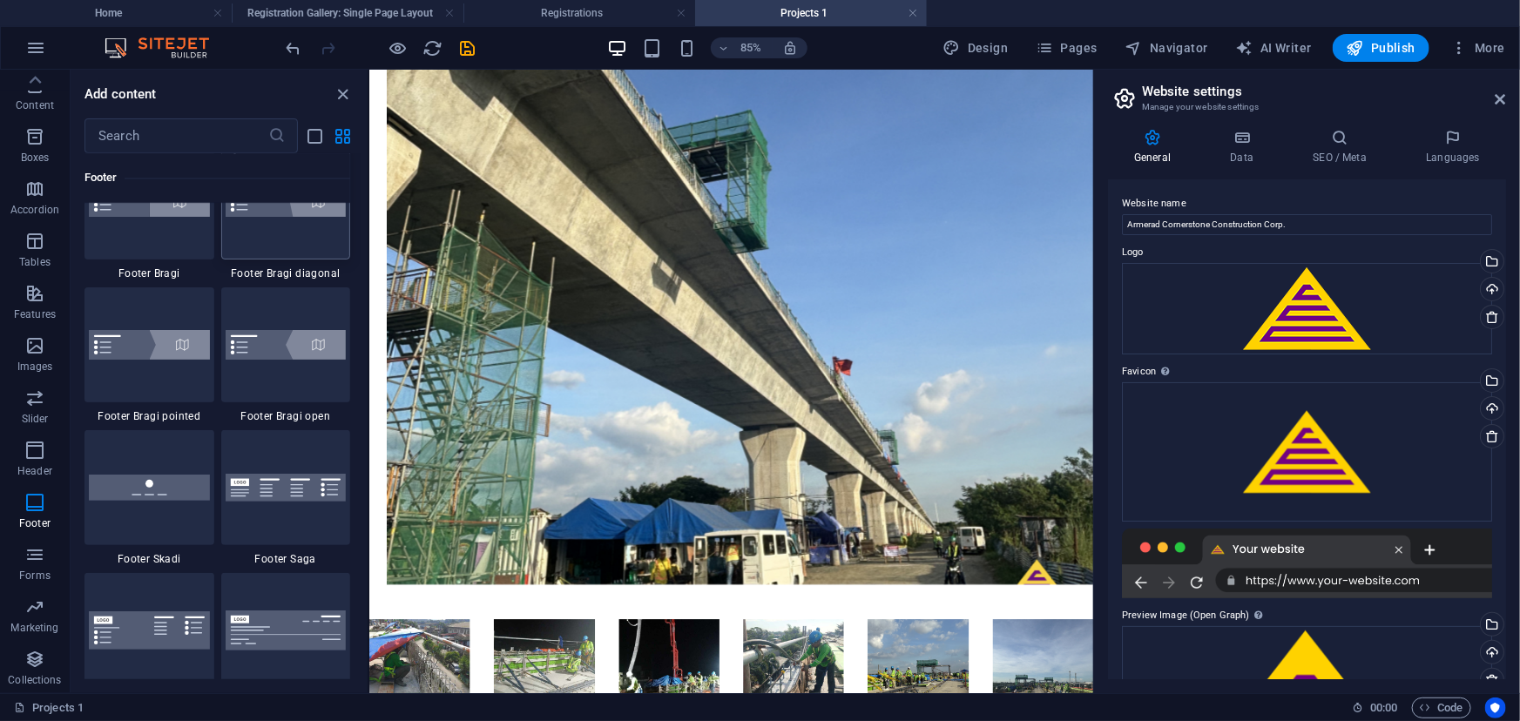
scroll to position [12312, 0]
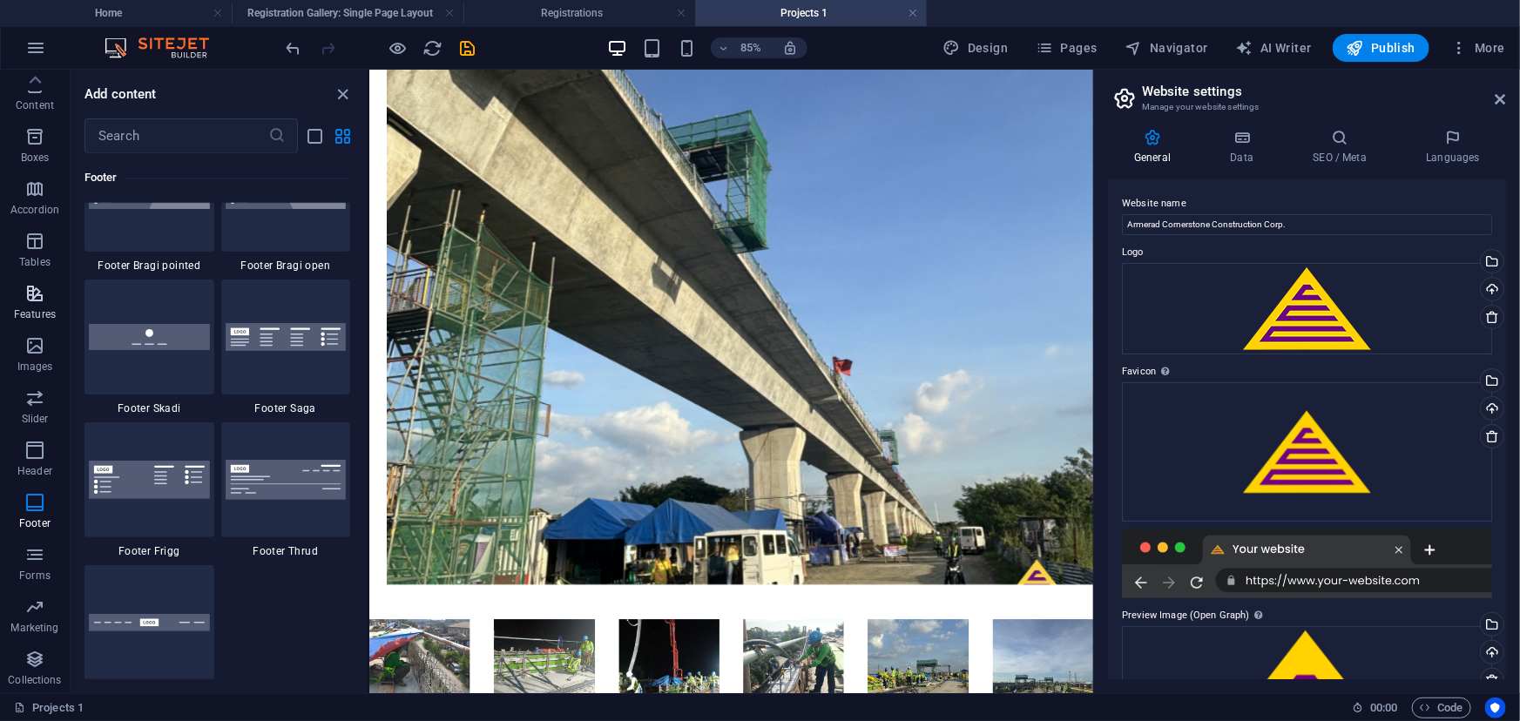
click at [27, 323] on span "Features" at bounding box center [35, 304] width 70 height 42
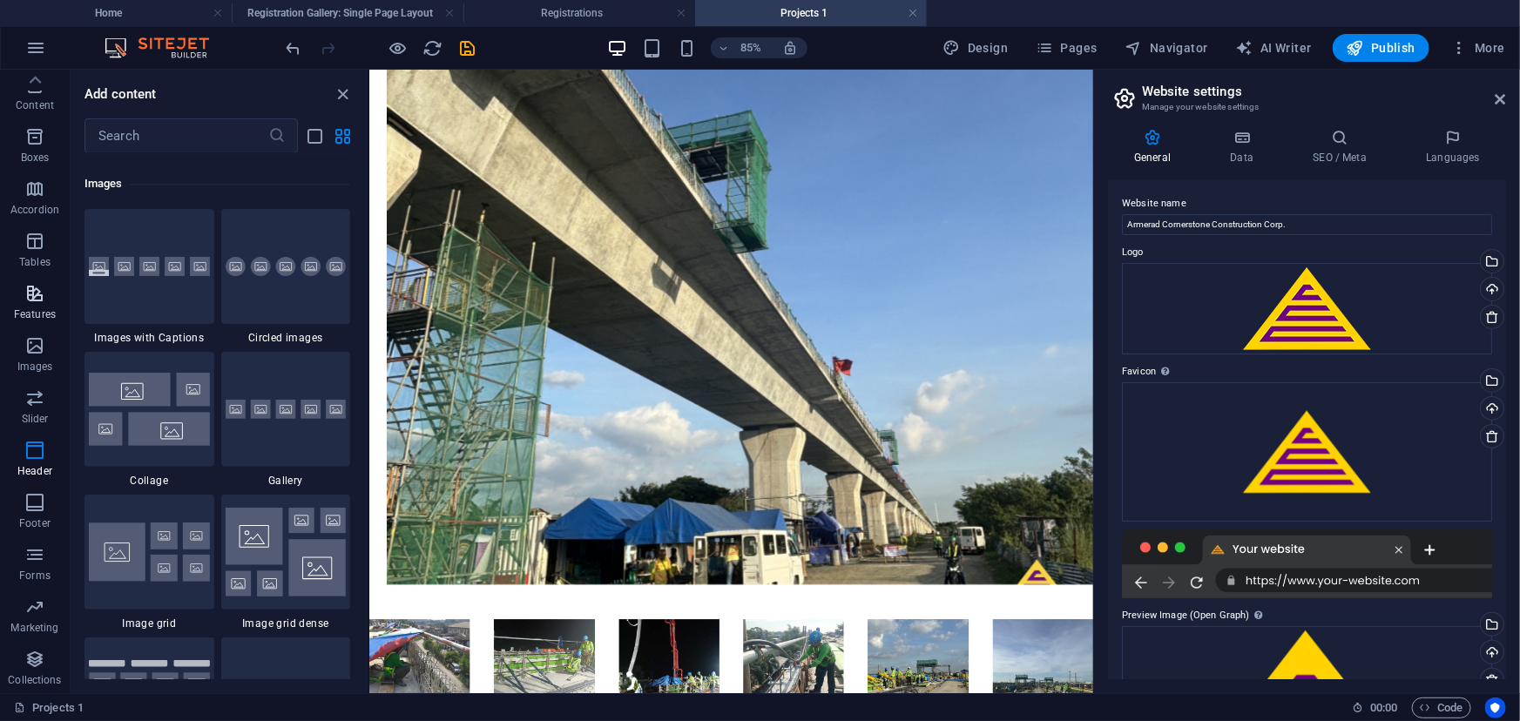
click at [30, 305] on span "Features" at bounding box center [35, 304] width 70 height 42
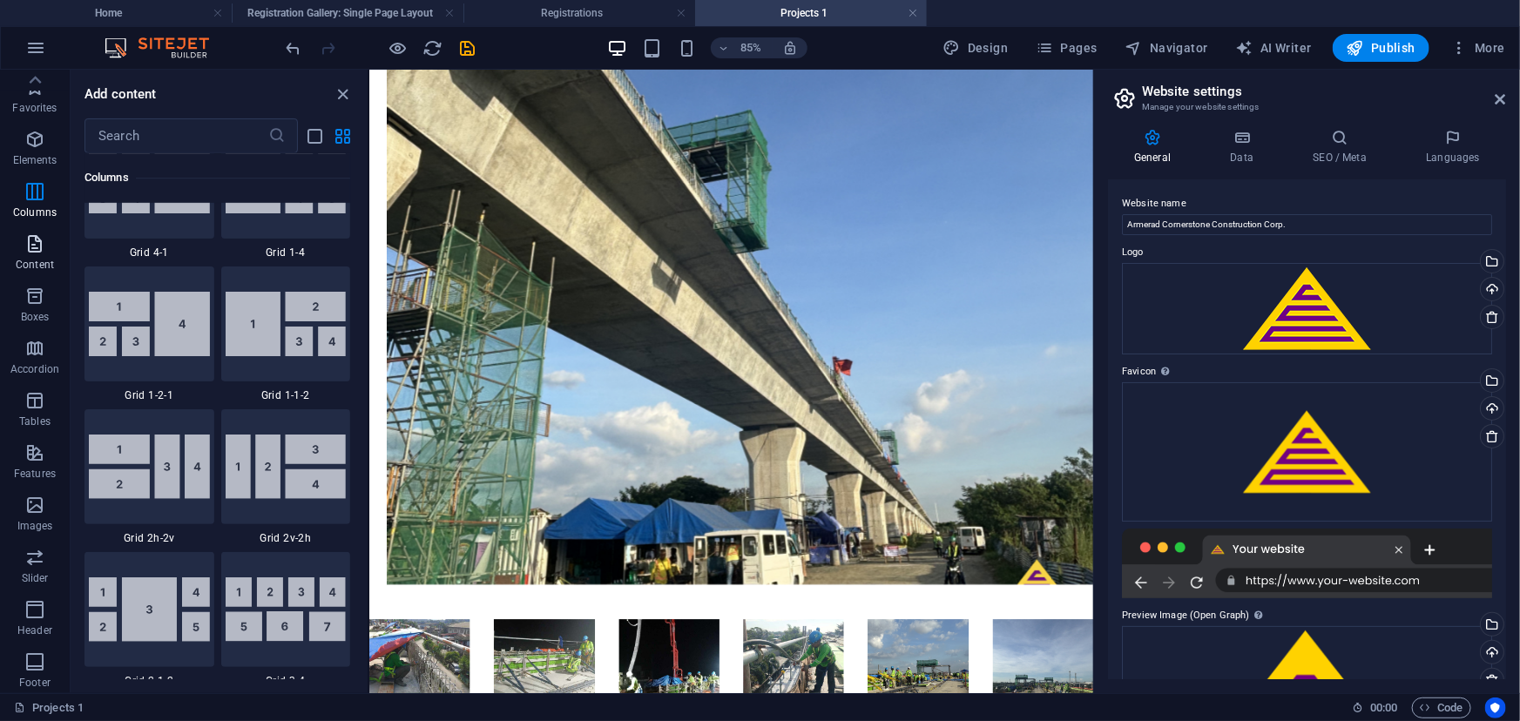
scroll to position [0, 0]
click at [38, 132] on icon "button" at bounding box center [34, 139] width 21 height 21
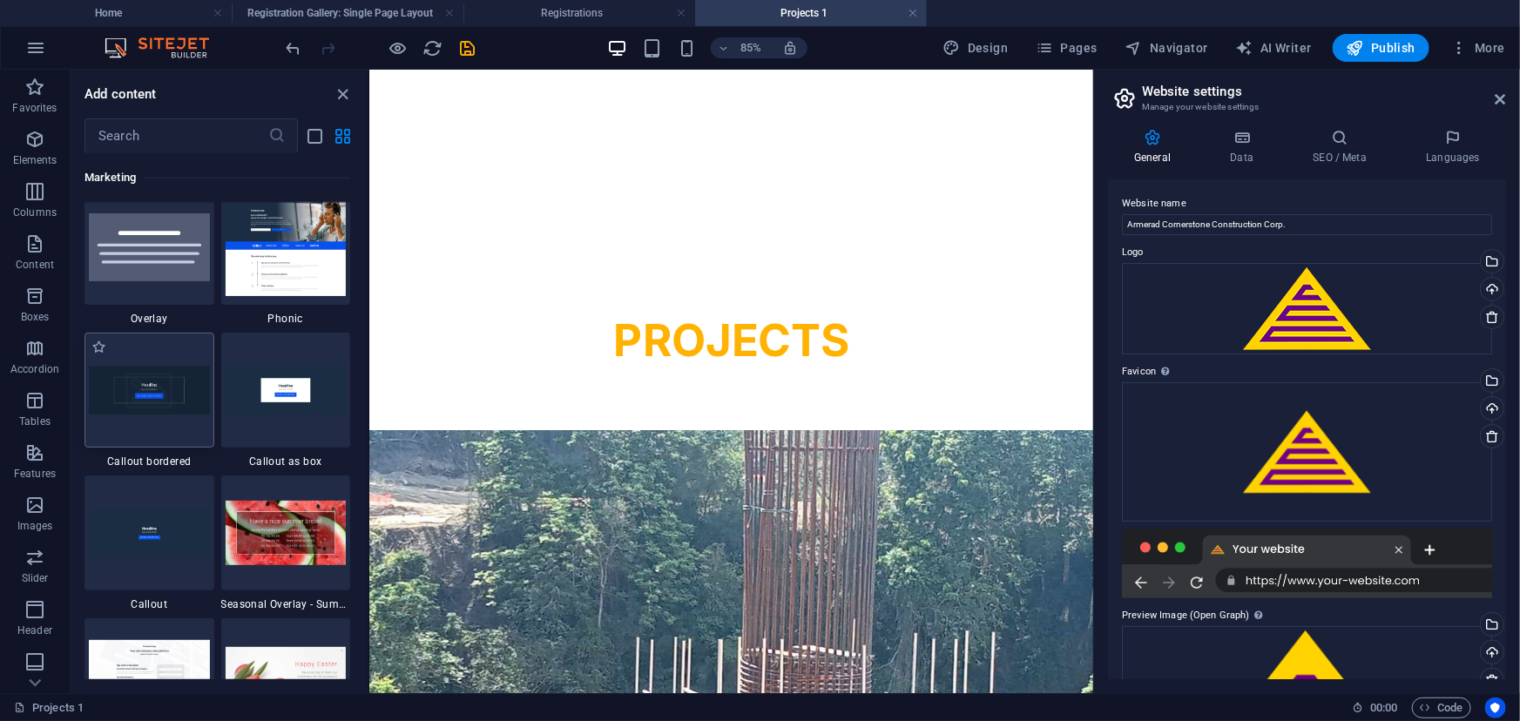
scroll to position [14423, 0]
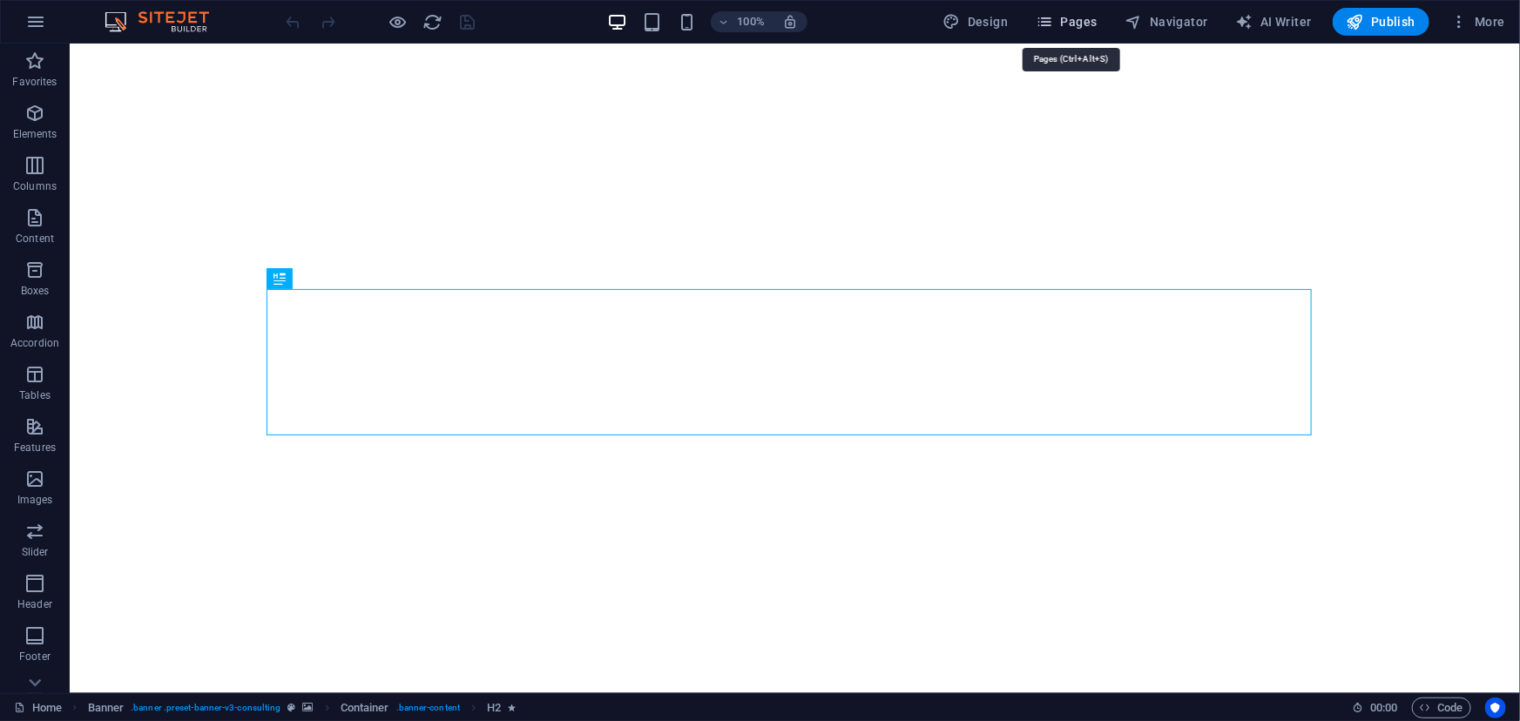
click at [1087, 22] on span "Pages" at bounding box center [1066, 21] width 61 height 17
